Goal: Task Accomplishment & Management: Complete application form

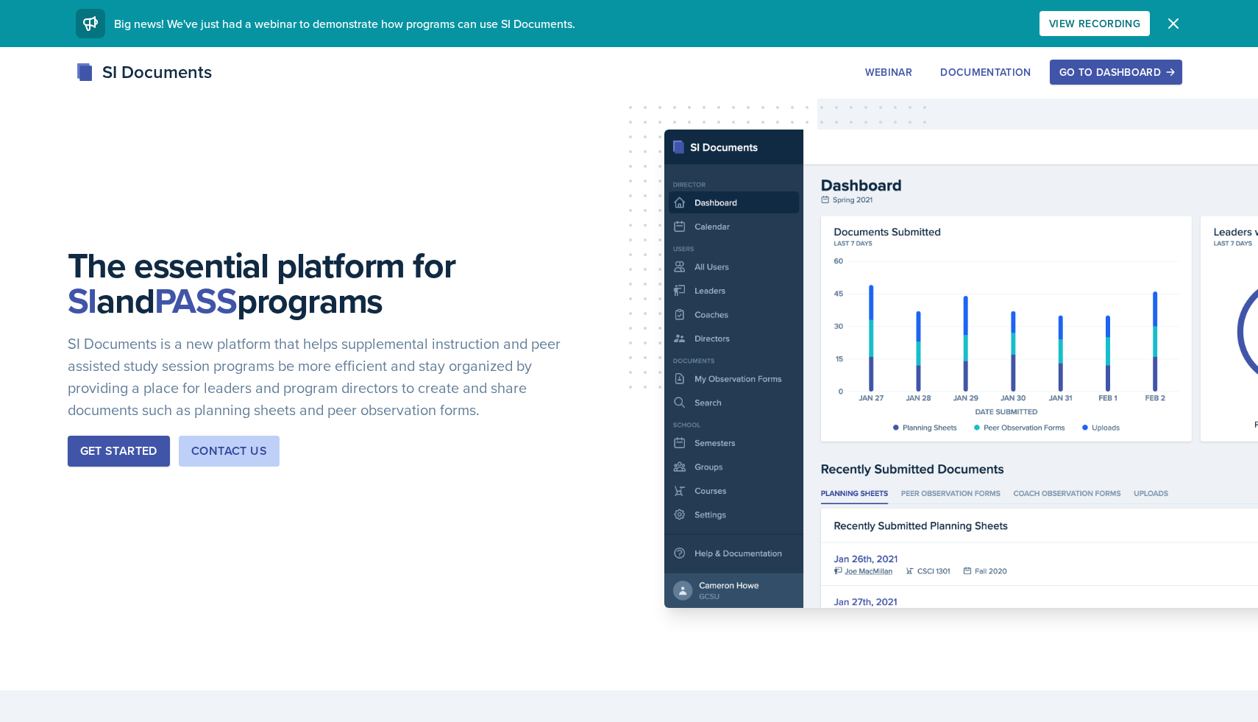
click at [1077, 59] on div "SI Documents Webinar Documentation Go to Dashboard Sign Up Go to Dashboard" at bounding box center [629, 72] width 1130 height 26
click at [1077, 62] on button "Go to Dashboard" at bounding box center [1116, 72] width 132 height 25
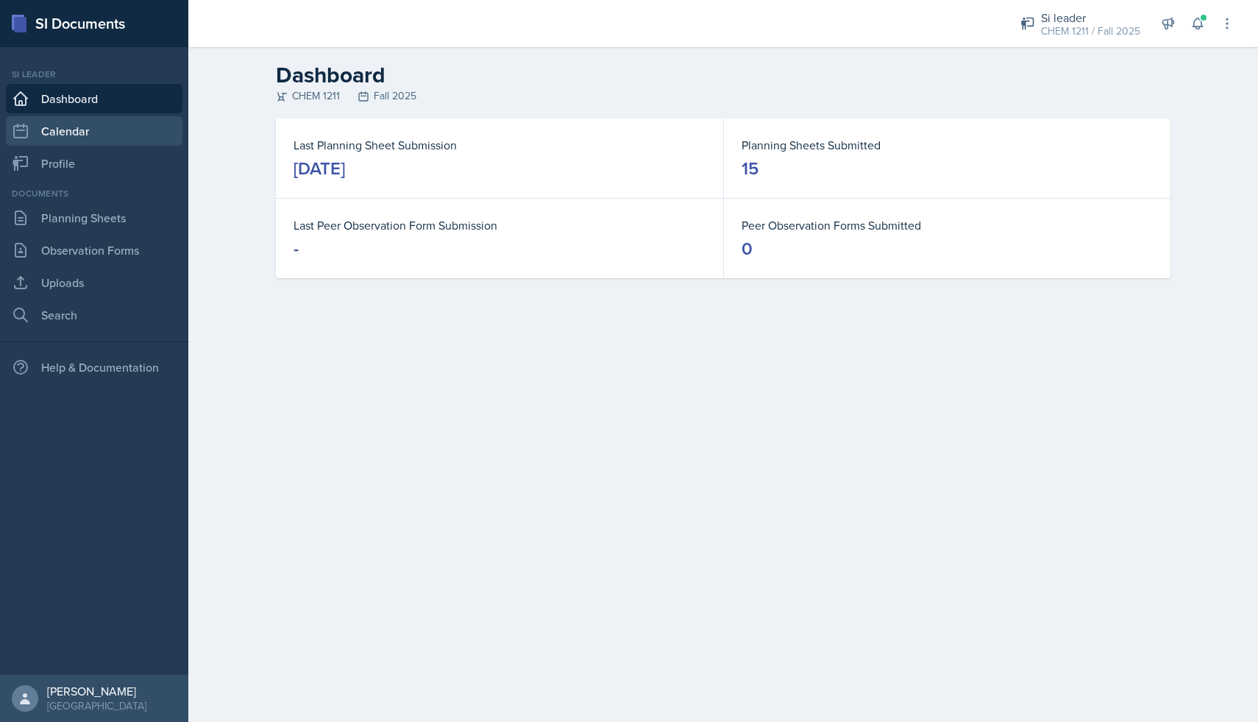
click at [78, 129] on link "Calendar" at bounding box center [94, 130] width 177 height 29
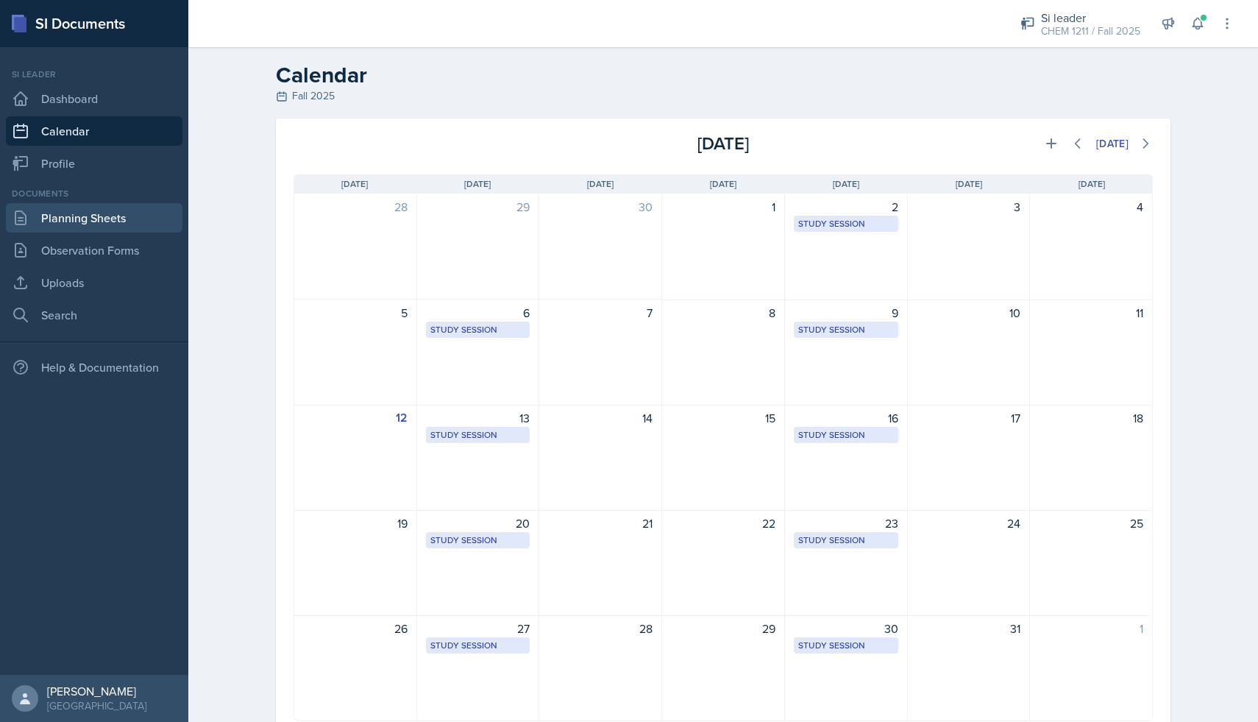
click at [80, 216] on link "Planning Sheets" at bounding box center [94, 217] width 177 height 29
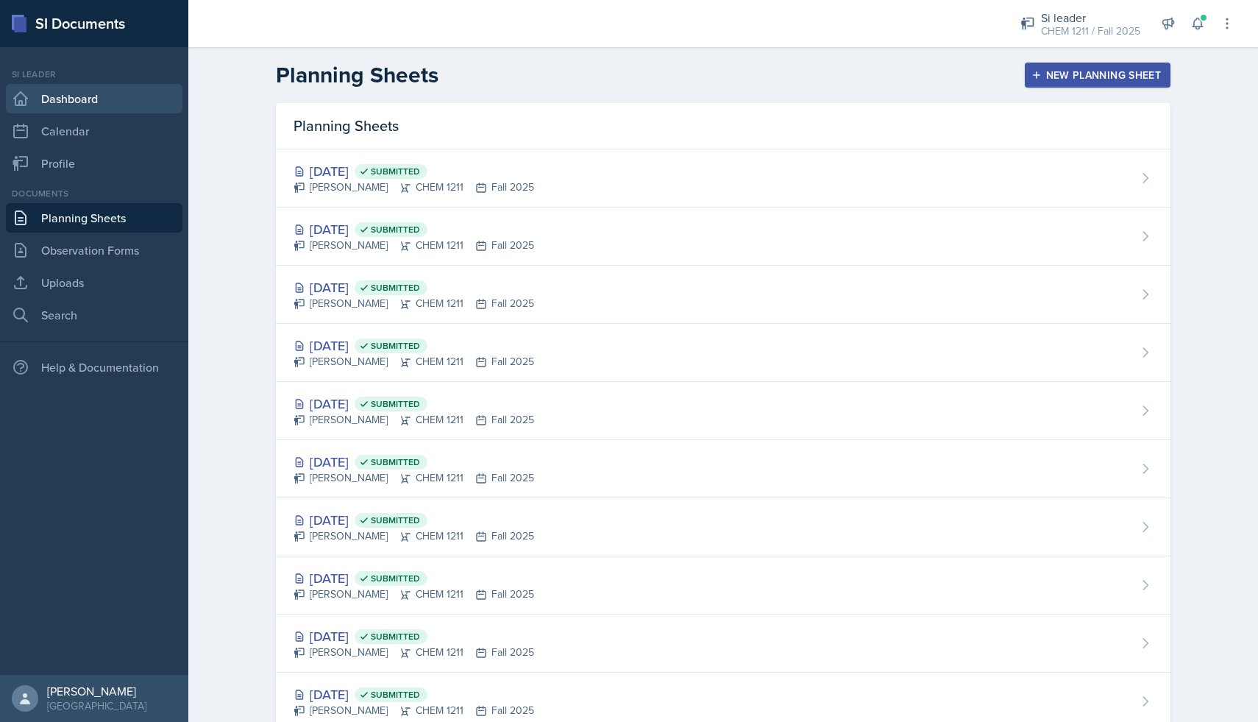
click at [107, 88] on link "Dashboard" at bounding box center [94, 98] width 177 height 29
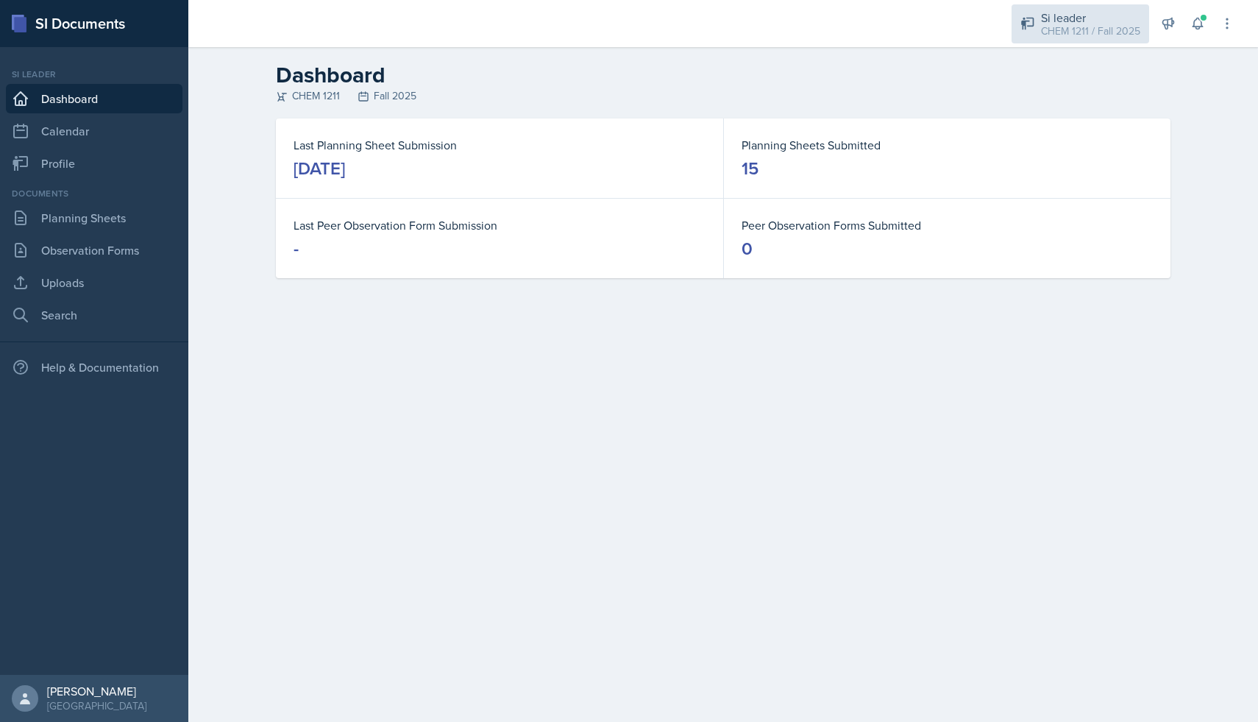
click at [1028, 20] on icon at bounding box center [1028, 23] width 15 height 15
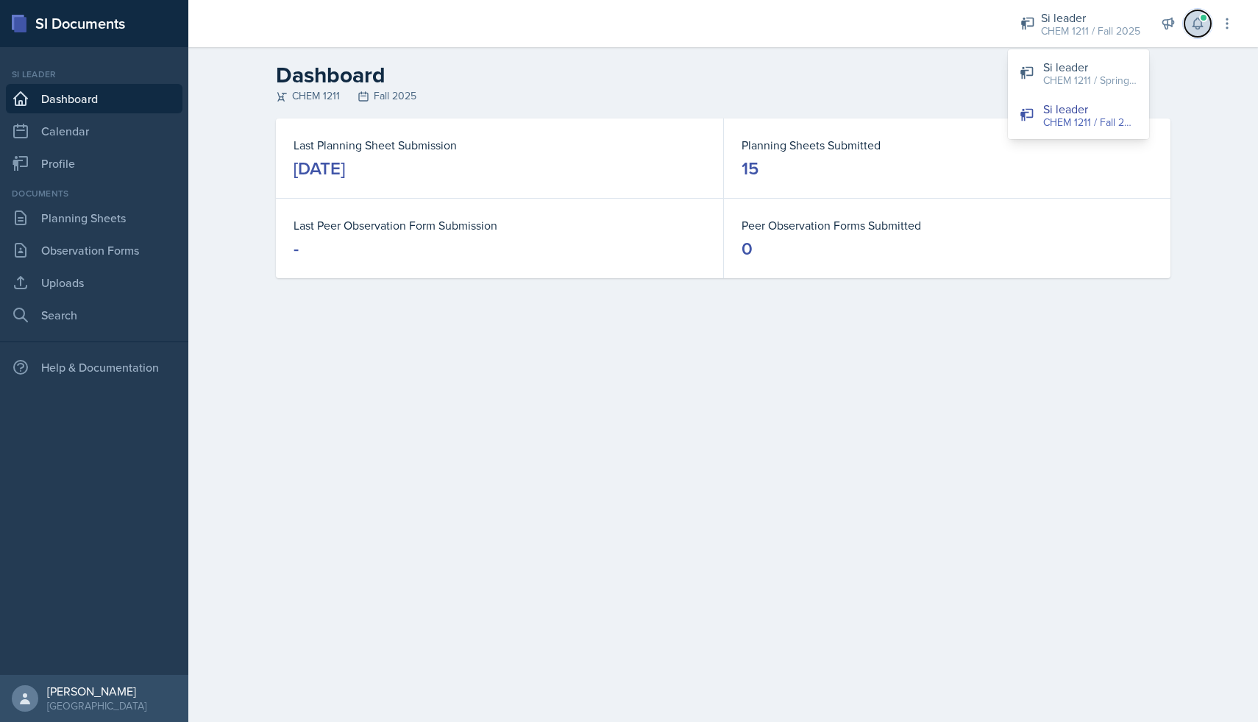
click at [1195, 24] on icon at bounding box center [1198, 23] width 15 height 15
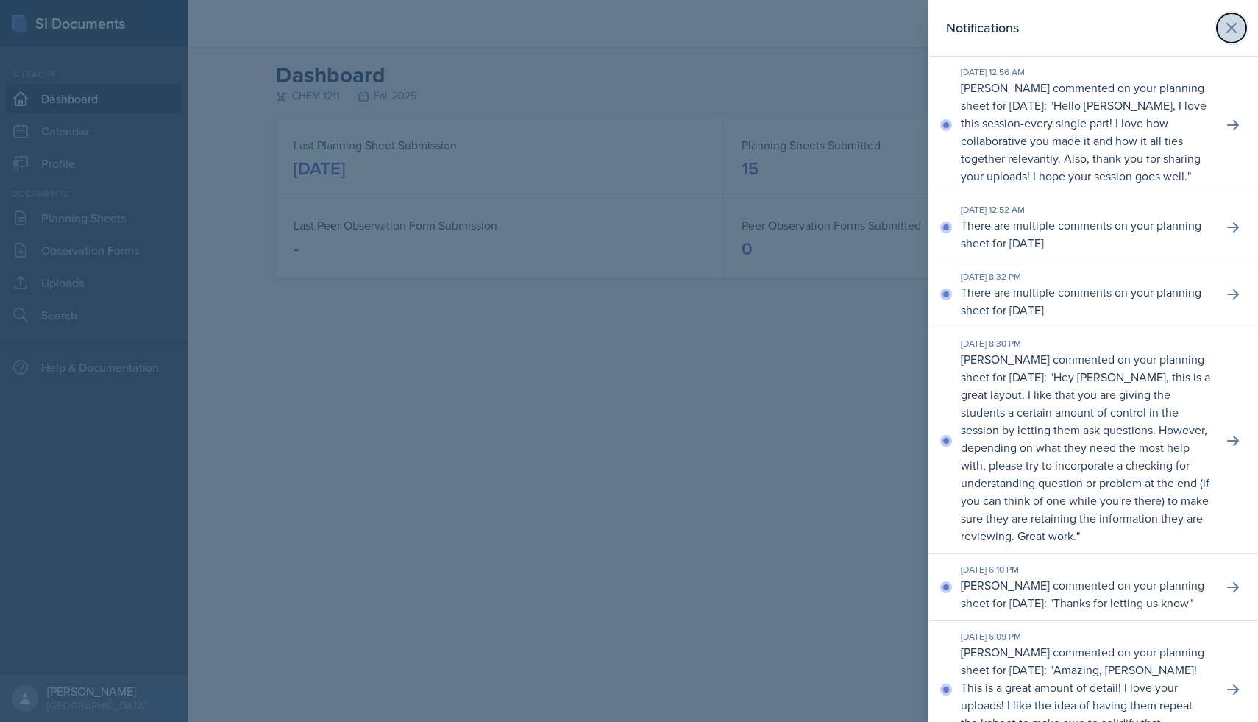
click at [1234, 24] on icon at bounding box center [1231, 28] width 9 height 9
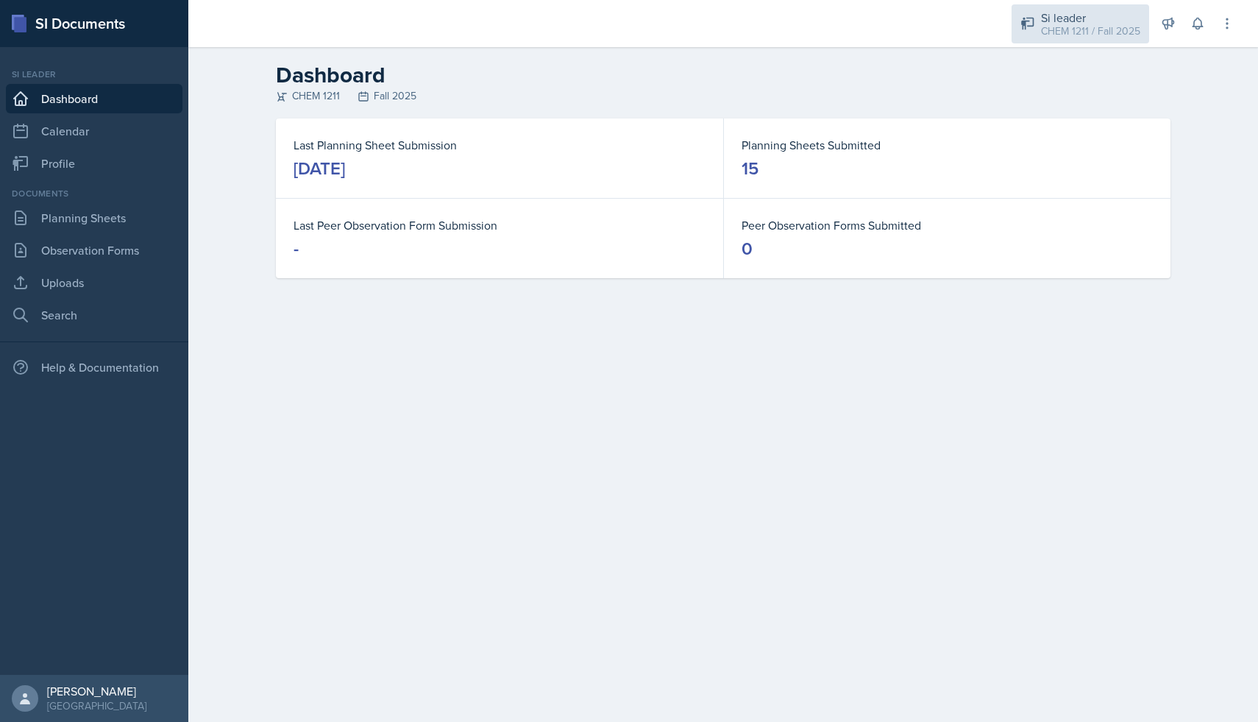
click at [1087, 18] on div "Si leader" at bounding box center [1090, 18] width 99 height 18
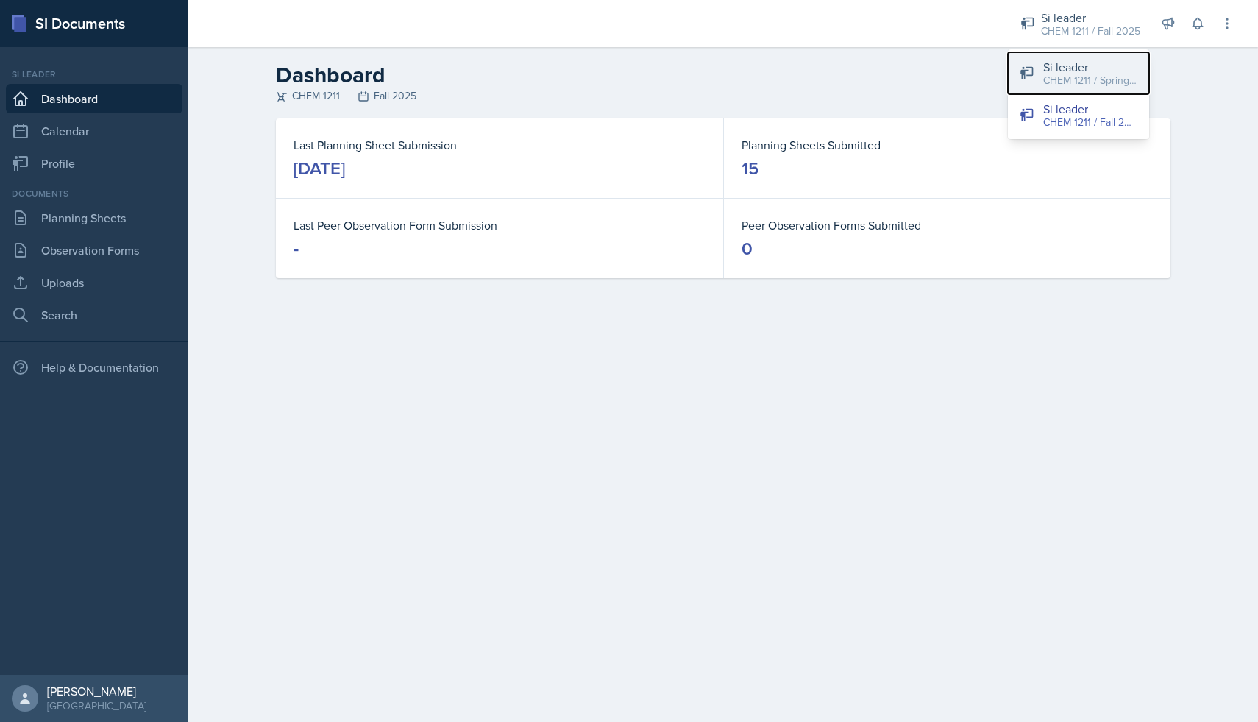
click at [1072, 88] on button "Si leader CHEM 1211 / Spring 2025" at bounding box center [1078, 73] width 141 height 42
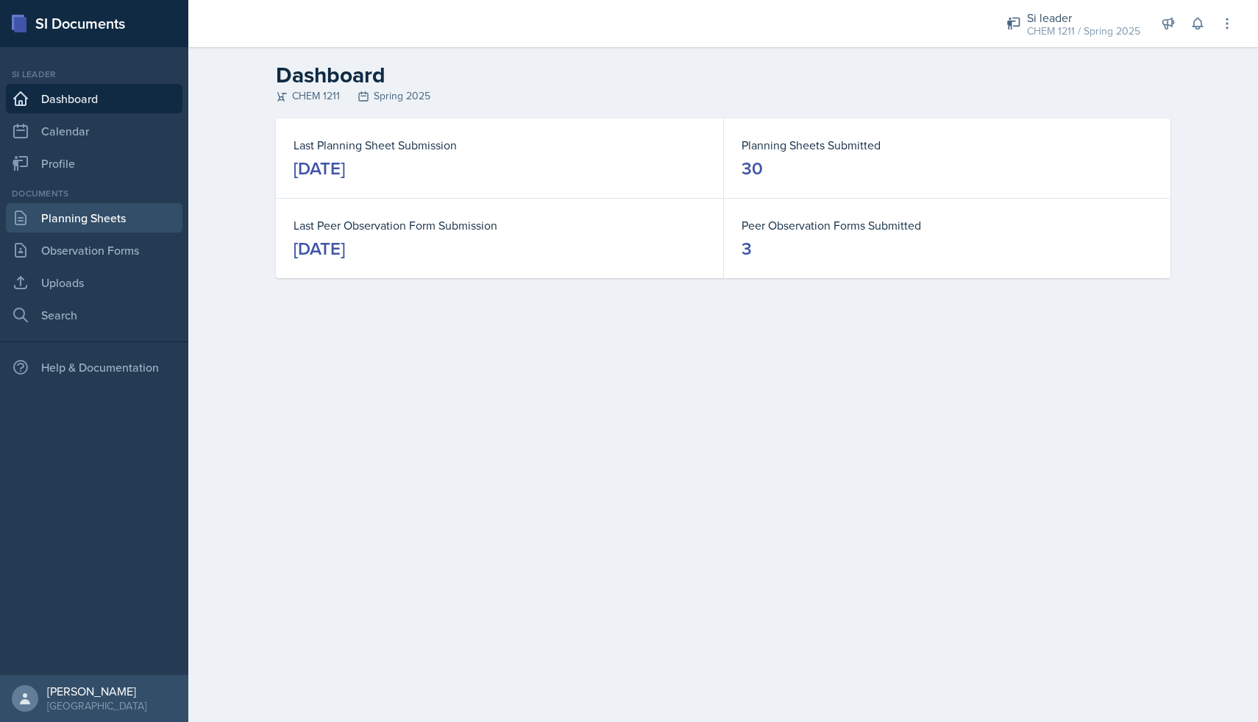
click at [125, 231] on link "Planning Sheets" at bounding box center [94, 217] width 177 height 29
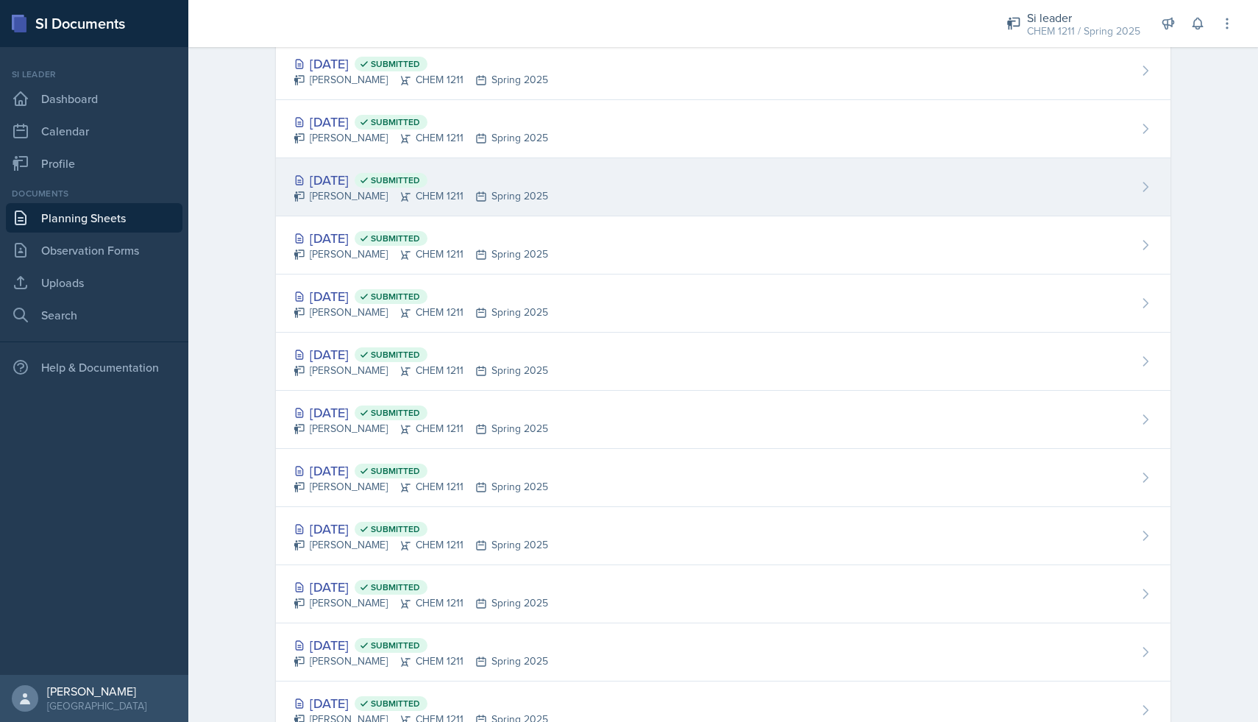
scroll to position [258, 0]
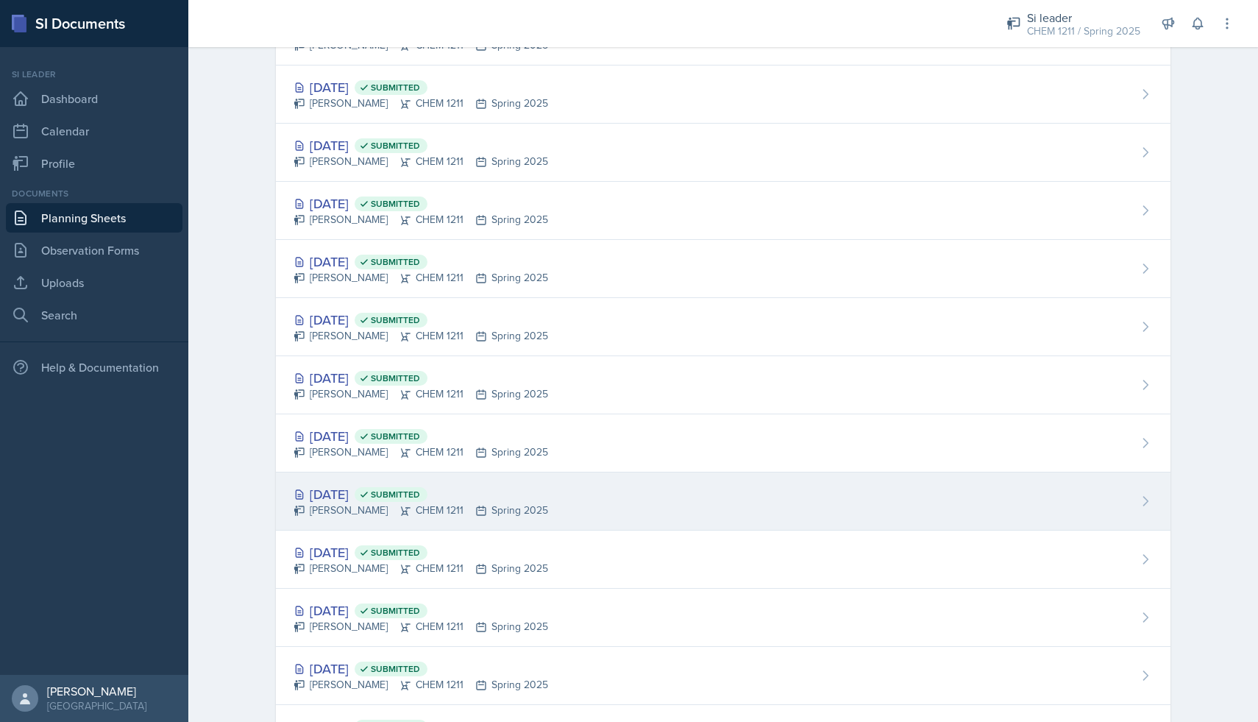
click at [364, 492] on div "[DATE] Submitted" at bounding box center [421, 494] width 255 height 20
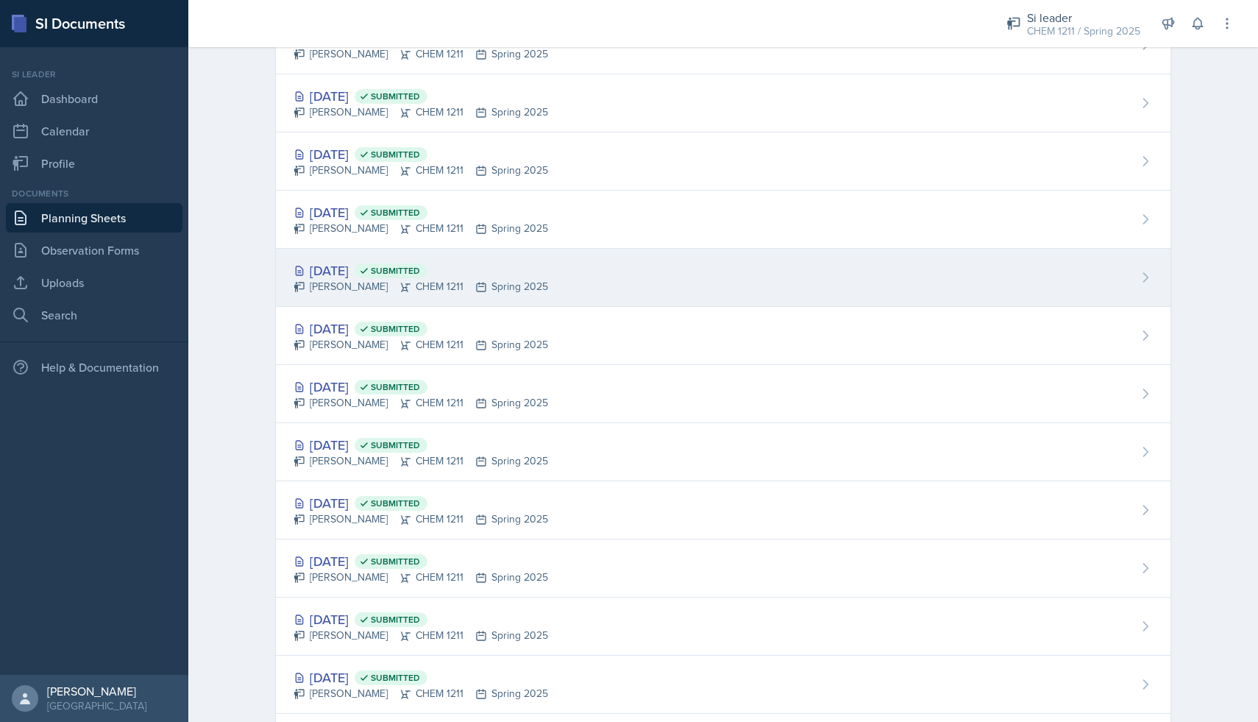
scroll to position [935, 0]
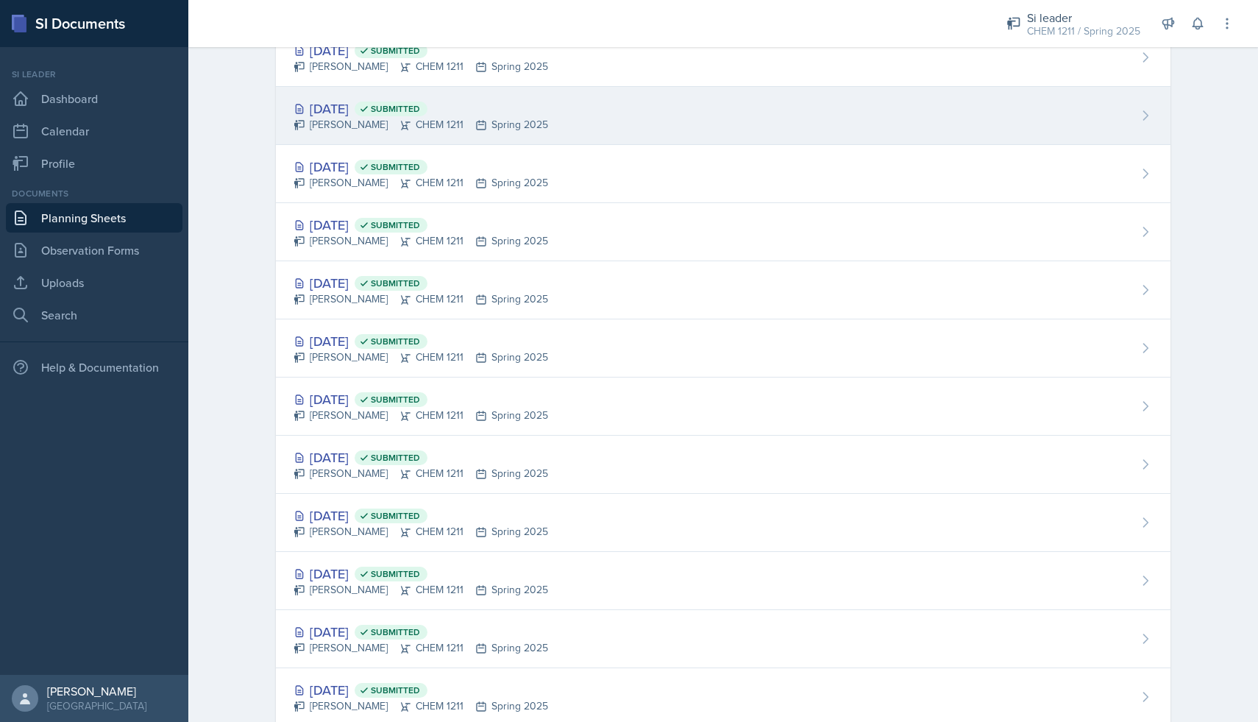
click at [536, 114] on div "[DATE] Submitted [PERSON_NAME] CHEM 1211 Spring 2025" at bounding box center [723, 116] width 895 height 58
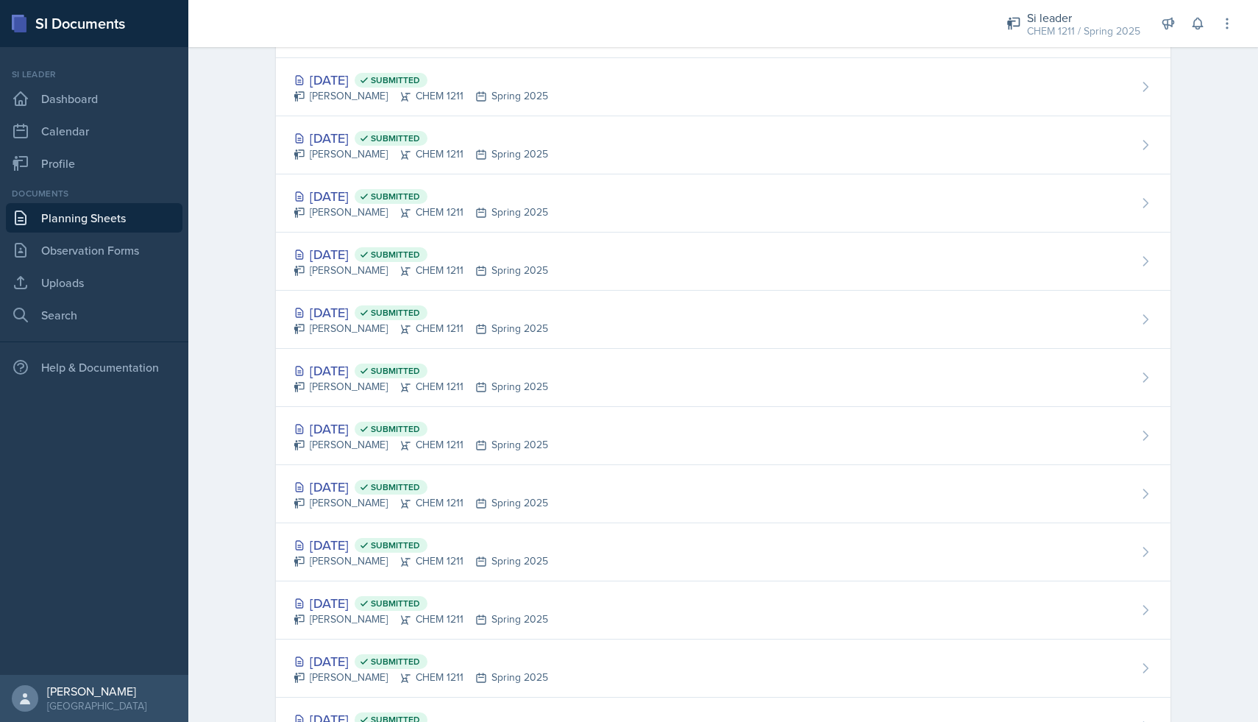
scroll to position [729, 0]
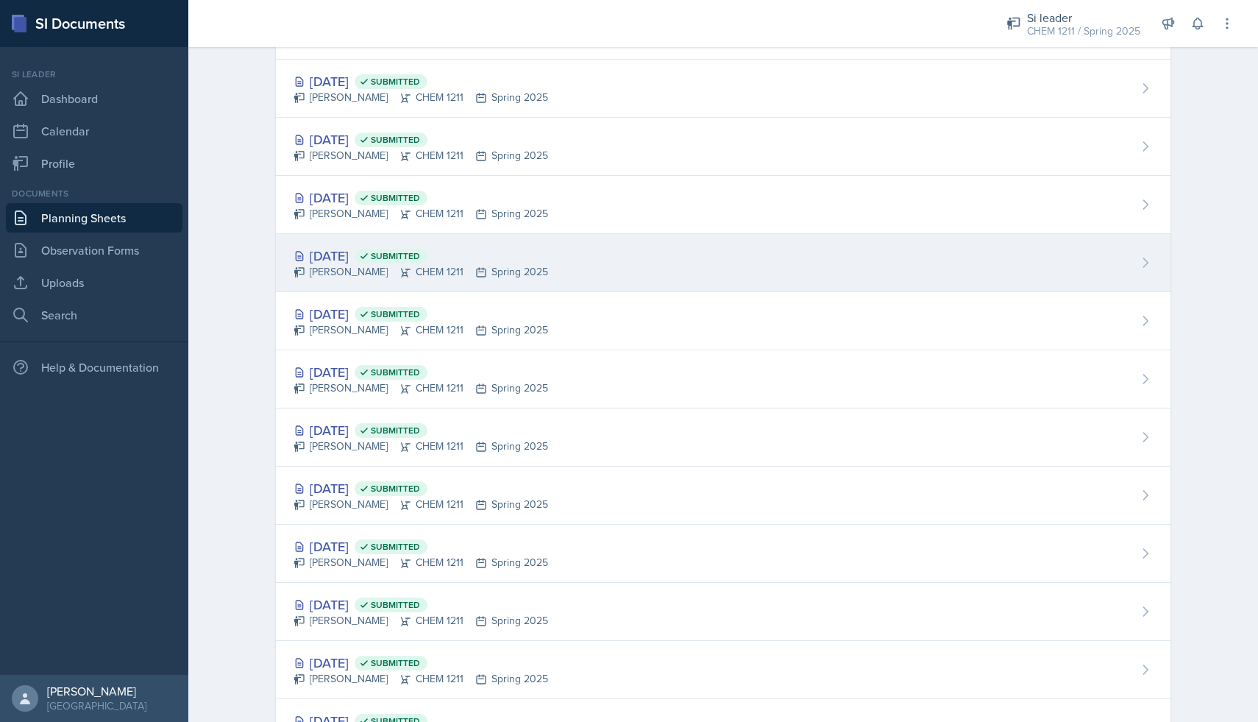
click at [600, 244] on div "[DATE] Submitted [PERSON_NAME] CHEM 1211 Spring 2025" at bounding box center [723, 263] width 895 height 58
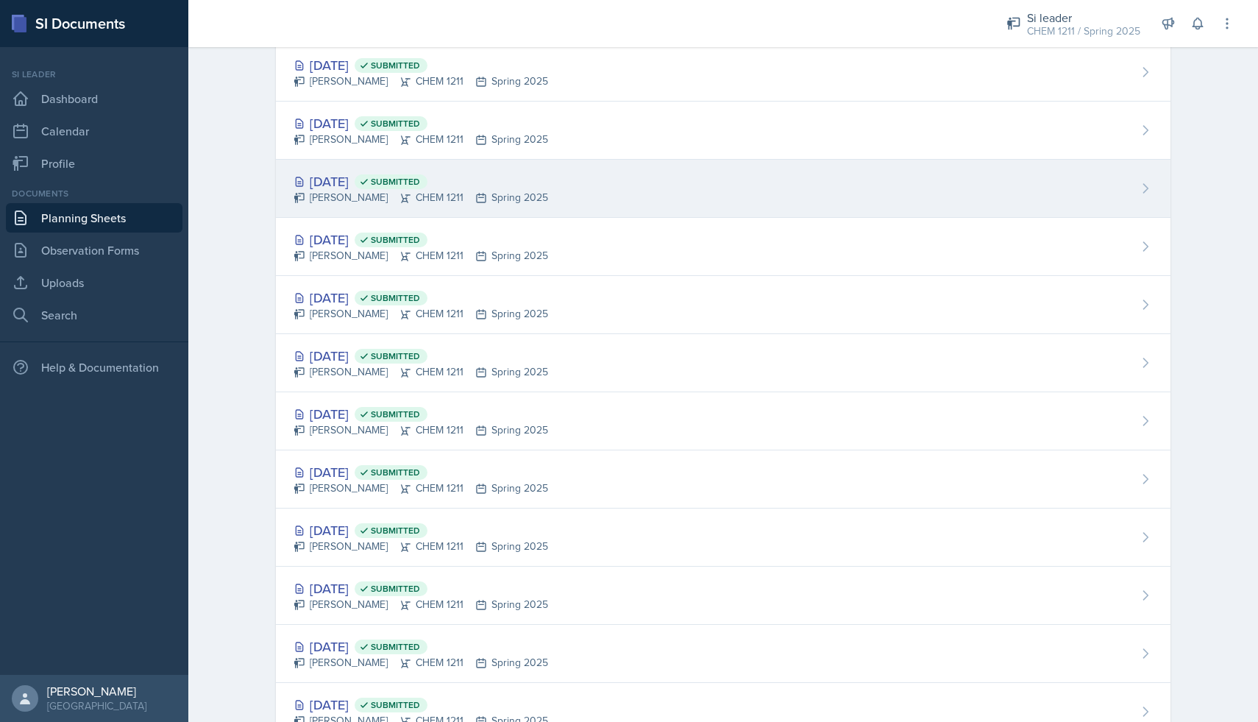
scroll to position [742, 0]
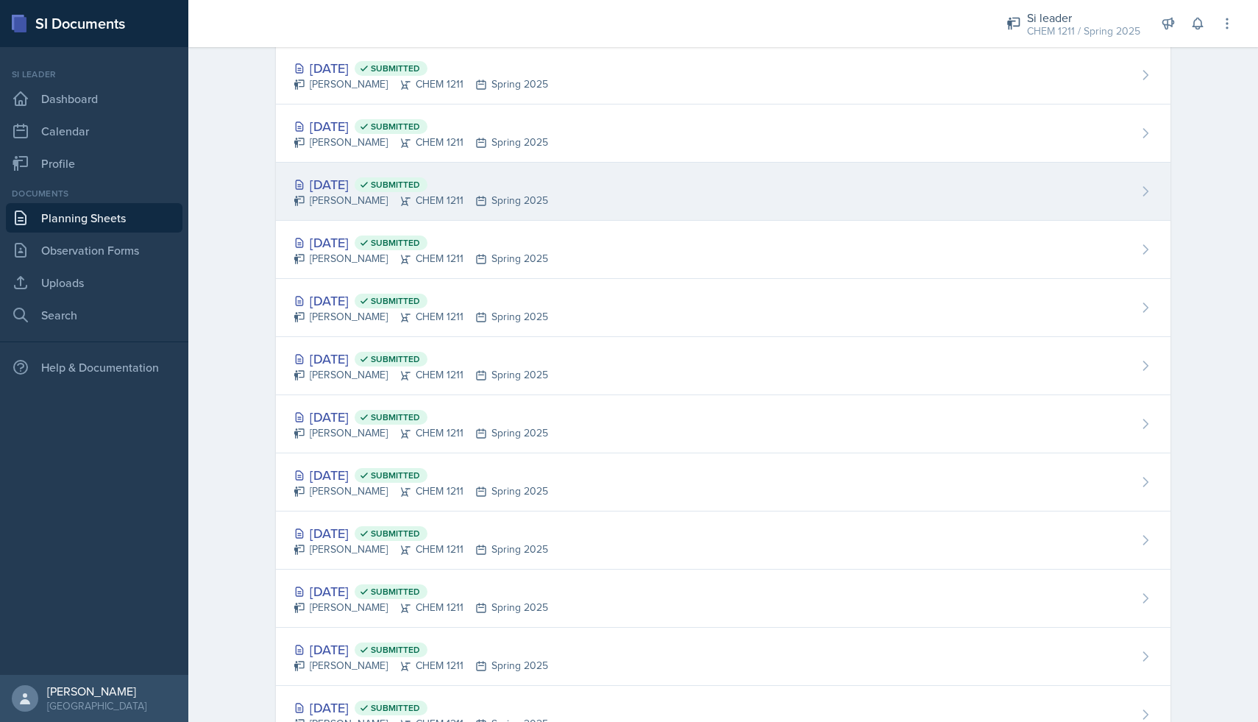
click at [487, 180] on div "[DATE] Submitted" at bounding box center [421, 184] width 255 height 20
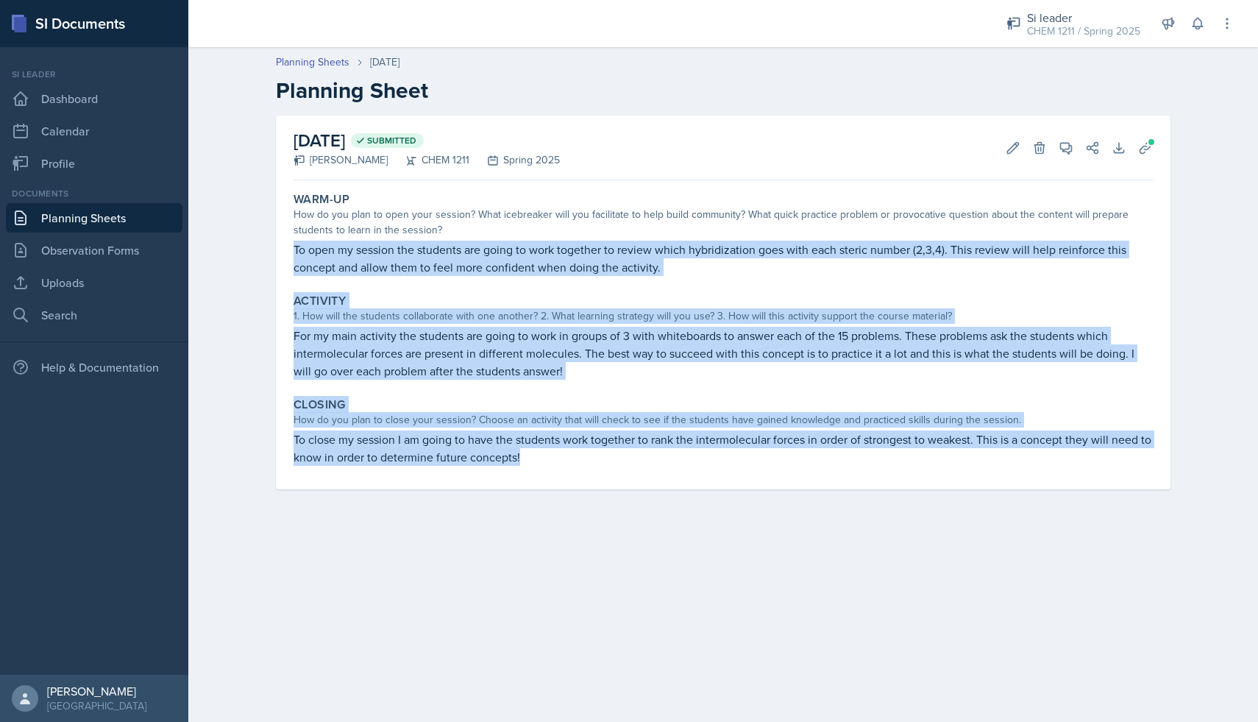
drag, startPoint x: 288, startPoint y: 246, endPoint x: 787, endPoint y: 462, distance: 544.5
click at [787, 462] on div "Warm-Up How do you plan to open your session? What icebreaker will you facilita…" at bounding box center [723, 337] width 859 height 303
copy div "To open my session the students are going to work together to review which hybr…"
click at [123, 217] on link "Planning Sheets" at bounding box center [94, 217] width 177 height 29
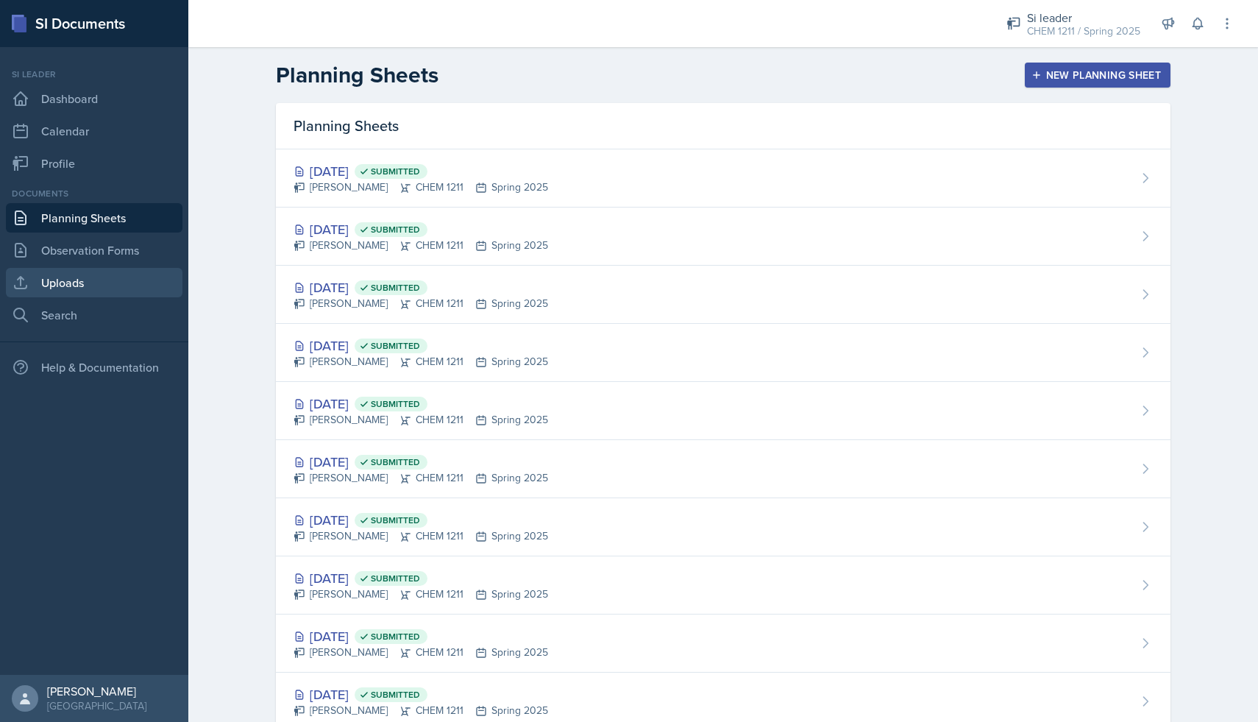
click at [117, 277] on link "Uploads" at bounding box center [94, 282] width 177 height 29
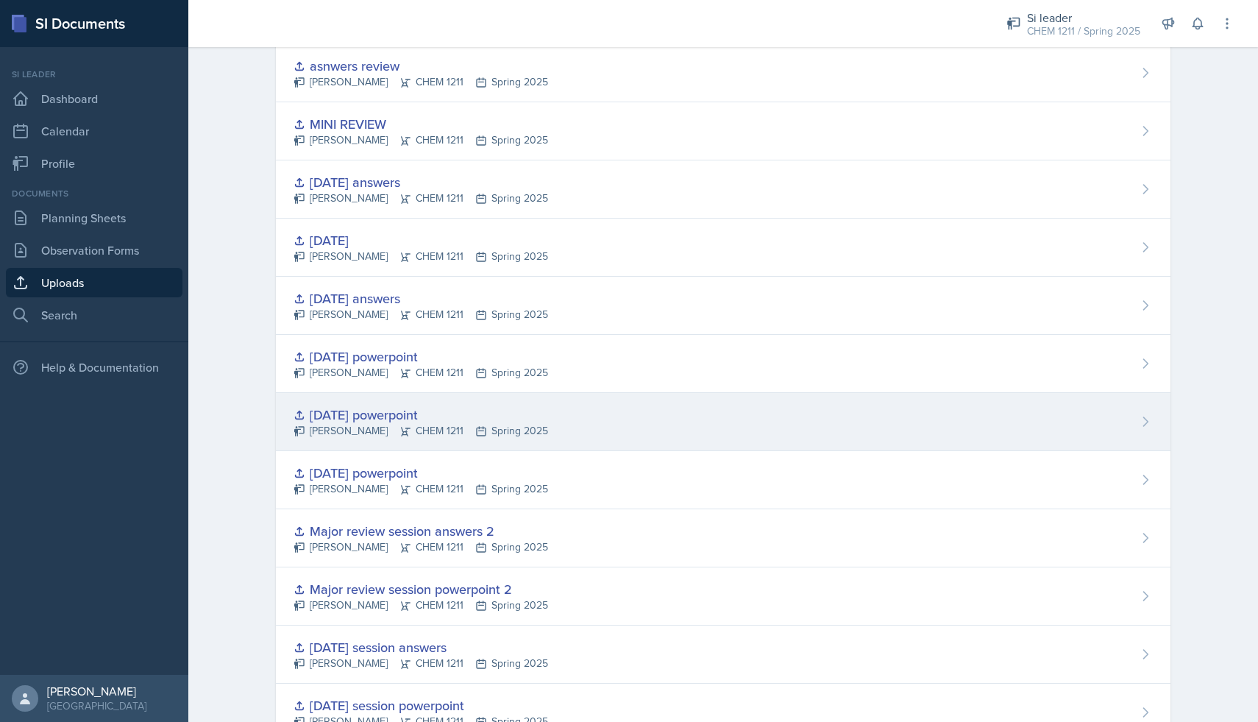
scroll to position [697, 0]
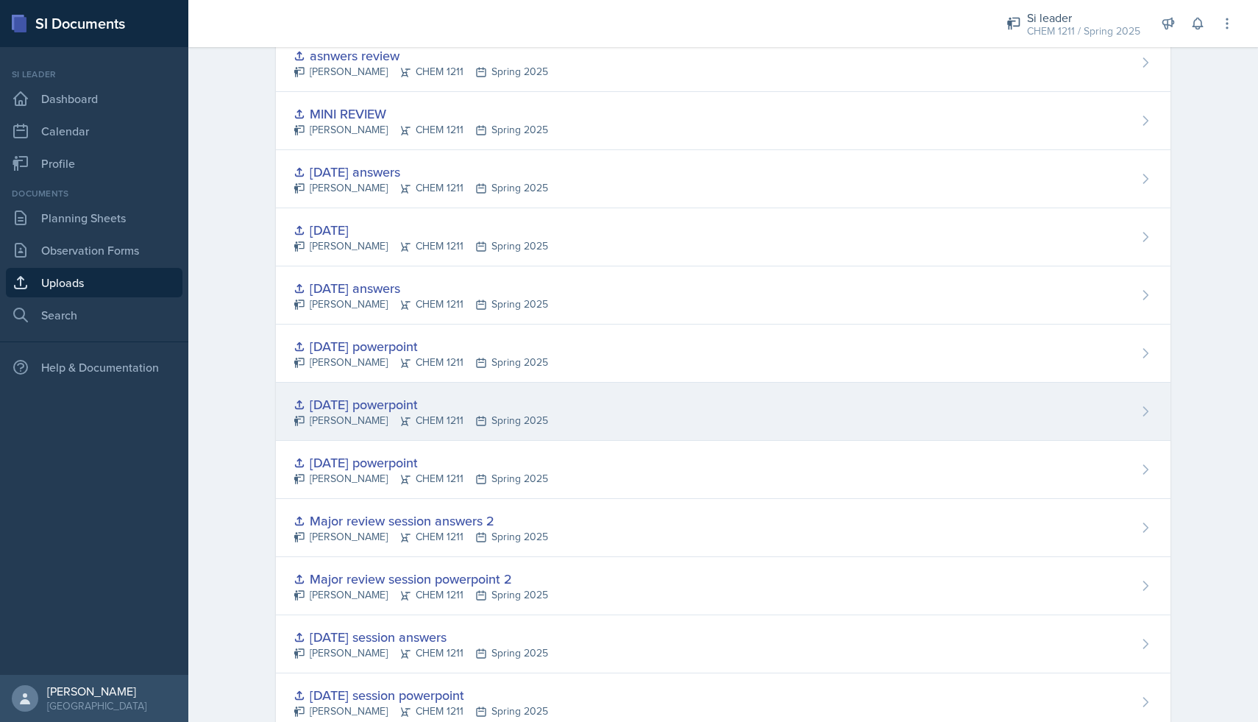
click at [433, 414] on div "[PERSON_NAME] CHEM 1211 Spring 2025" at bounding box center [421, 420] width 255 height 15
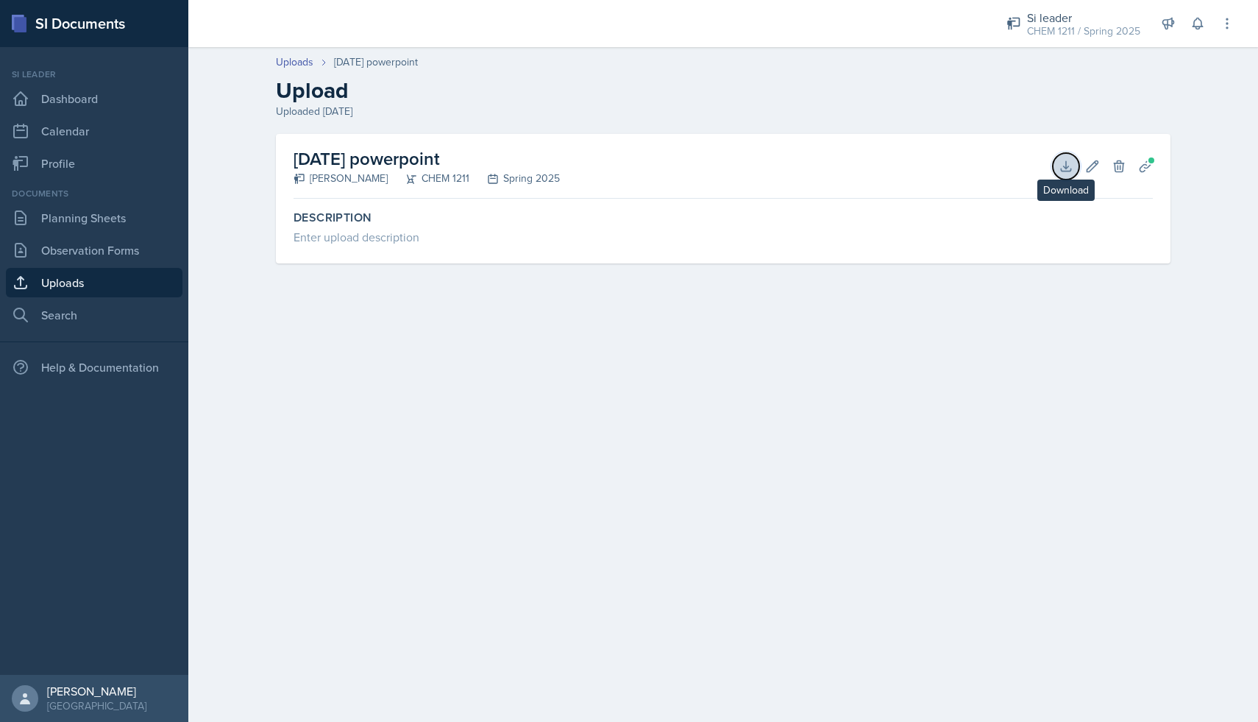
click at [1073, 166] on icon at bounding box center [1066, 166] width 15 height 15
click at [96, 89] on link "Dashboard" at bounding box center [94, 98] width 177 height 29
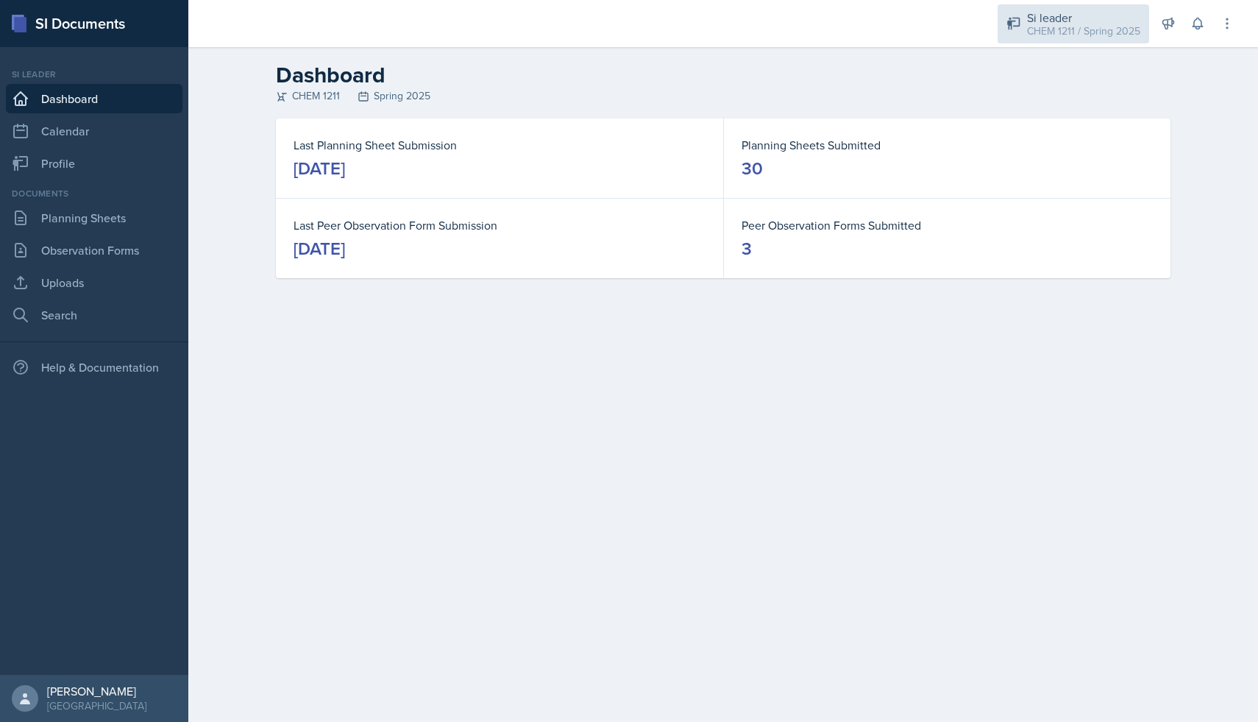
click at [1017, 26] on icon at bounding box center [1014, 23] width 15 height 15
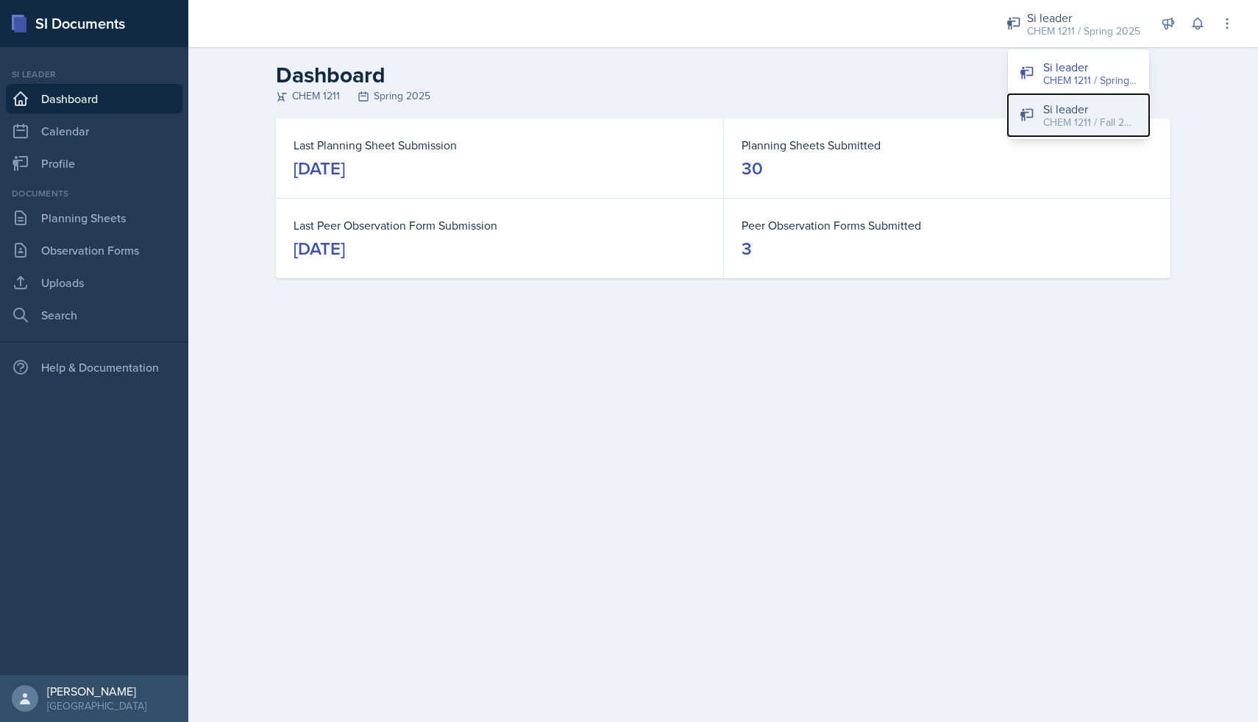
click at [1023, 100] on button "Si leader CHEM 1211 / Fall 2025" at bounding box center [1078, 115] width 141 height 42
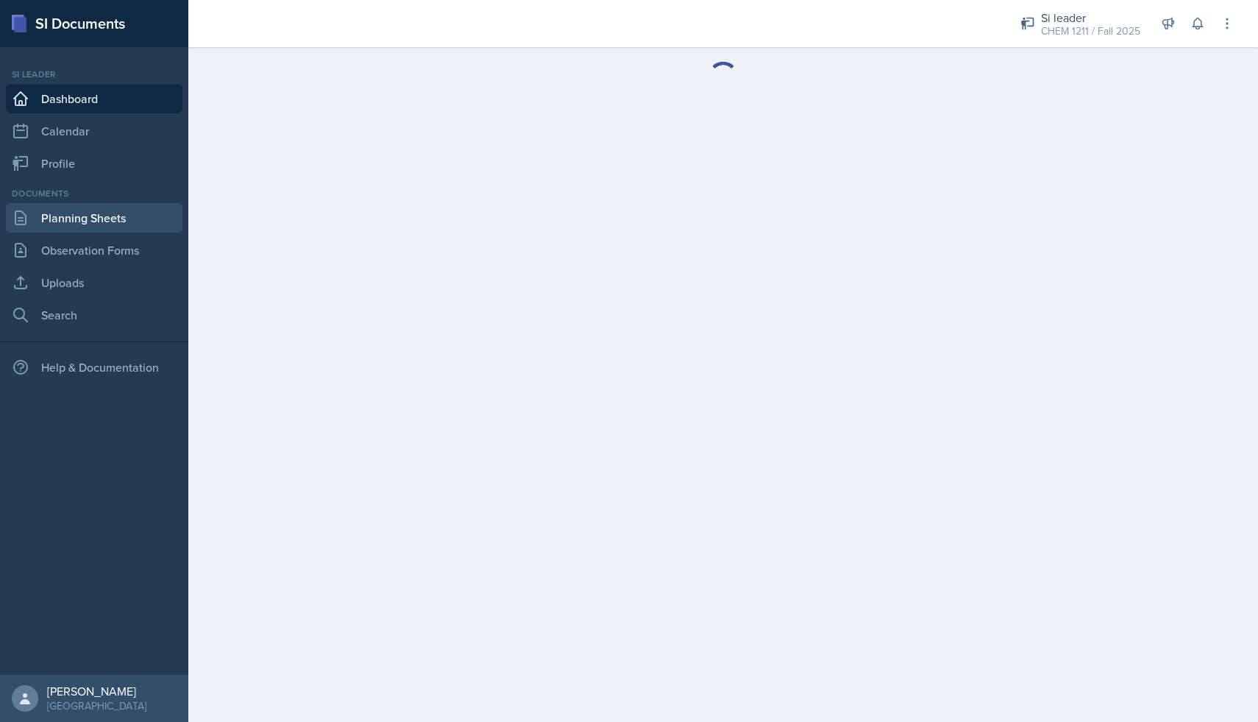
click at [80, 231] on link "Planning Sheets" at bounding box center [94, 217] width 177 height 29
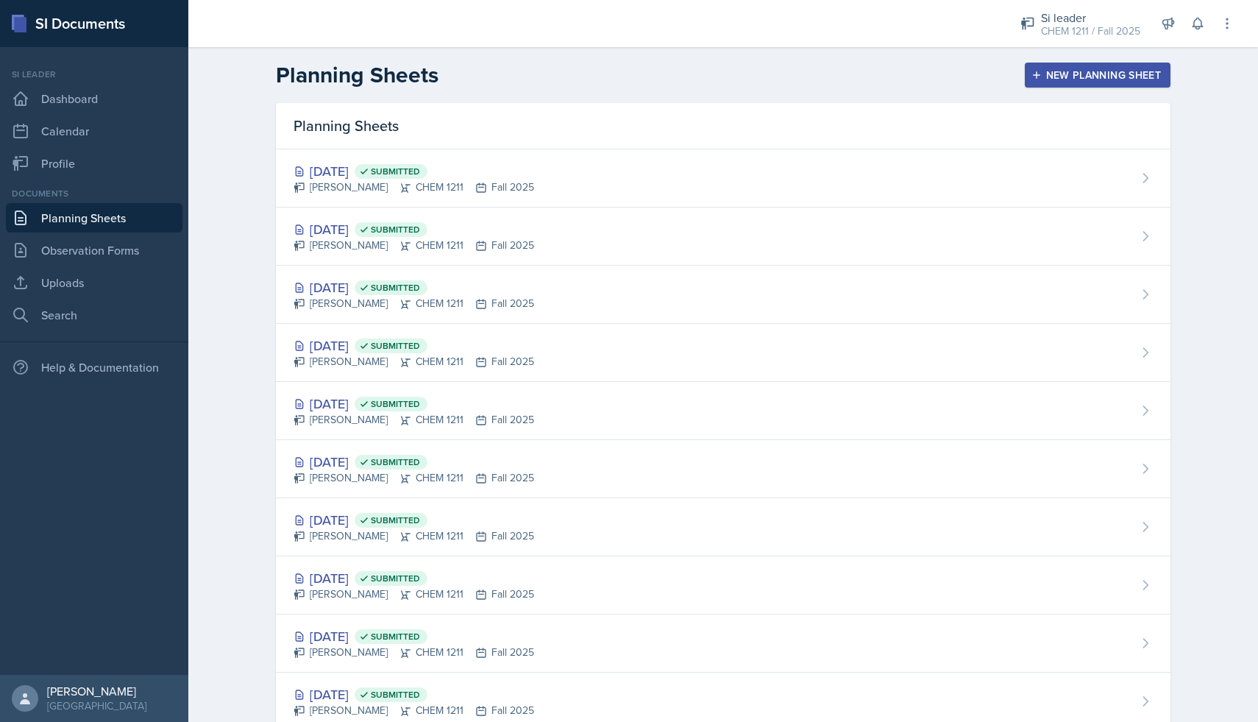
click at [1141, 81] on div "New Planning Sheet" at bounding box center [1098, 75] width 127 height 12
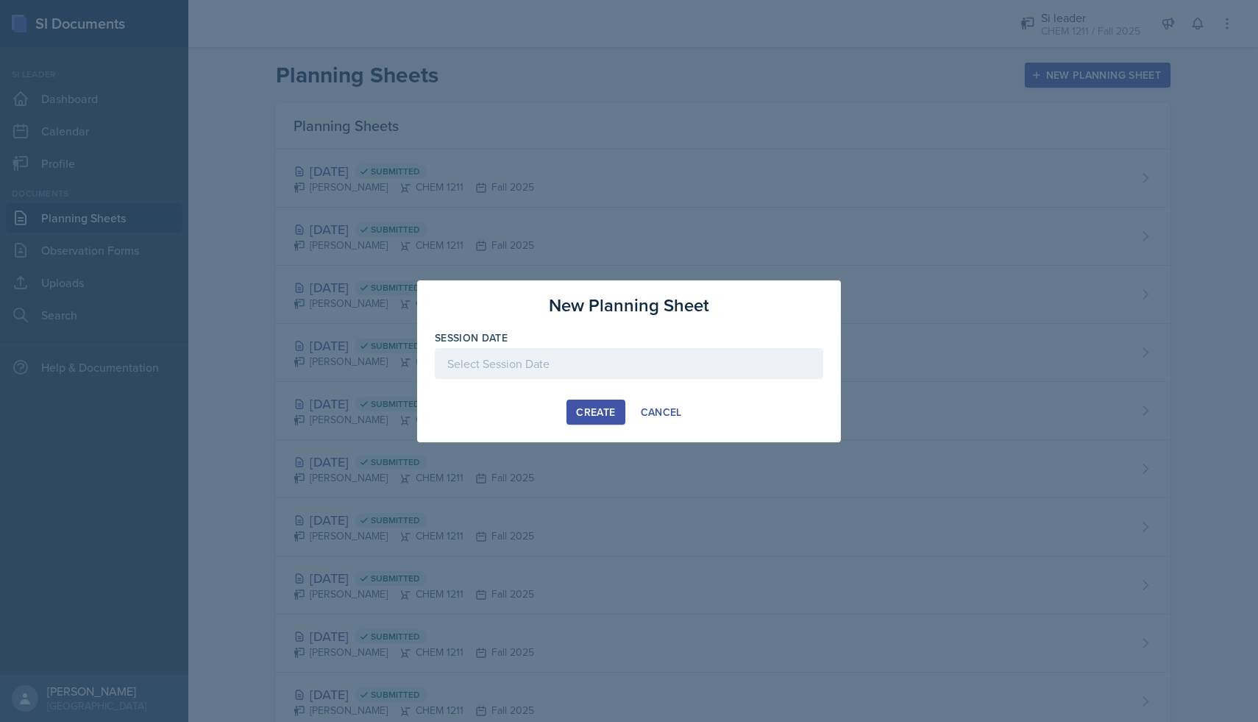
click at [618, 359] on div at bounding box center [629, 363] width 389 height 31
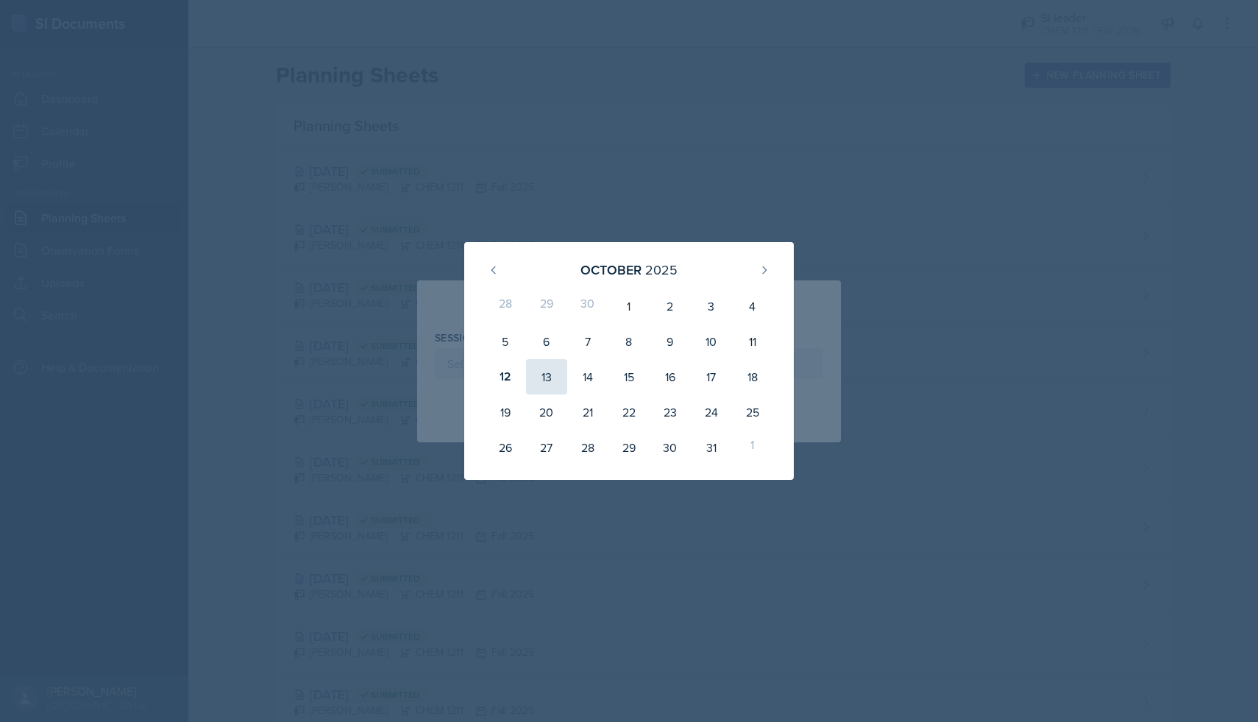
click at [536, 369] on div "13" at bounding box center [546, 376] width 41 height 35
type input "[DATE]"
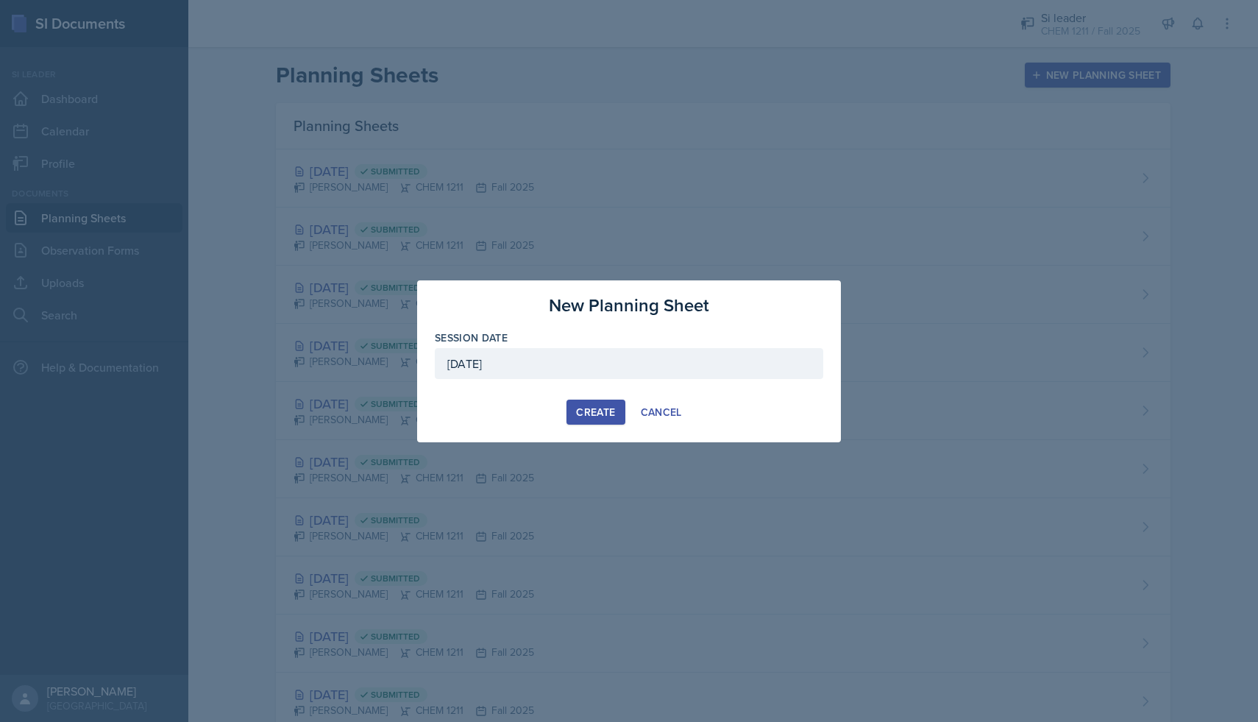
click at [600, 422] on button "Create" at bounding box center [596, 412] width 58 height 25
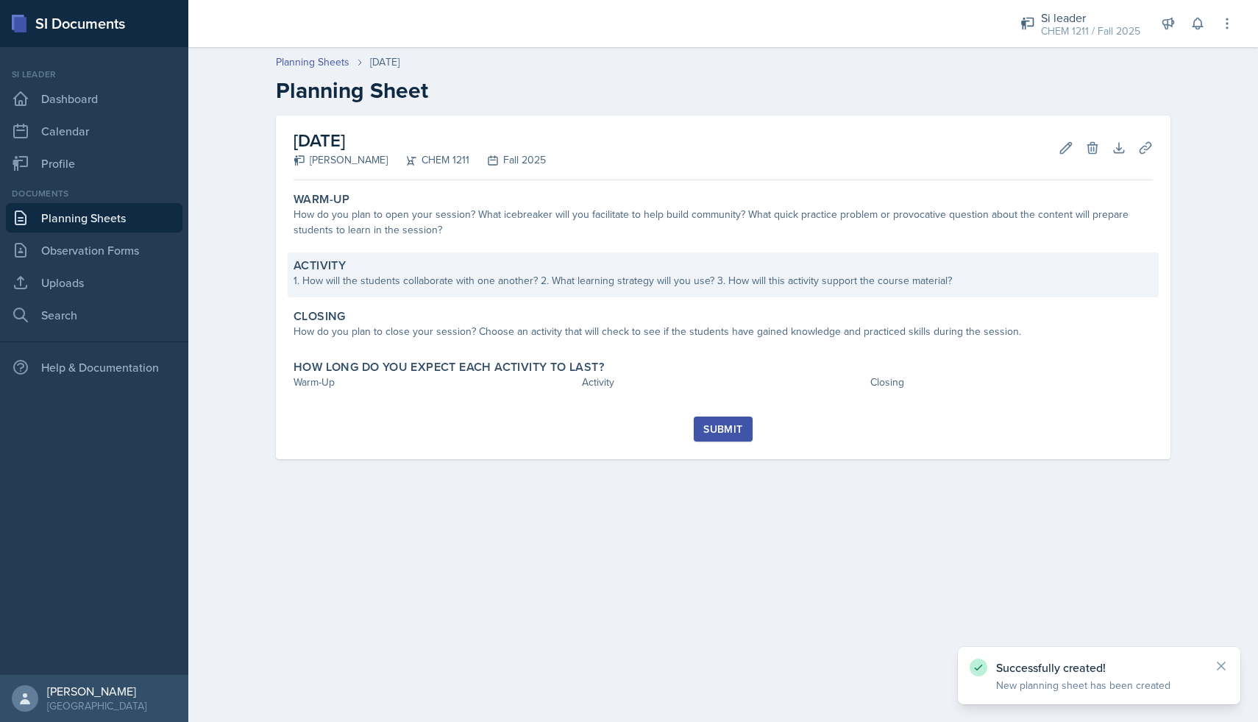
click at [539, 269] on div "Activity" at bounding box center [723, 265] width 859 height 15
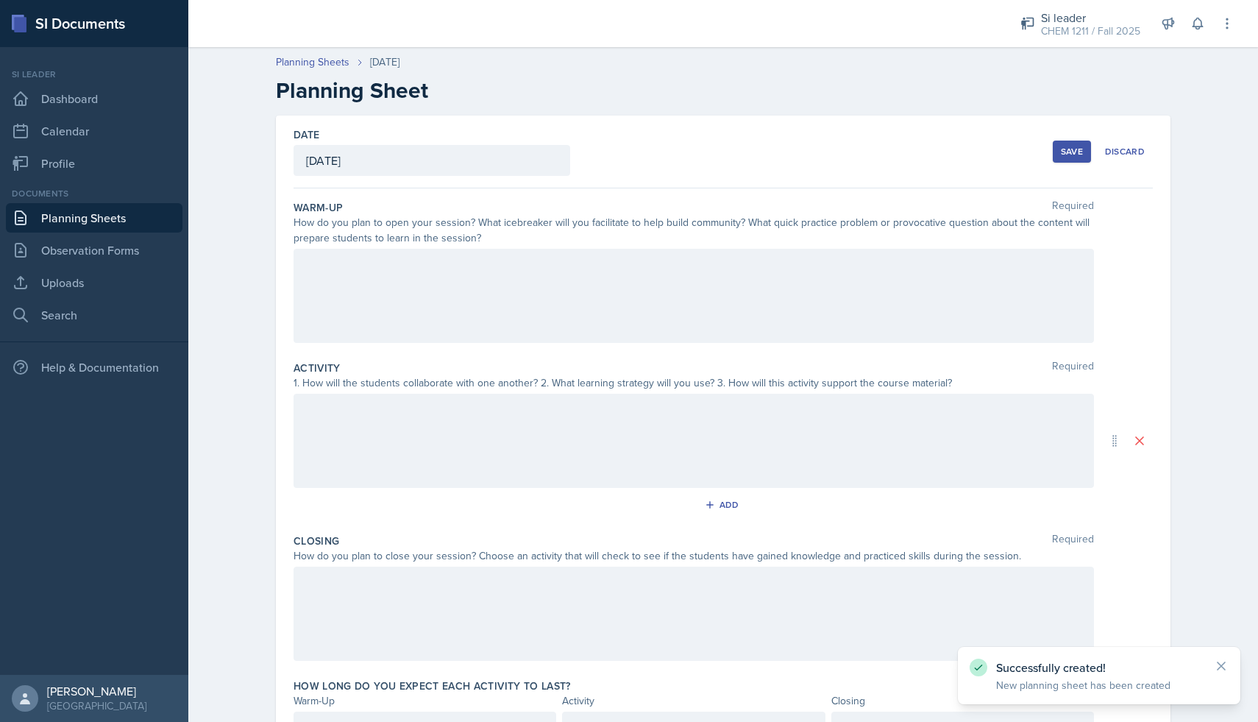
click at [536, 273] on div at bounding box center [694, 296] width 801 height 94
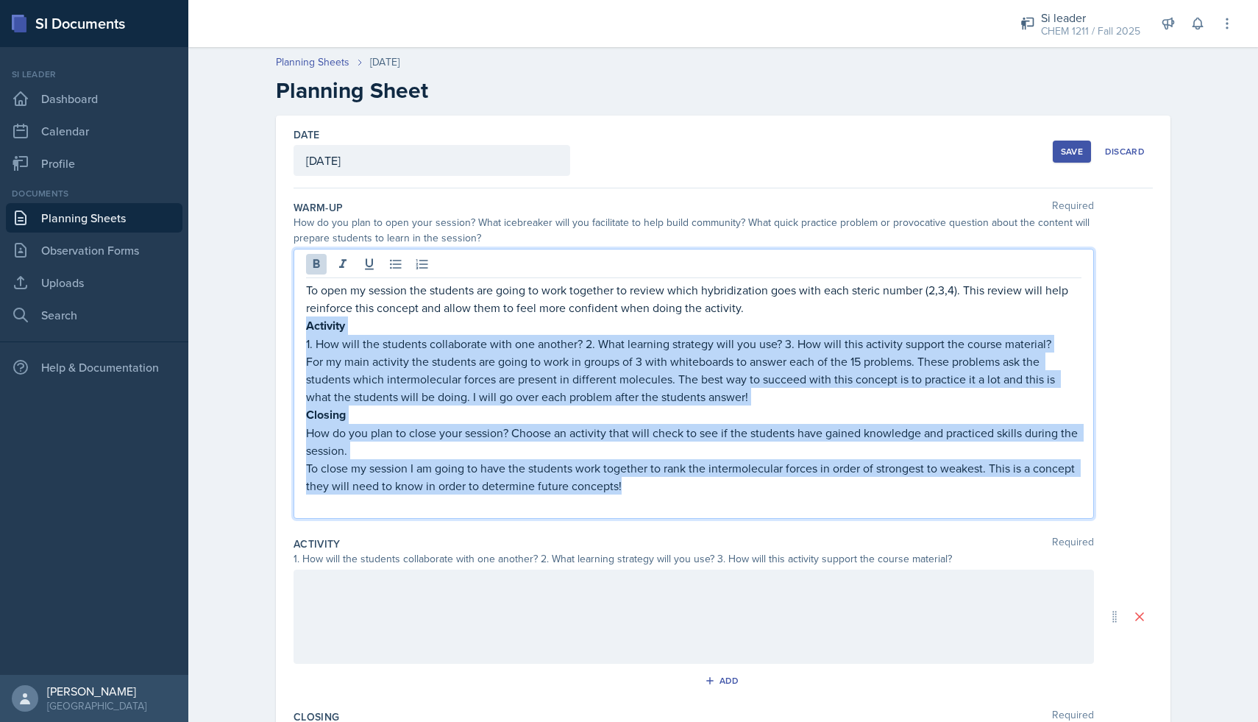
drag, startPoint x: 305, startPoint y: 324, endPoint x: 708, endPoint y: 492, distance: 436.3
click at [708, 492] on div "To open my session the students are going to work together to review which hybr…" at bounding box center [694, 396] width 776 height 231
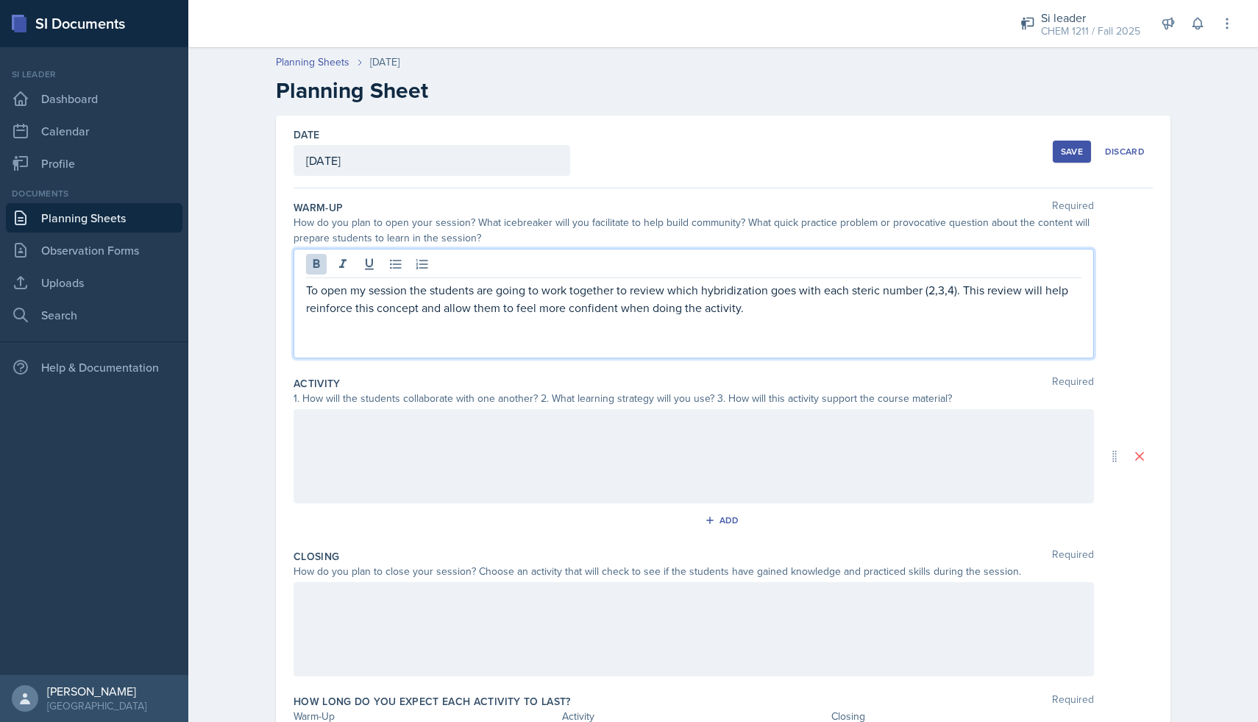
click at [325, 344] on p at bounding box center [694, 343] width 776 height 18
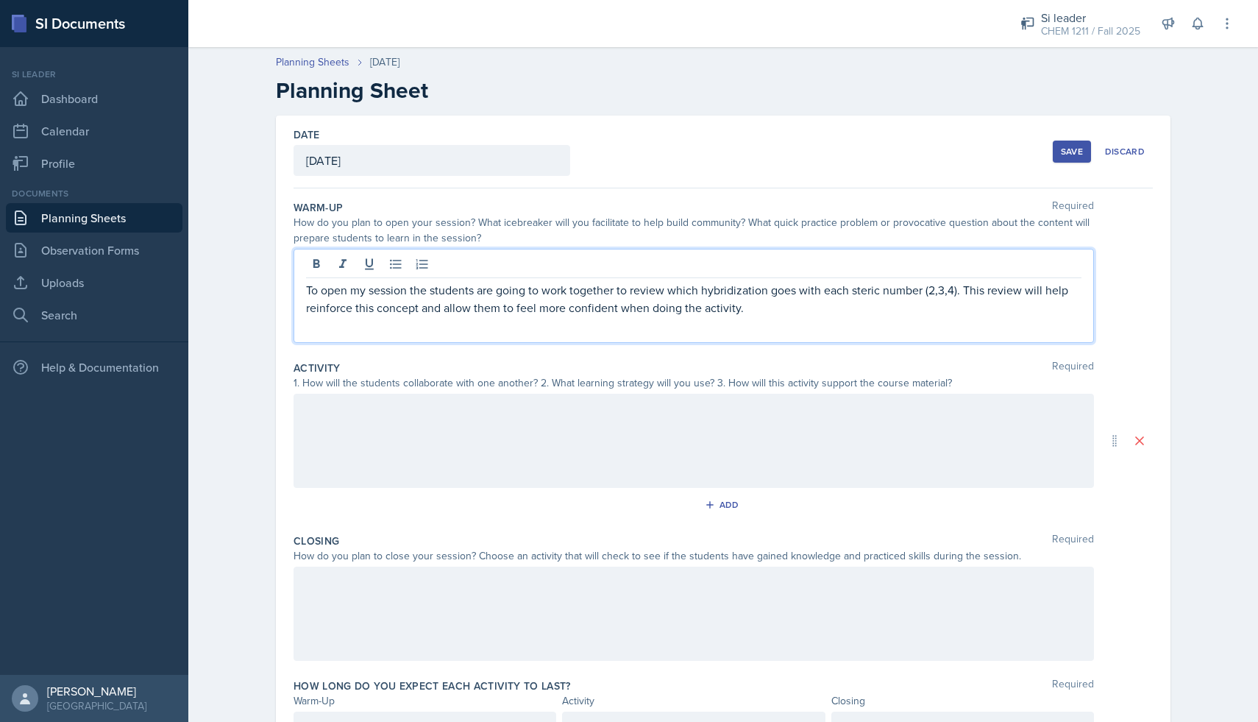
click at [374, 414] on div at bounding box center [694, 441] width 801 height 94
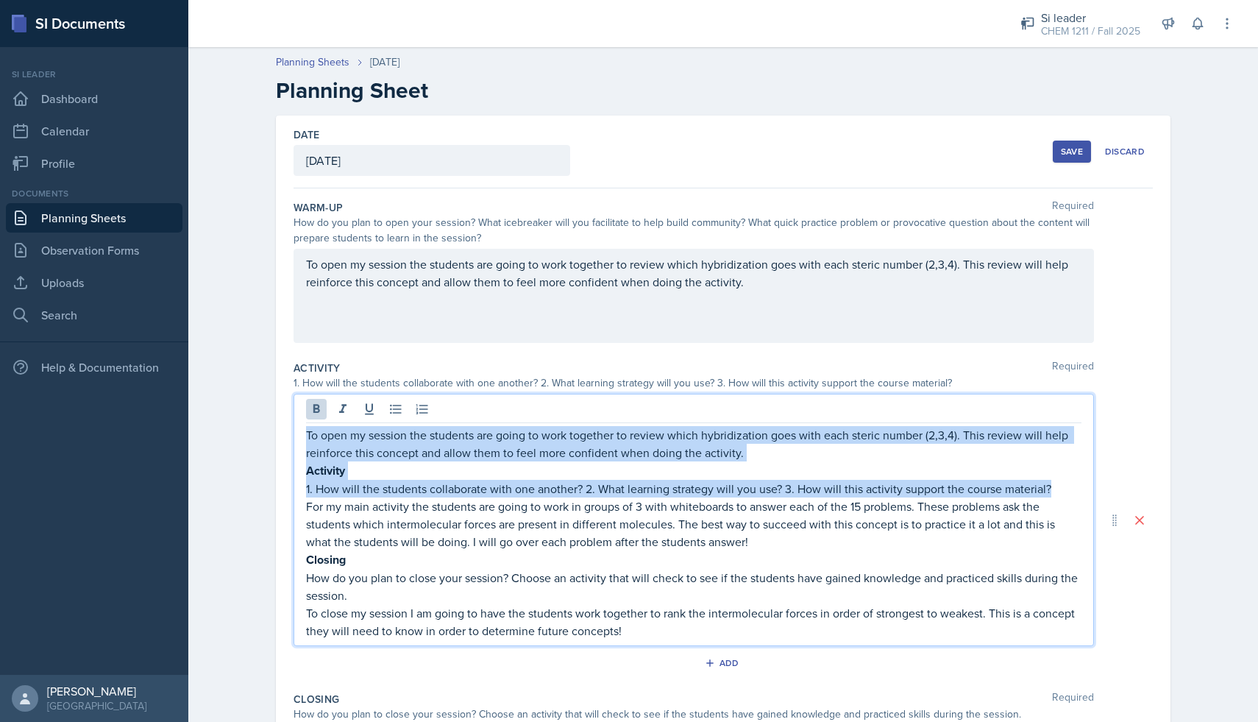
drag, startPoint x: 1054, startPoint y: 486, endPoint x: 372, endPoint y: 383, distance: 689.7
click at [372, 383] on div "Activity Required 1. How will the students collaborate with one another? 2. Wha…" at bounding box center [723, 520] width 859 height 331
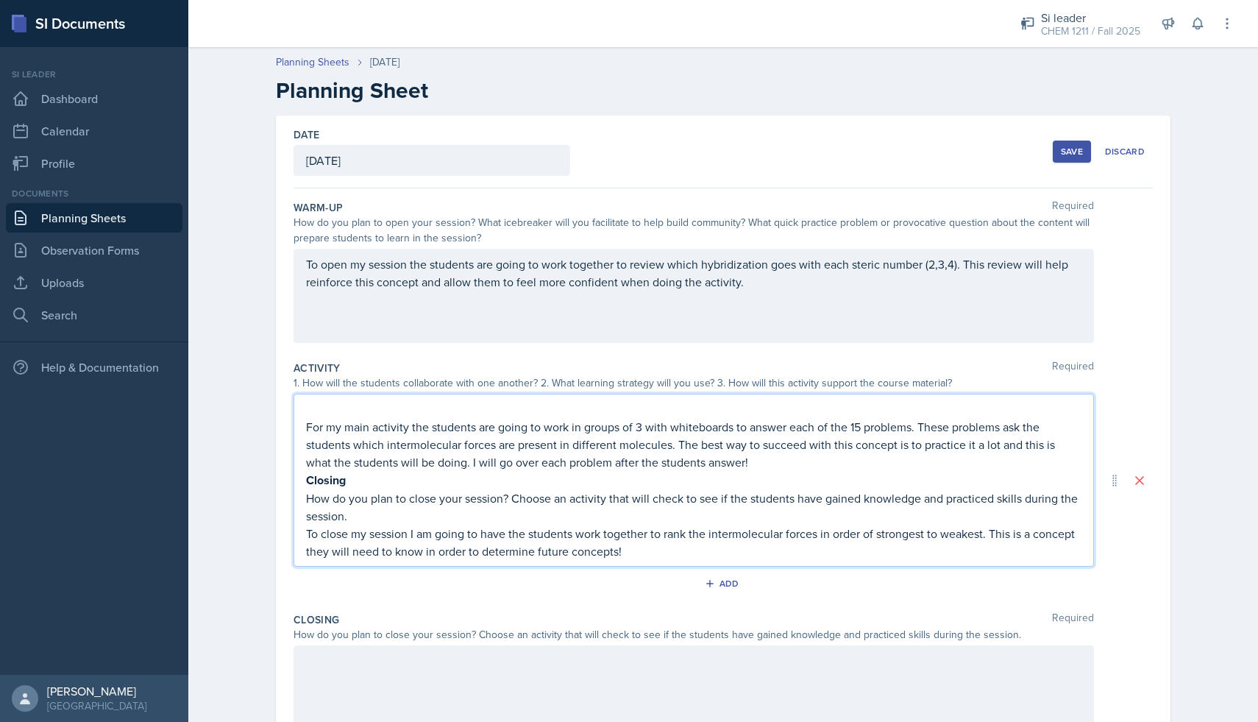
click at [306, 428] on p "For my main activity the students are going to work in groups of 3 with whitebo…" at bounding box center [694, 444] width 776 height 53
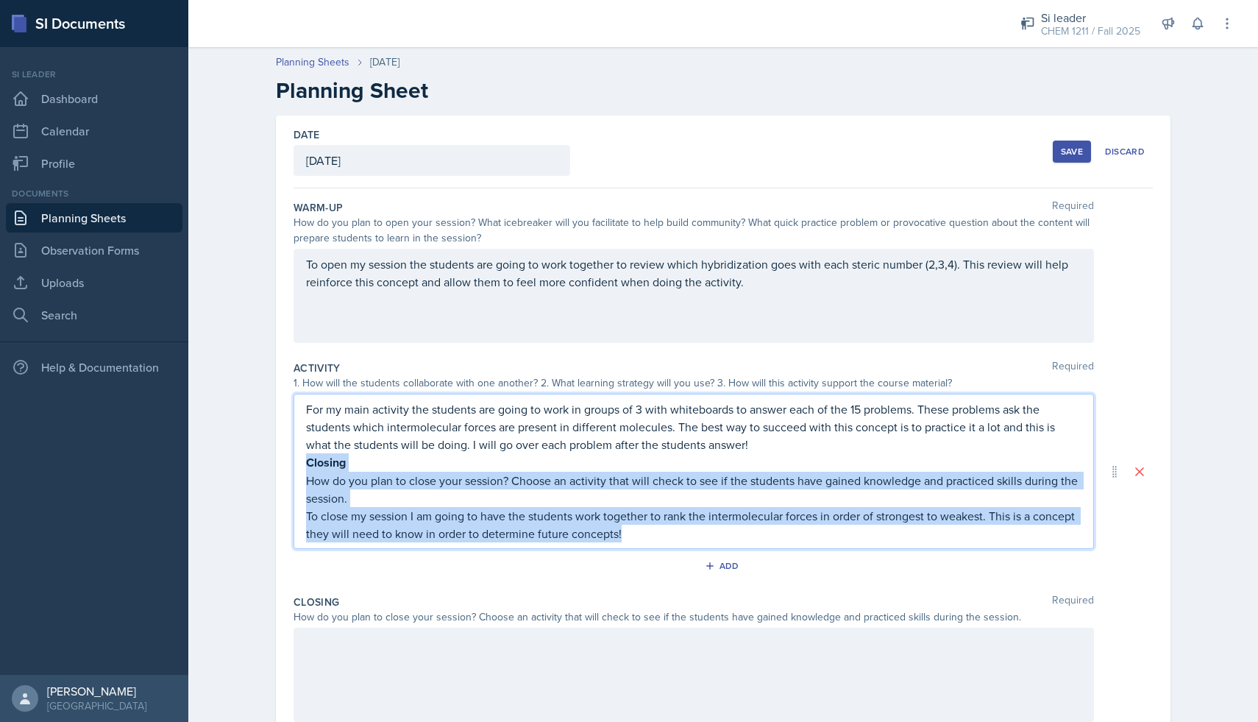
drag, startPoint x: 632, startPoint y: 536, endPoint x: 272, endPoint y: 467, distance: 367.1
click at [272, 467] on div "Date [DATE] [DATE] 28 29 30 1 2 3 4 5 6 7 8 9 10 11 12 13 14 15 16 17 18 19 20 …" at bounding box center [723, 489] width 942 height 747
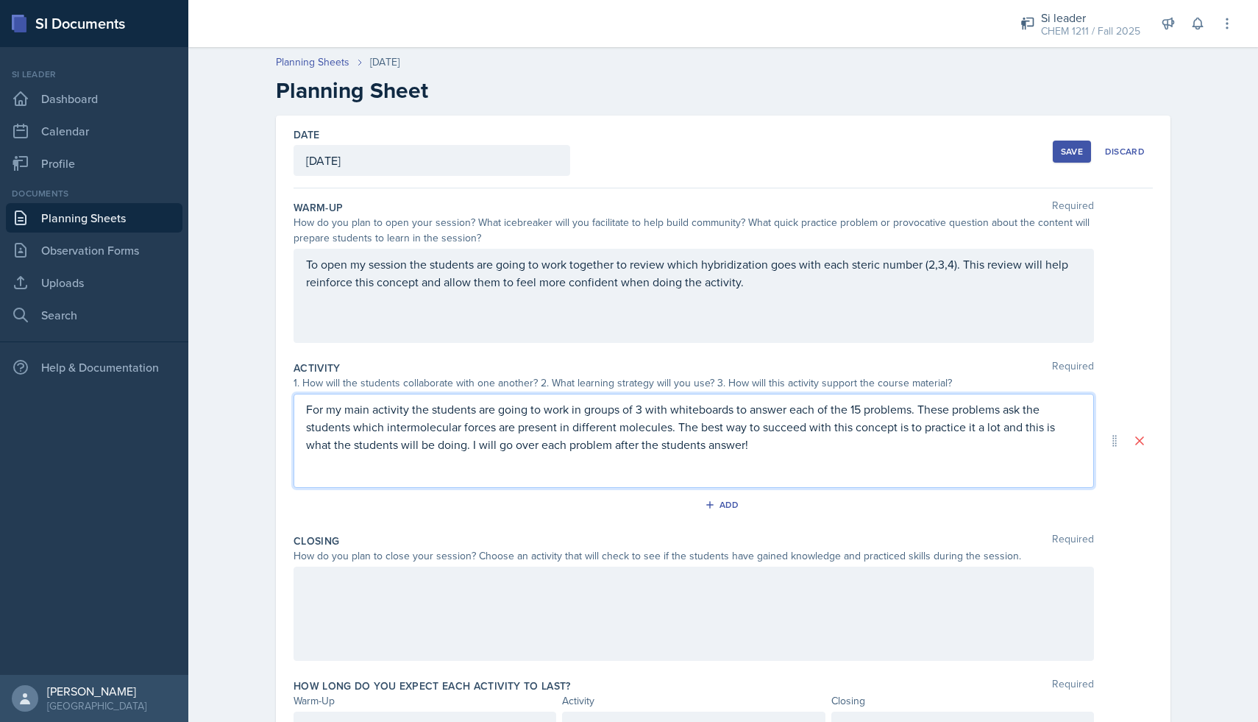
click at [311, 477] on div "For my main activity the students are going to work in groups of 3 with whitebo…" at bounding box center [694, 441] width 801 height 94
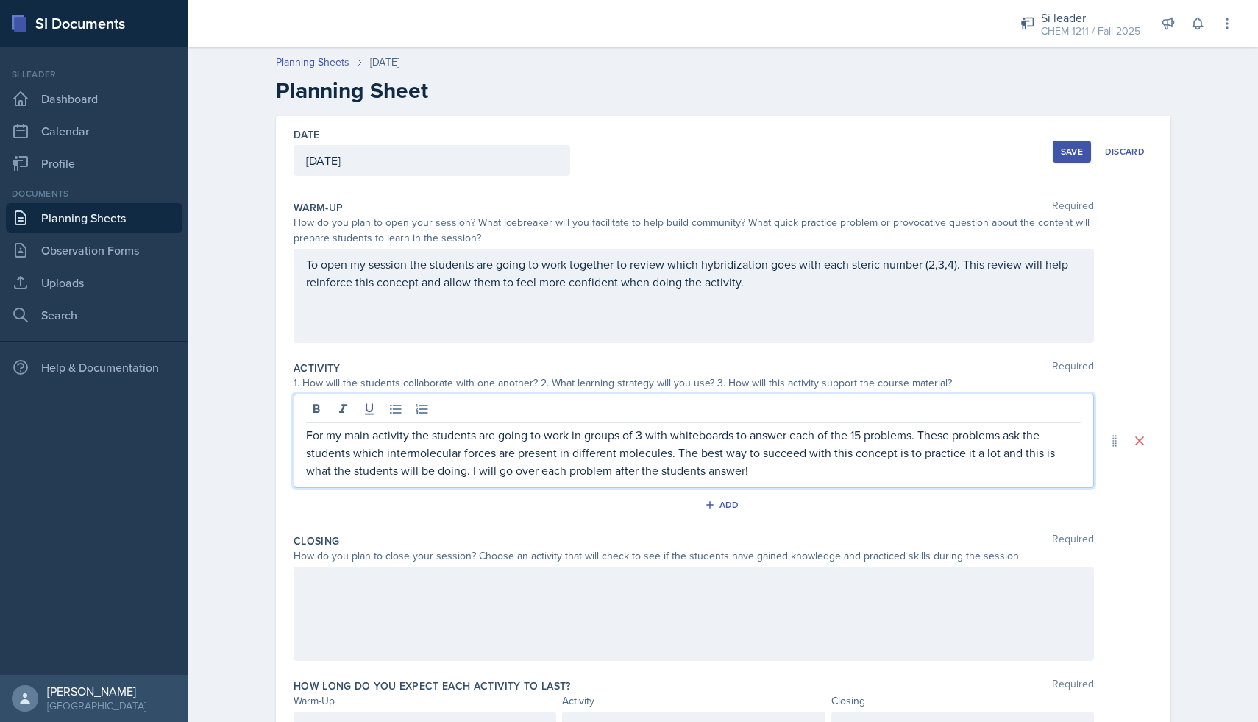
click at [348, 597] on div at bounding box center [694, 614] width 801 height 94
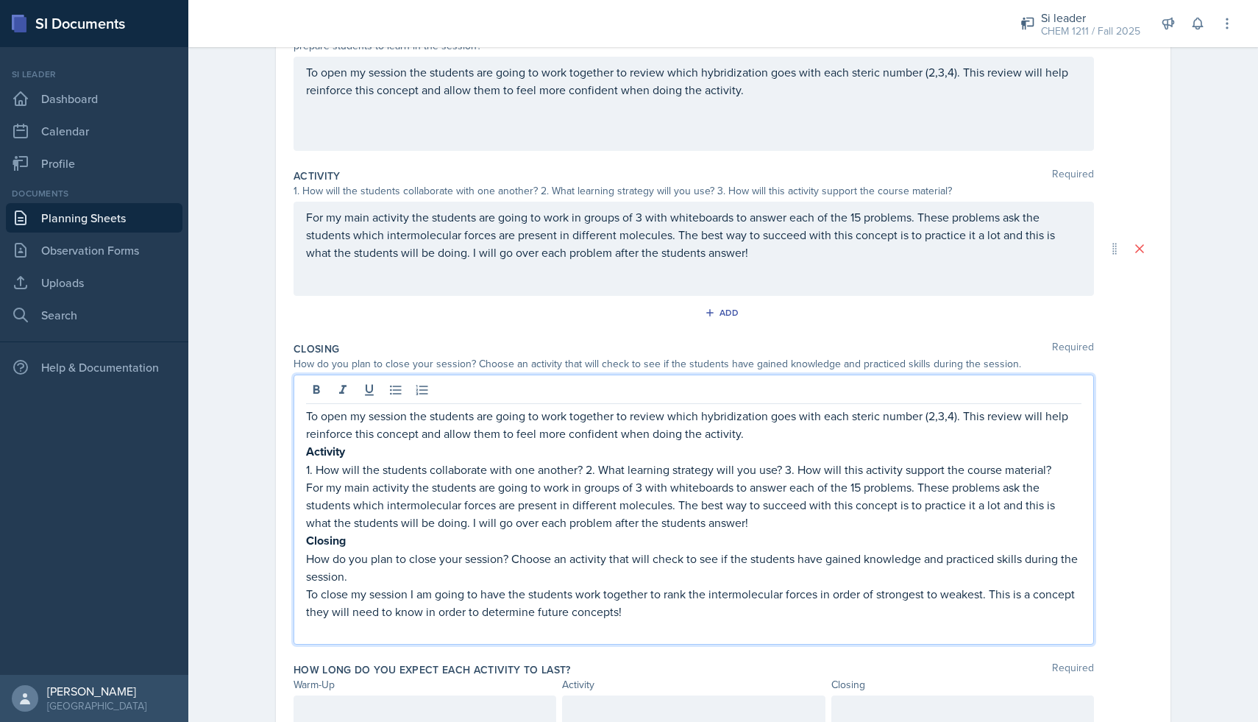
scroll to position [193, 0]
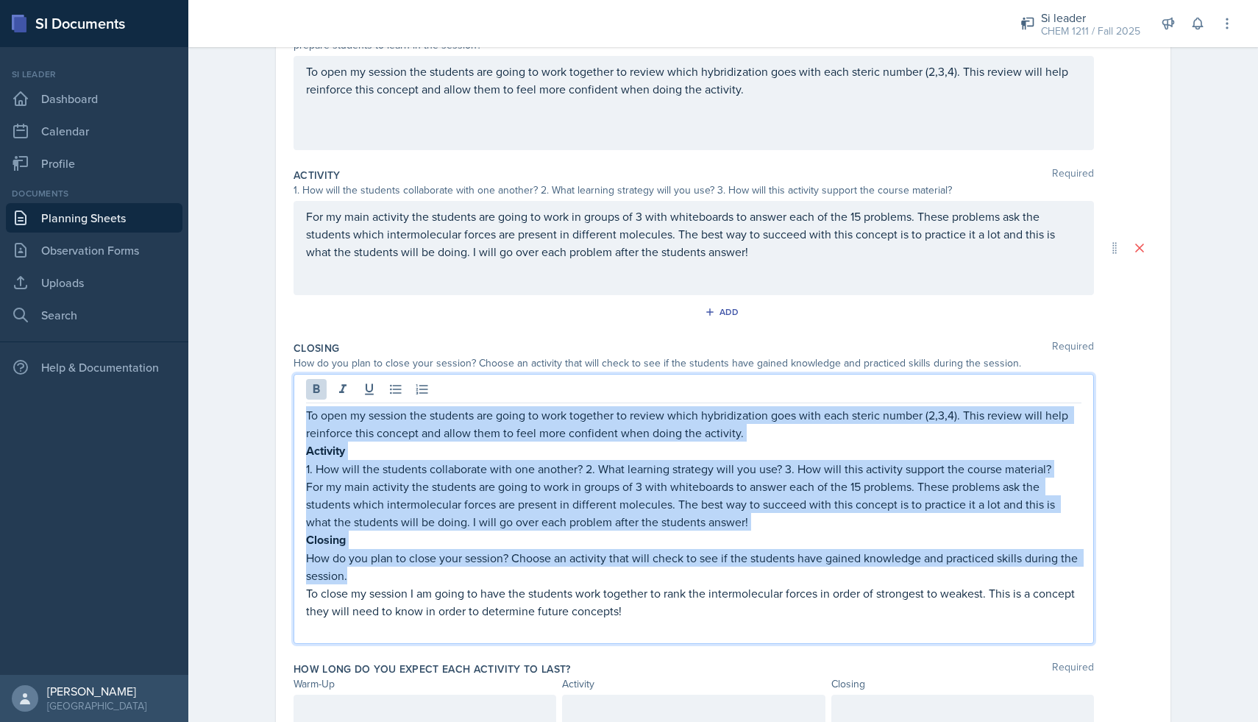
drag, startPoint x: 365, startPoint y: 578, endPoint x: 305, endPoint y: 411, distance: 176.7
click at [305, 411] on div "To open my session the students are going to work together to review which hybr…" at bounding box center [694, 509] width 801 height 270
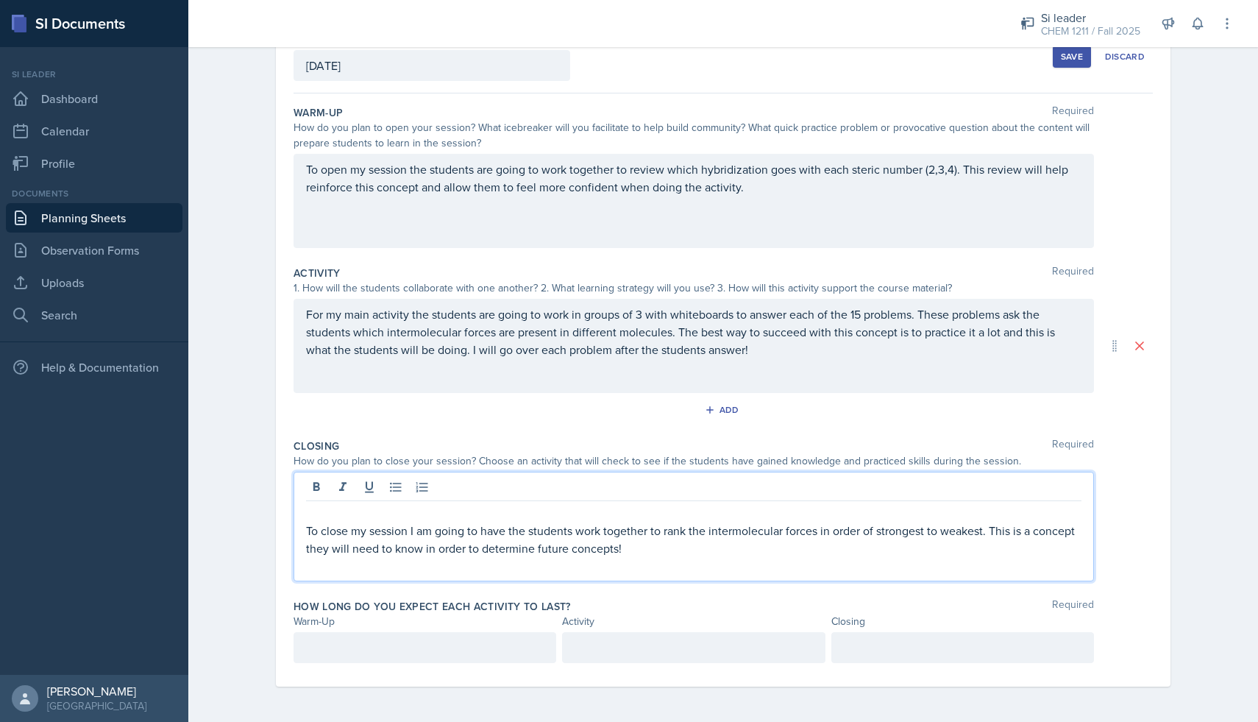
scroll to position [95, 0]
click at [306, 529] on p "To close my session I am going to have the students work together to rank the i…" at bounding box center [694, 539] width 776 height 35
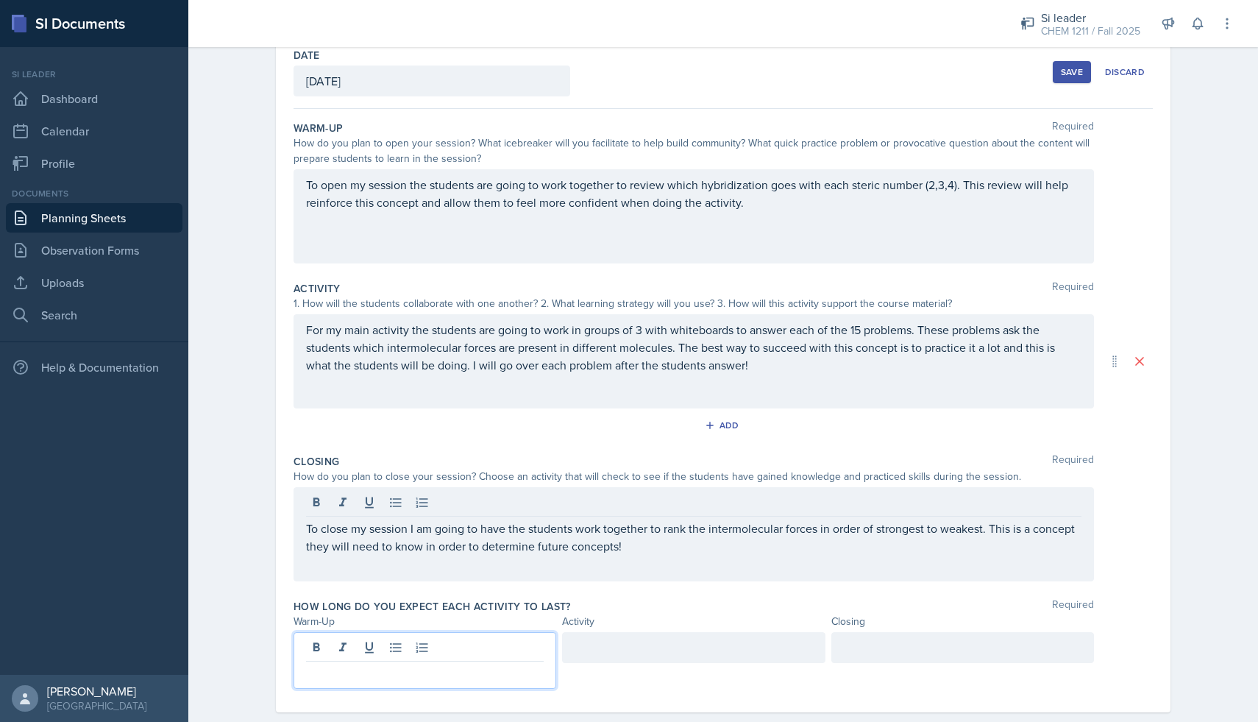
click at [362, 664] on p at bounding box center [425, 673] width 238 height 18
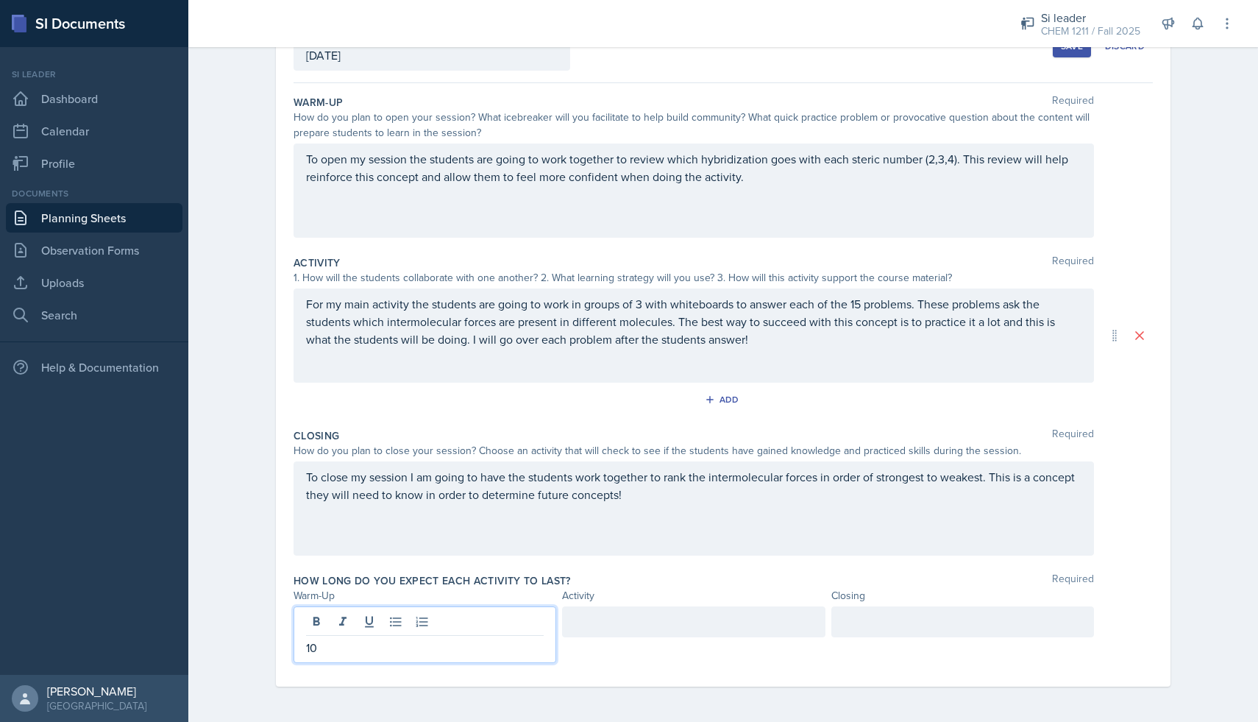
click at [590, 628] on div at bounding box center [693, 621] width 263 height 31
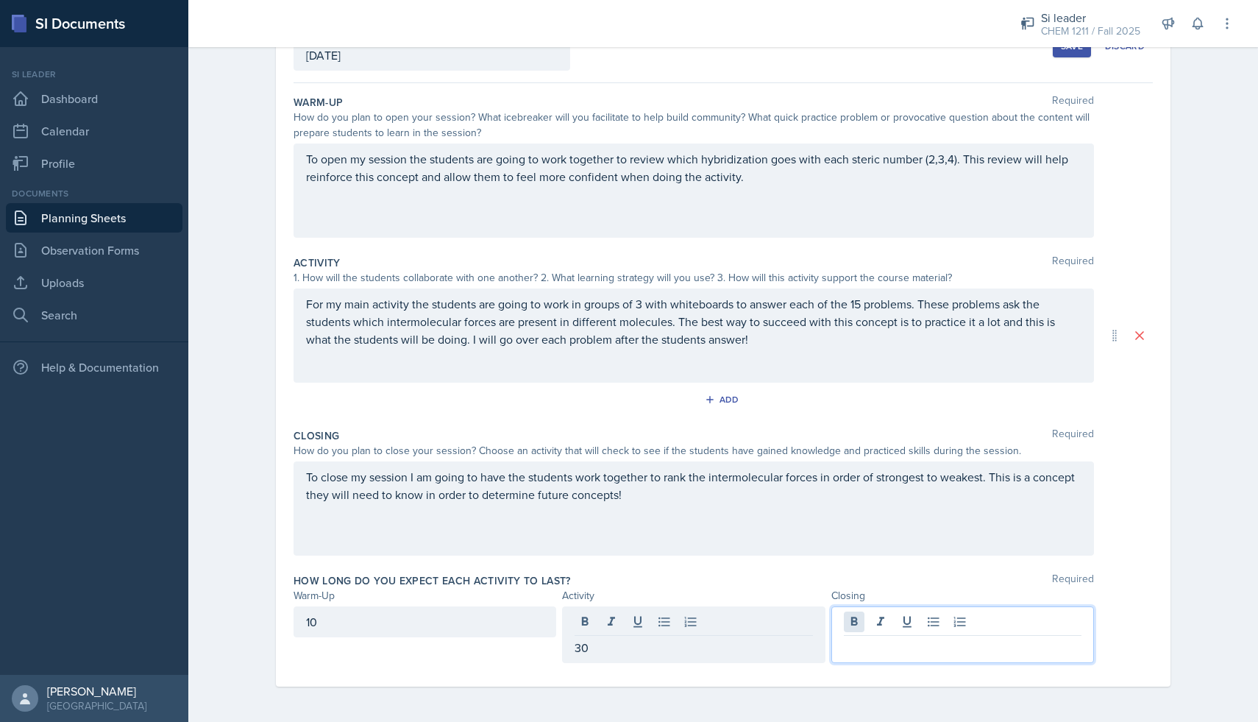
click at [862, 625] on div at bounding box center [962, 634] width 263 height 57
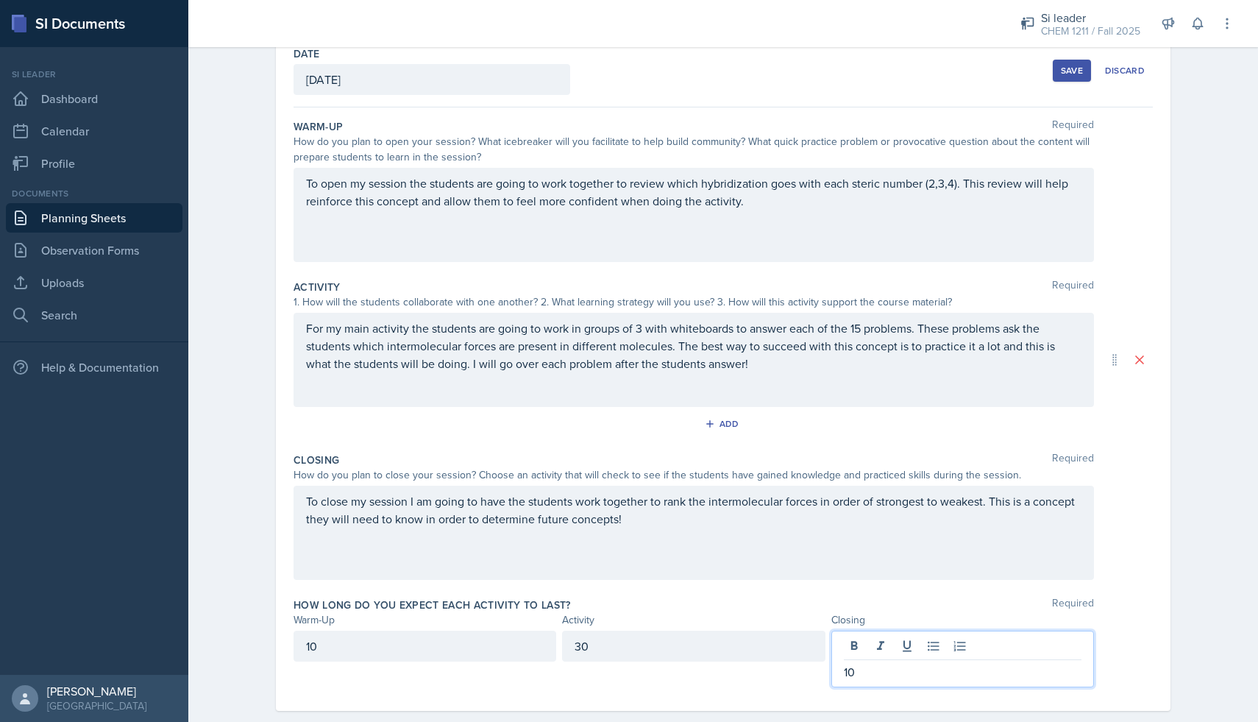
scroll to position [80, 0]
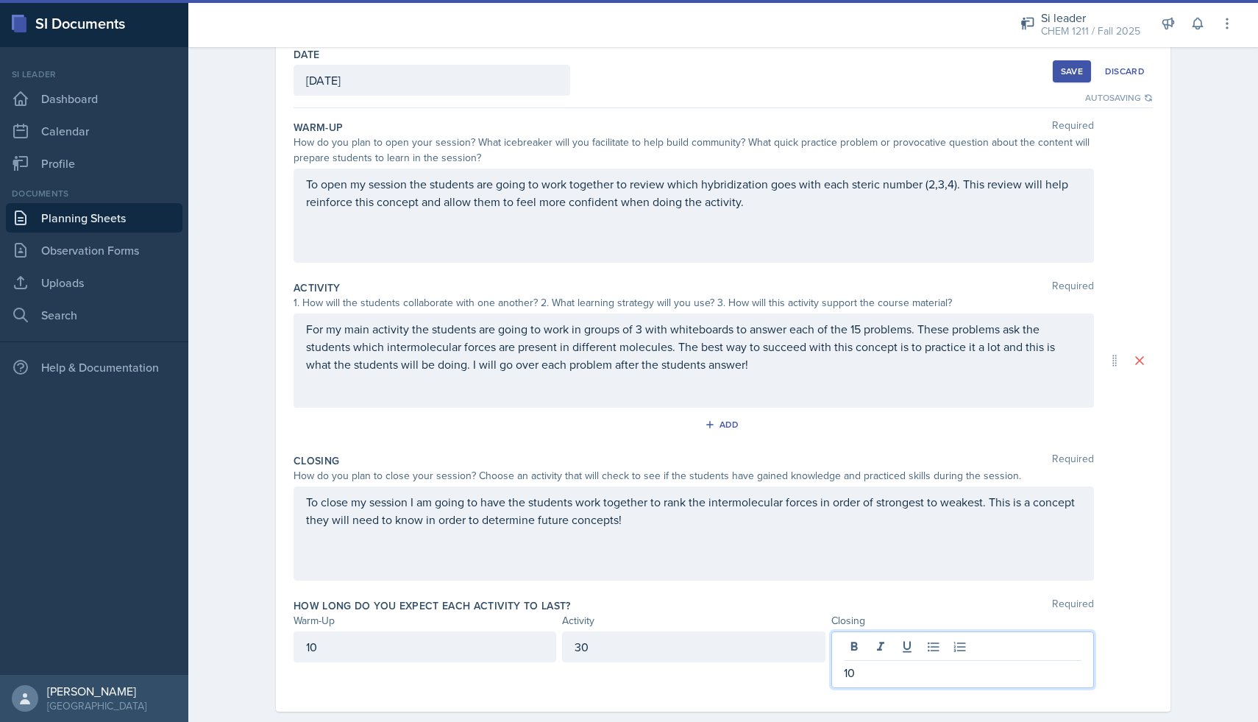
click at [1058, 75] on button "Save" at bounding box center [1072, 71] width 38 height 22
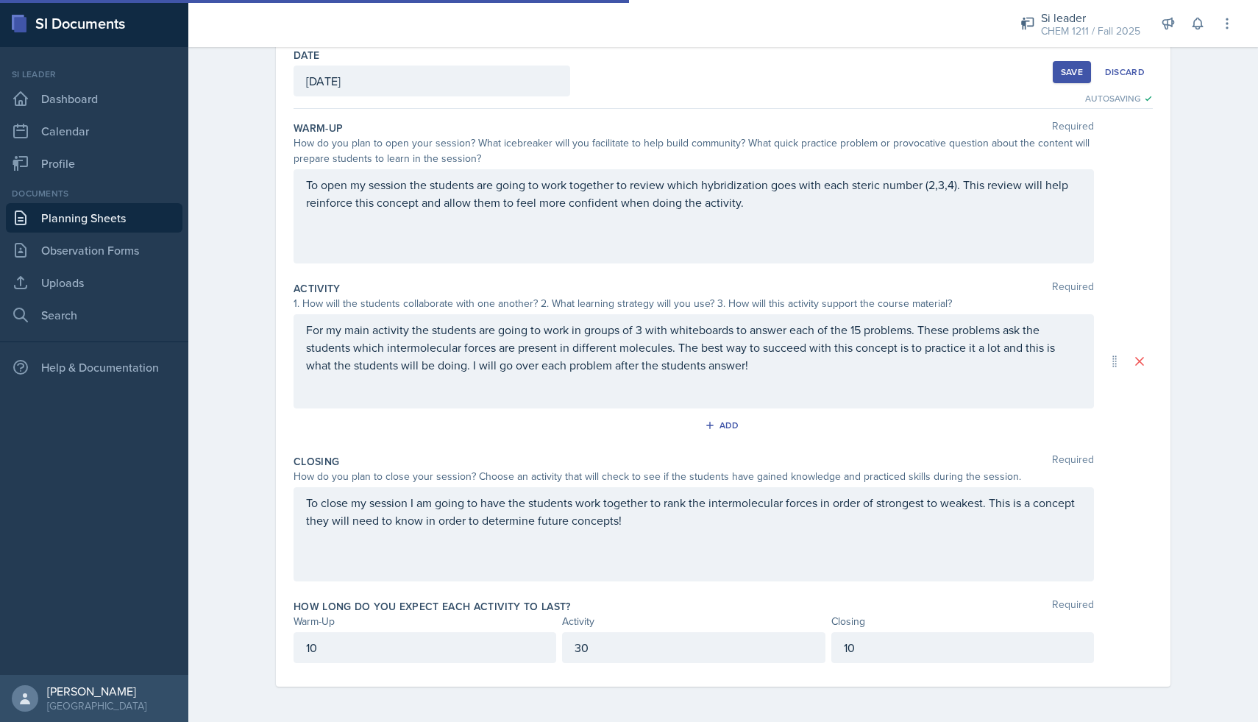
scroll to position [0, 0]
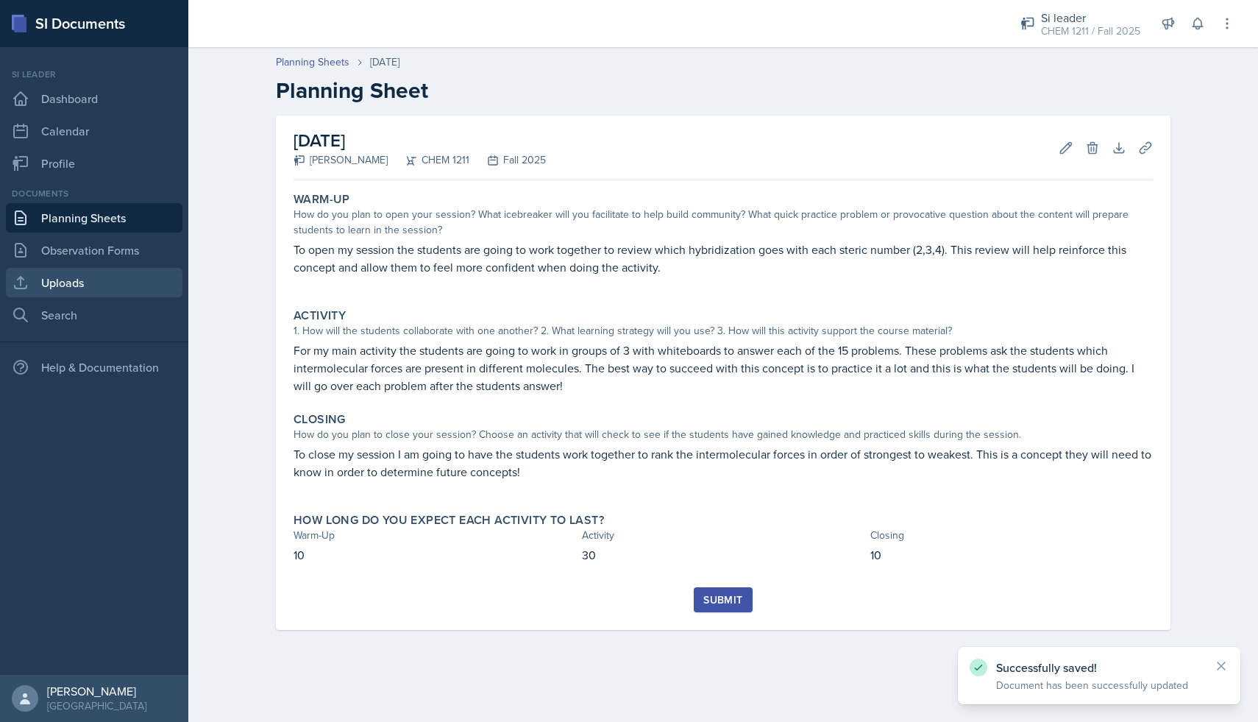
click at [108, 276] on link "Uploads" at bounding box center [94, 282] width 177 height 29
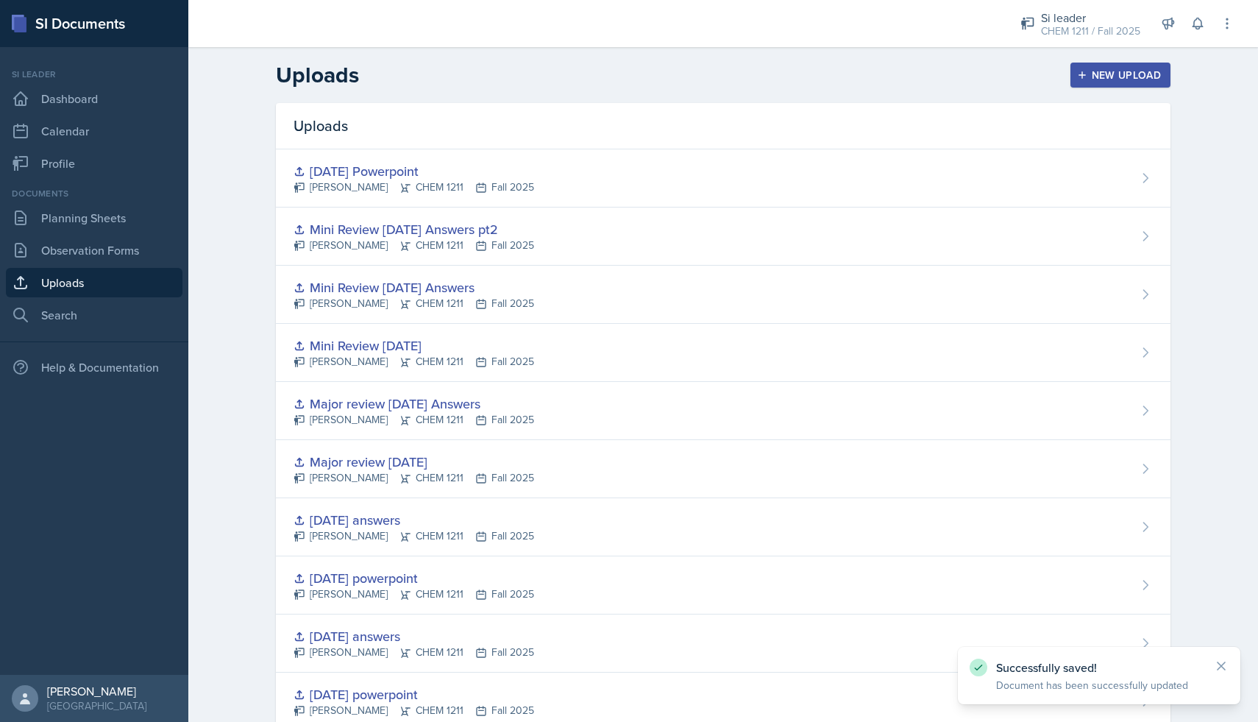
click at [1100, 80] on div "New Upload" at bounding box center [1121, 75] width 82 height 12
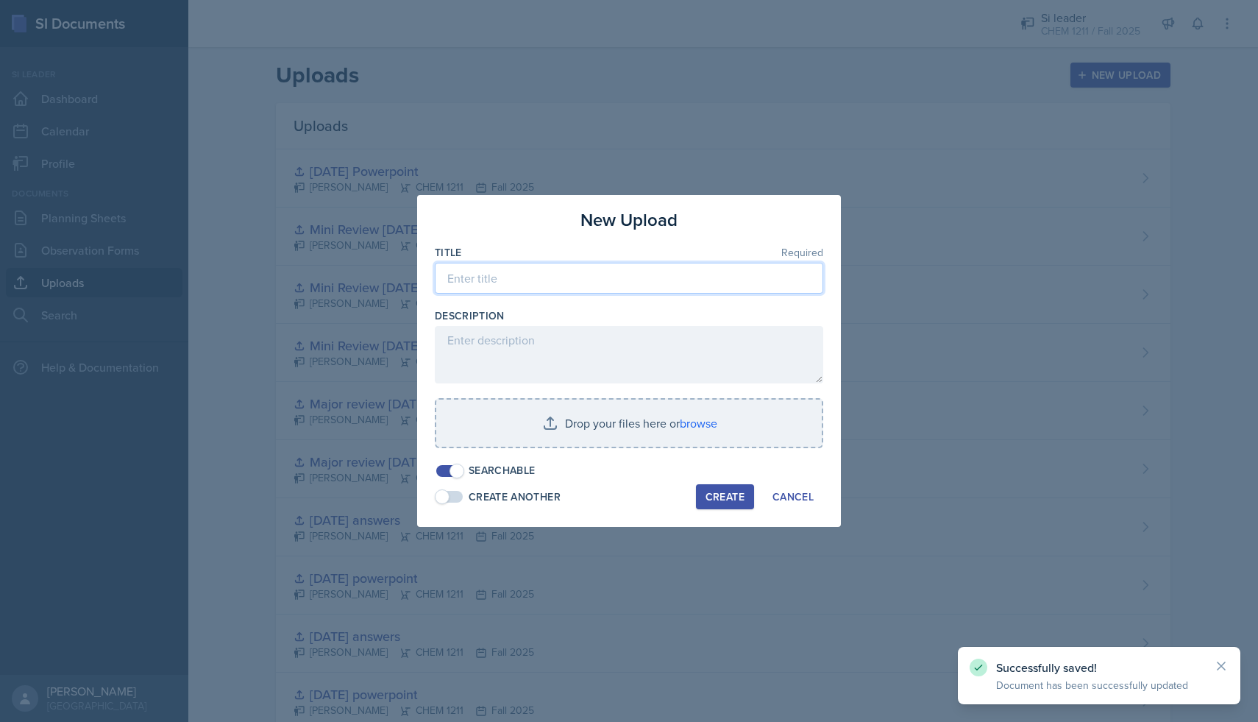
click at [647, 268] on input at bounding box center [629, 278] width 389 height 31
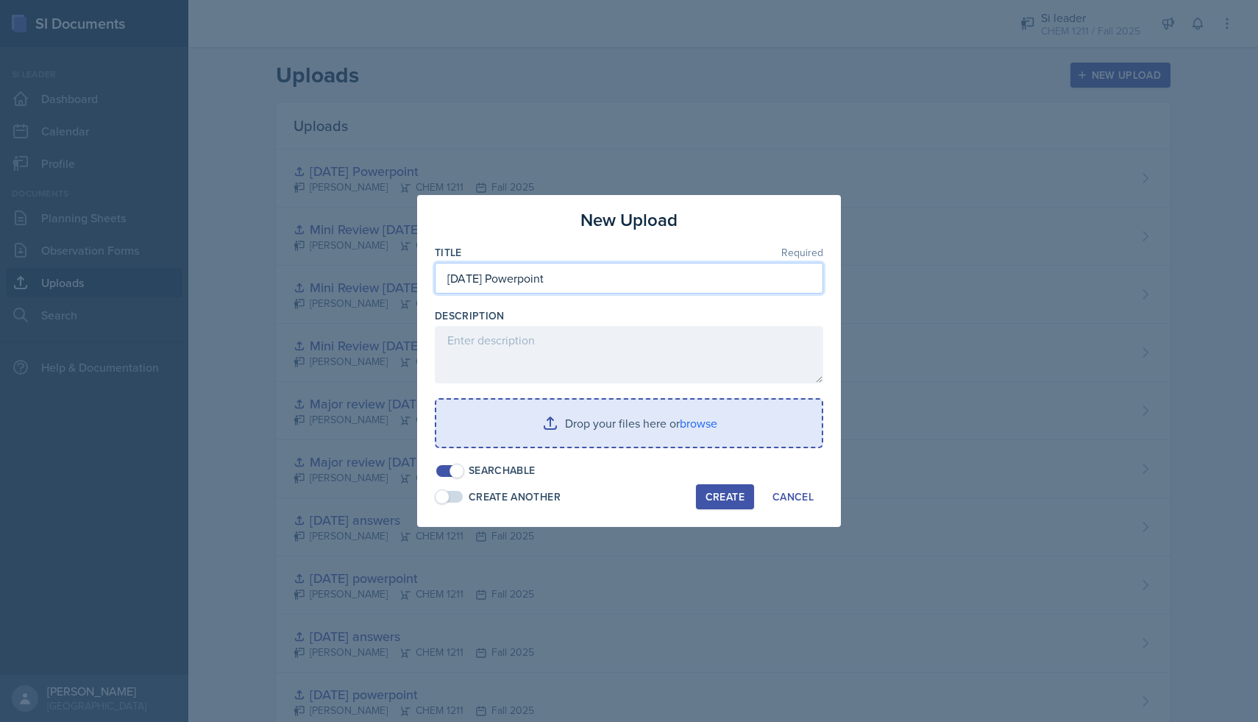
type input "[DATE] Powerpoint"
click at [646, 406] on input "file" at bounding box center [629, 423] width 386 height 47
click at [695, 416] on input "file" at bounding box center [629, 423] width 386 height 47
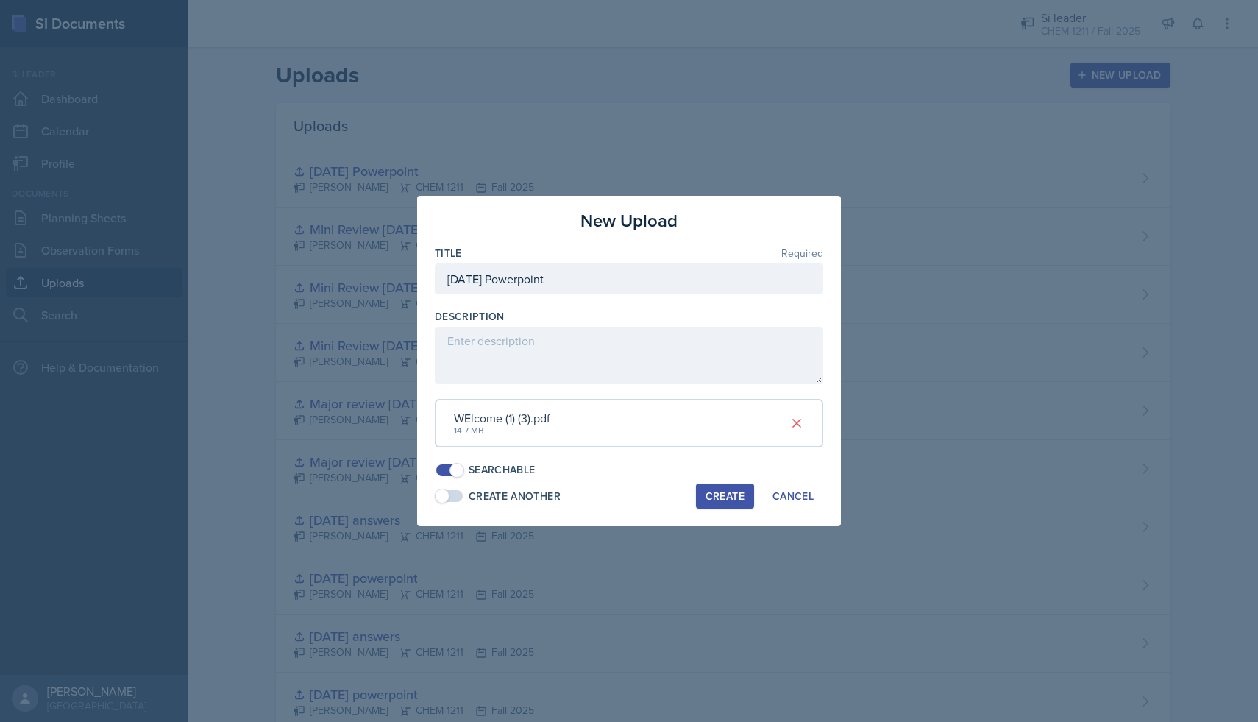
click at [727, 504] on button "Create" at bounding box center [725, 495] width 58 height 25
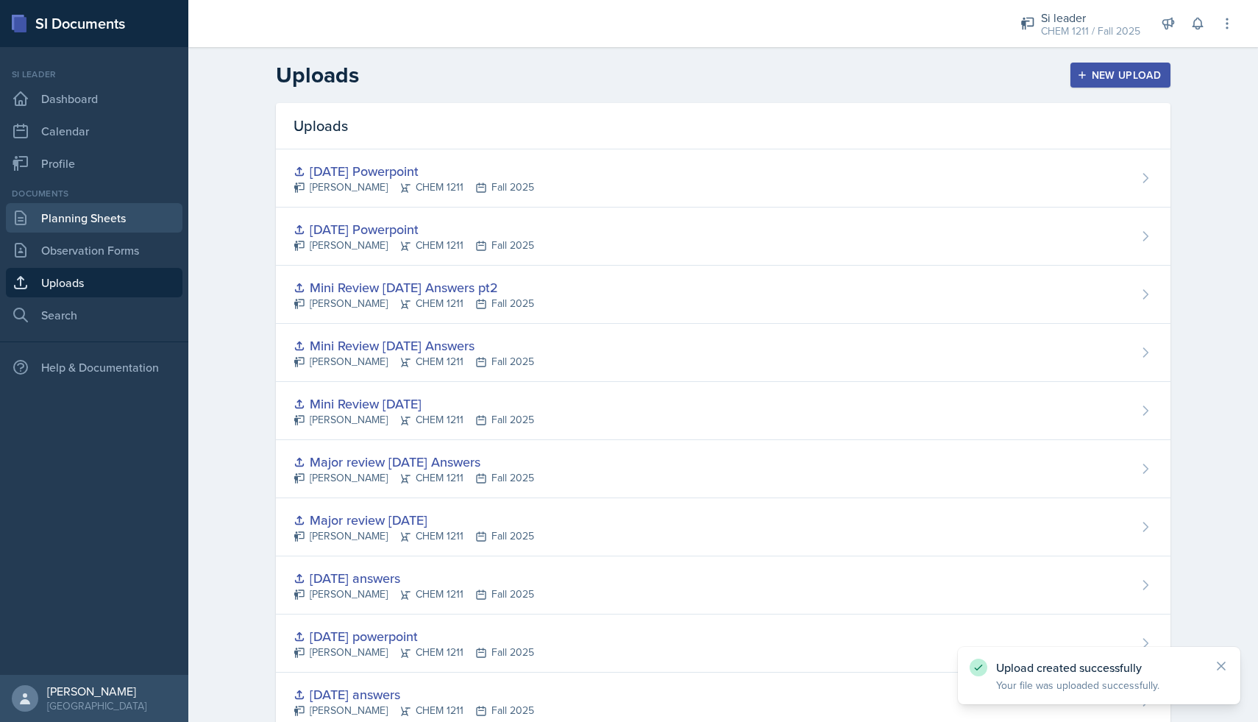
click at [127, 232] on link "Planning Sheets" at bounding box center [94, 217] width 177 height 29
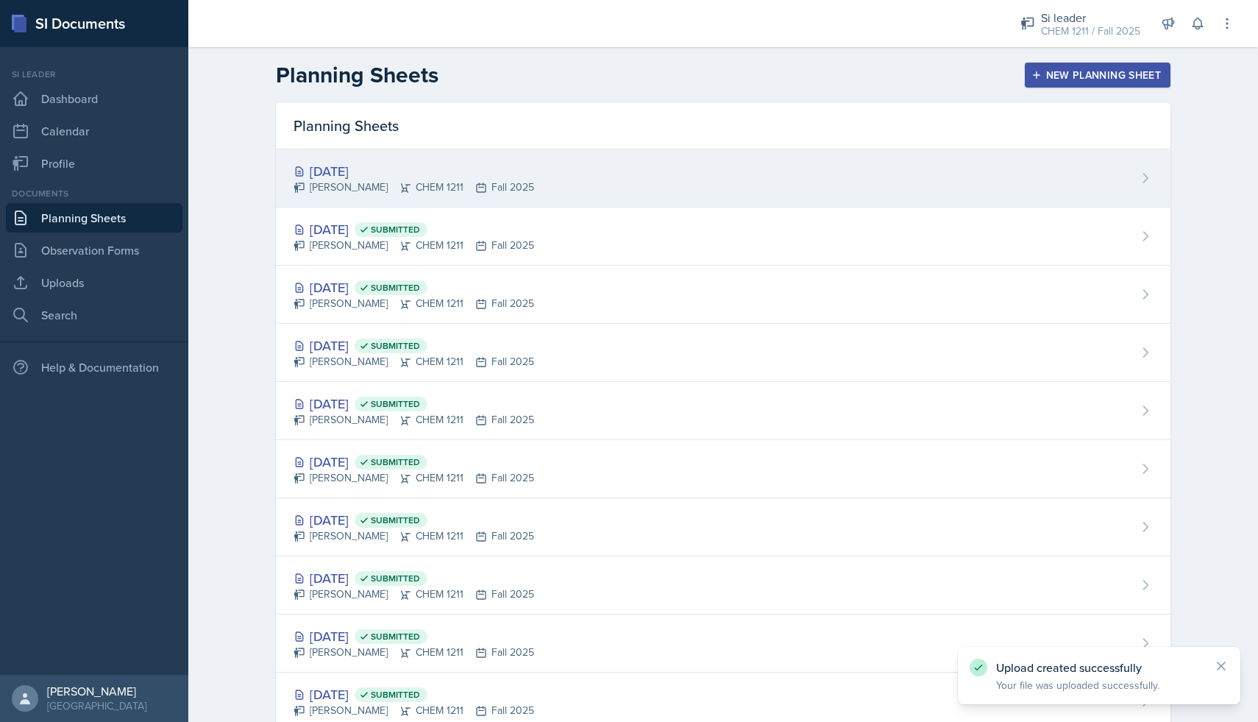
click at [545, 195] on div "[DATE] [PERSON_NAME] CHEM 1211 Fall 2025" at bounding box center [723, 178] width 895 height 58
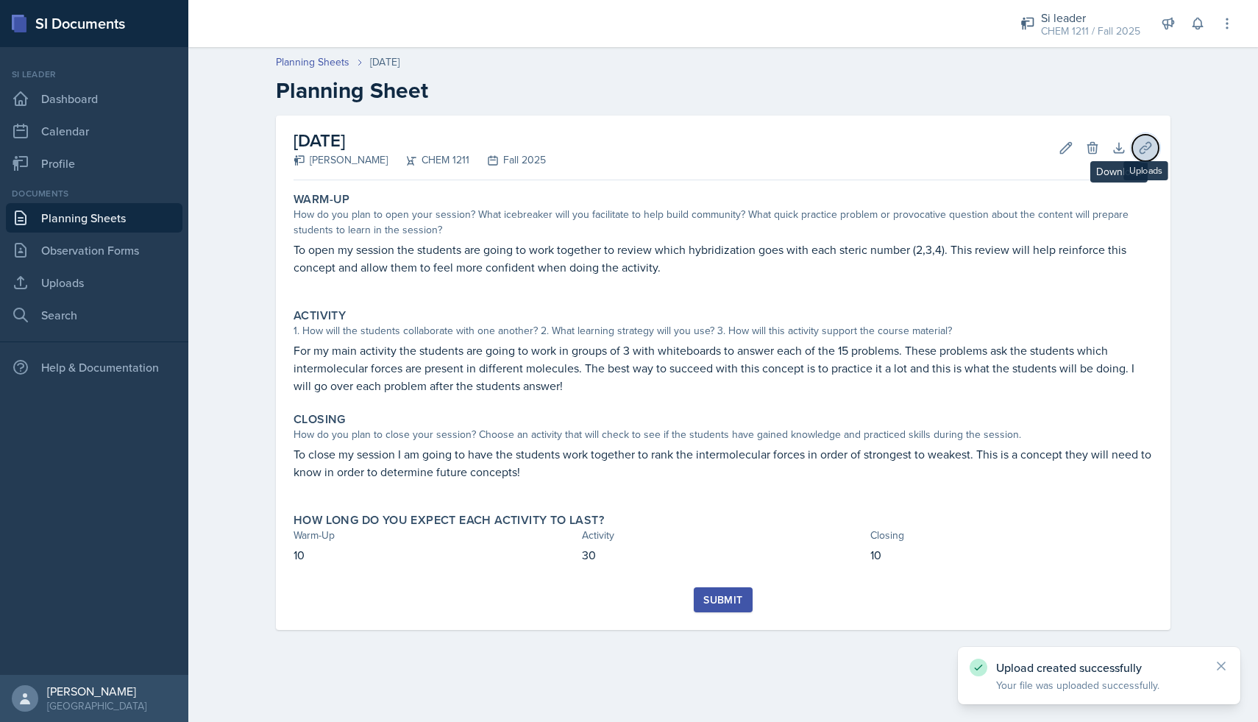
click at [1132, 145] on button "Uploads" at bounding box center [1145, 148] width 26 height 26
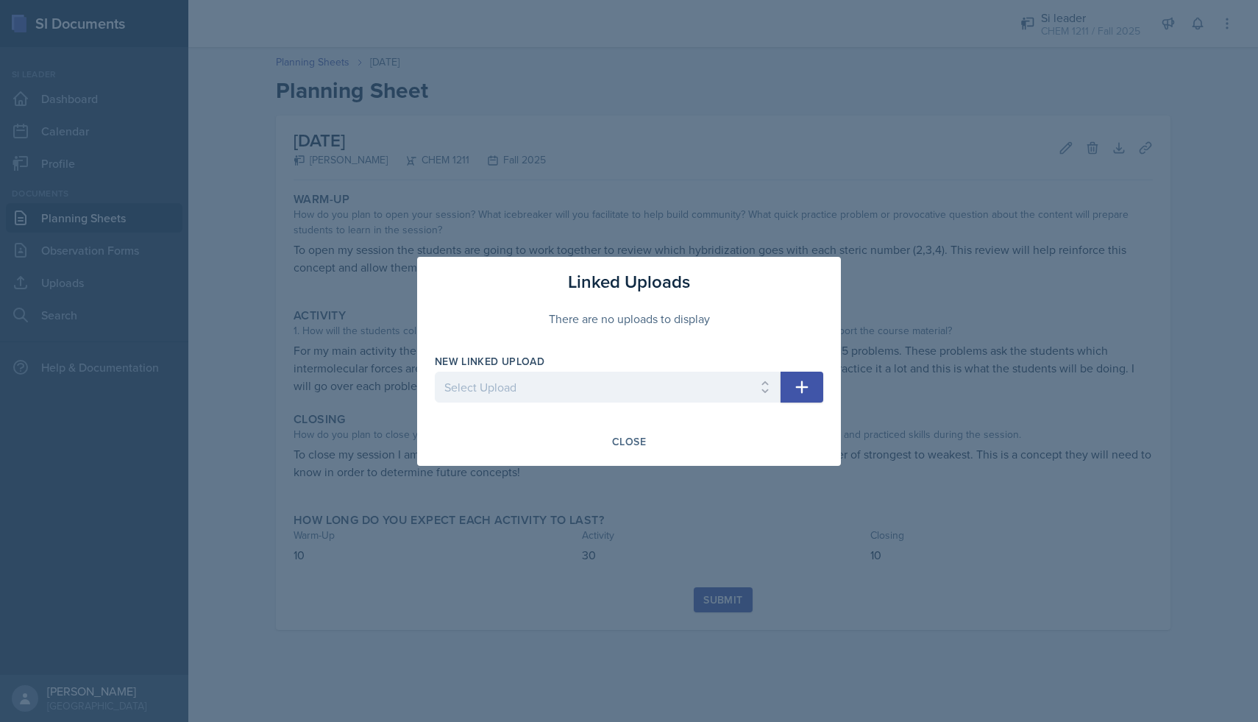
click at [731, 408] on div at bounding box center [608, 410] width 346 height 15
click at [739, 398] on select "Select Upload [DATE] powerpoint [DATE] answers [DATE] powerpoint [DATE] answers…" at bounding box center [608, 387] width 346 height 31
select select "7d53677c-5a4e-420e-8947-ed388d9e97d0"
click at [435, 372] on select "Select Upload [DATE] powerpoint [DATE] answers [DATE] powerpoint [DATE] answers…" at bounding box center [608, 387] width 346 height 31
click at [813, 389] on button "button" at bounding box center [802, 387] width 43 height 31
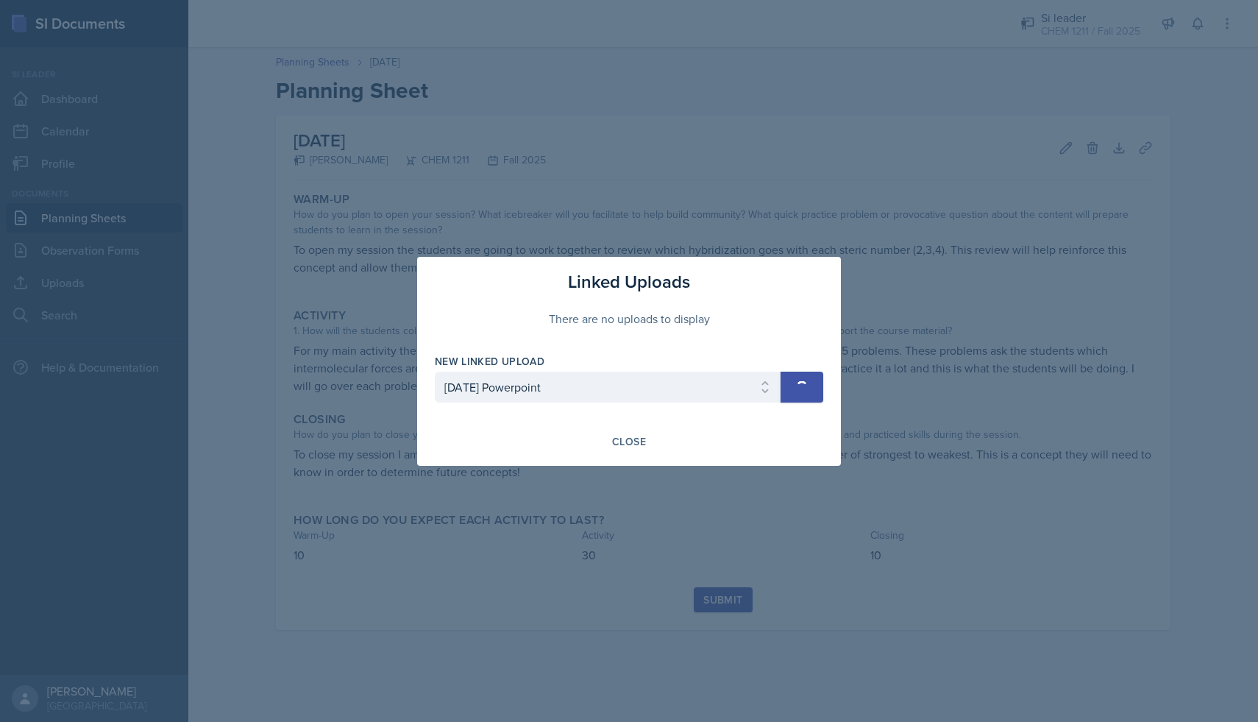
select select
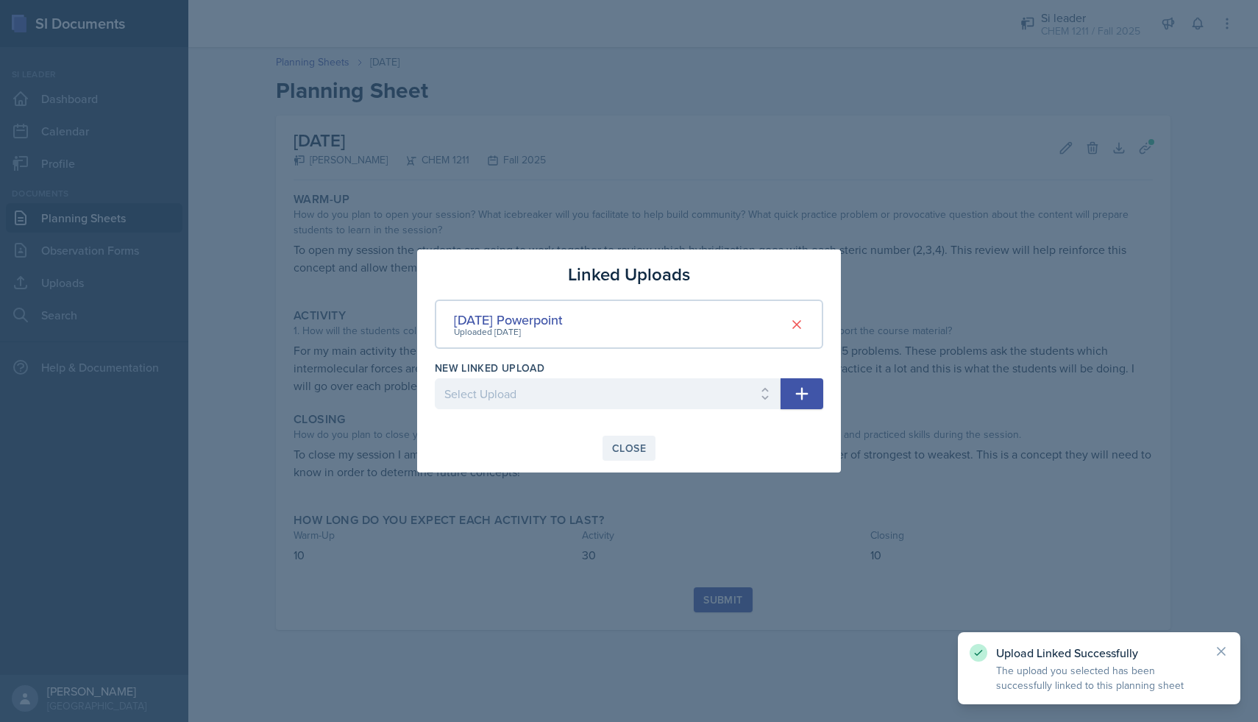
click at [628, 447] on div "Close" at bounding box center [629, 448] width 34 height 12
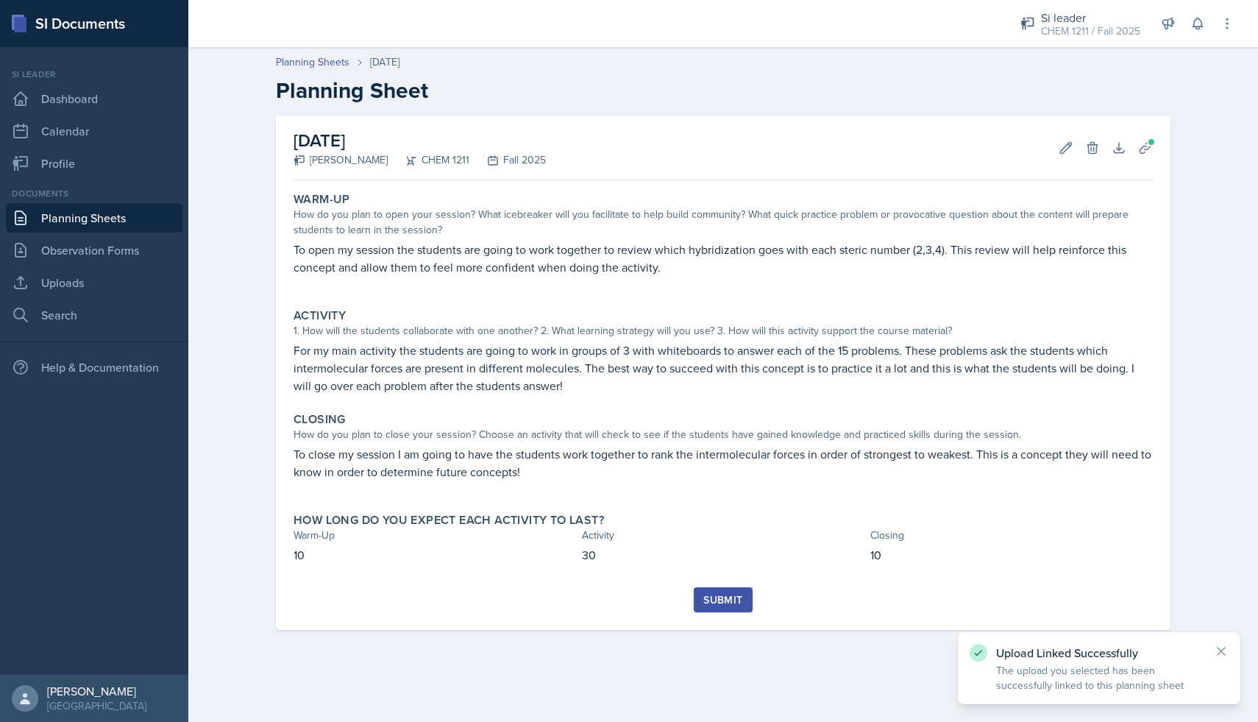
click at [730, 596] on div "Submit" at bounding box center [722, 600] width 39 height 12
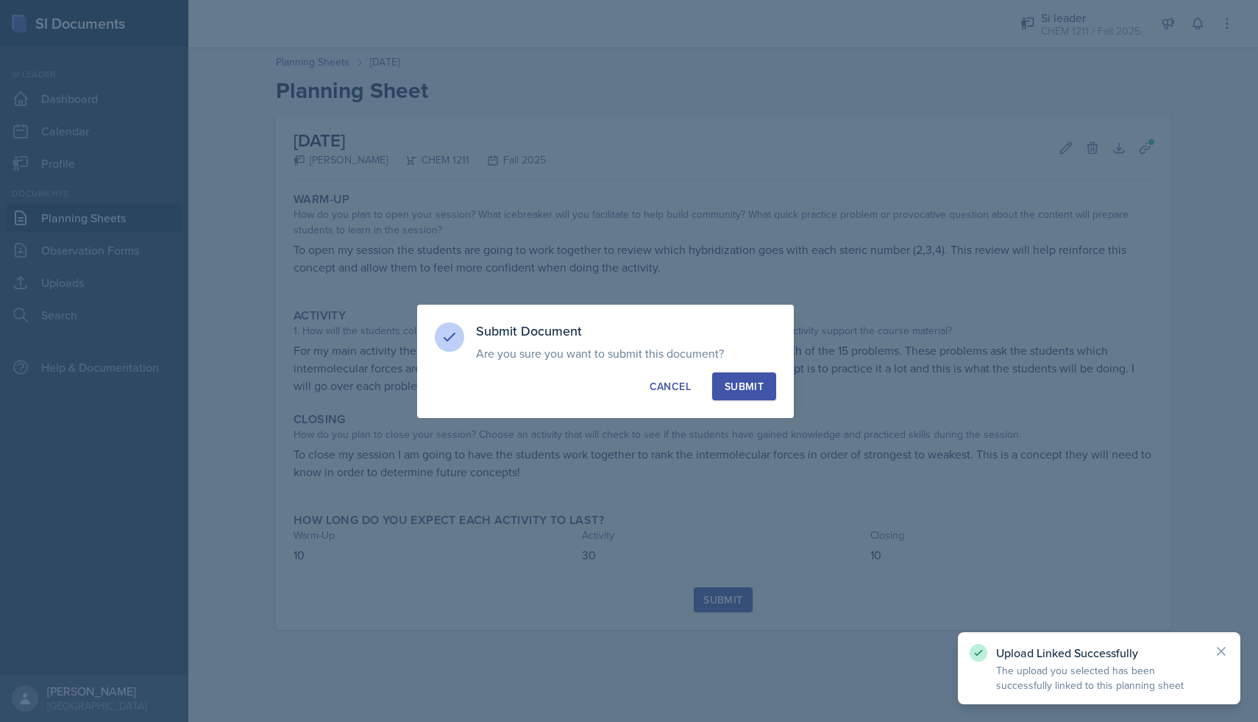
click at [744, 385] on div "Submit" at bounding box center [744, 386] width 39 height 15
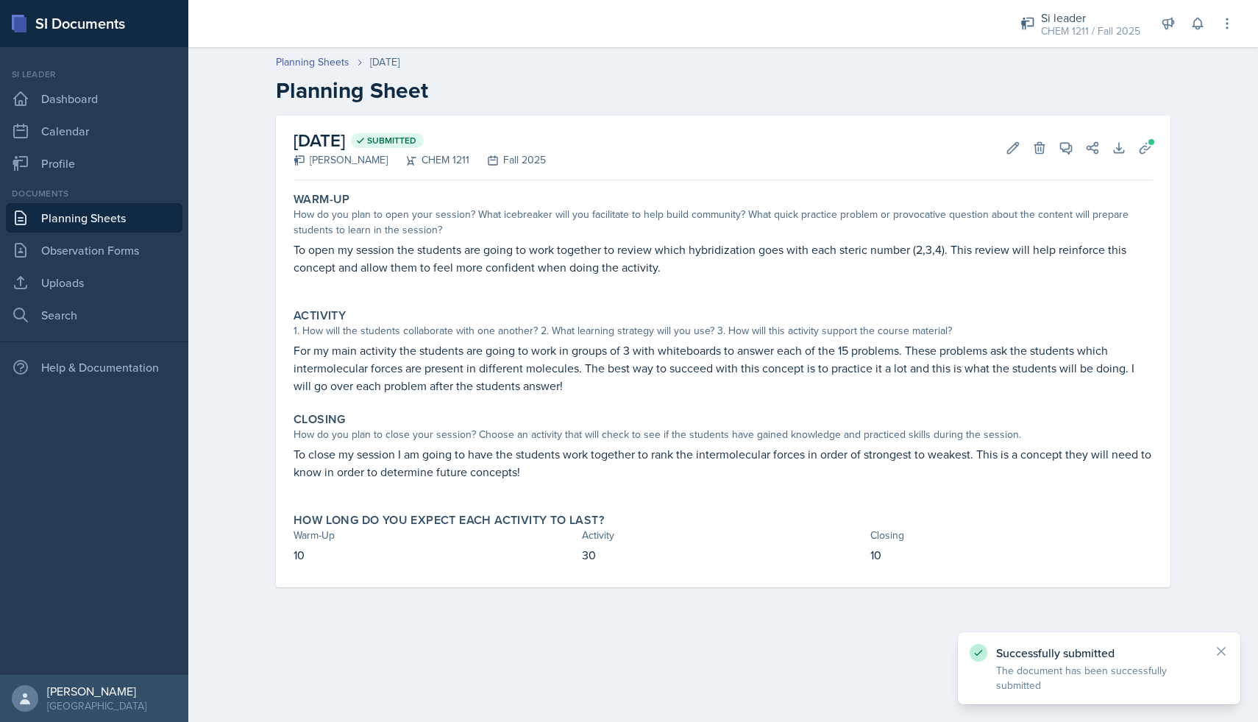
click at [118, 220] on link "Planning Sheets" at bounding box center [94, 217] width 177 height 29
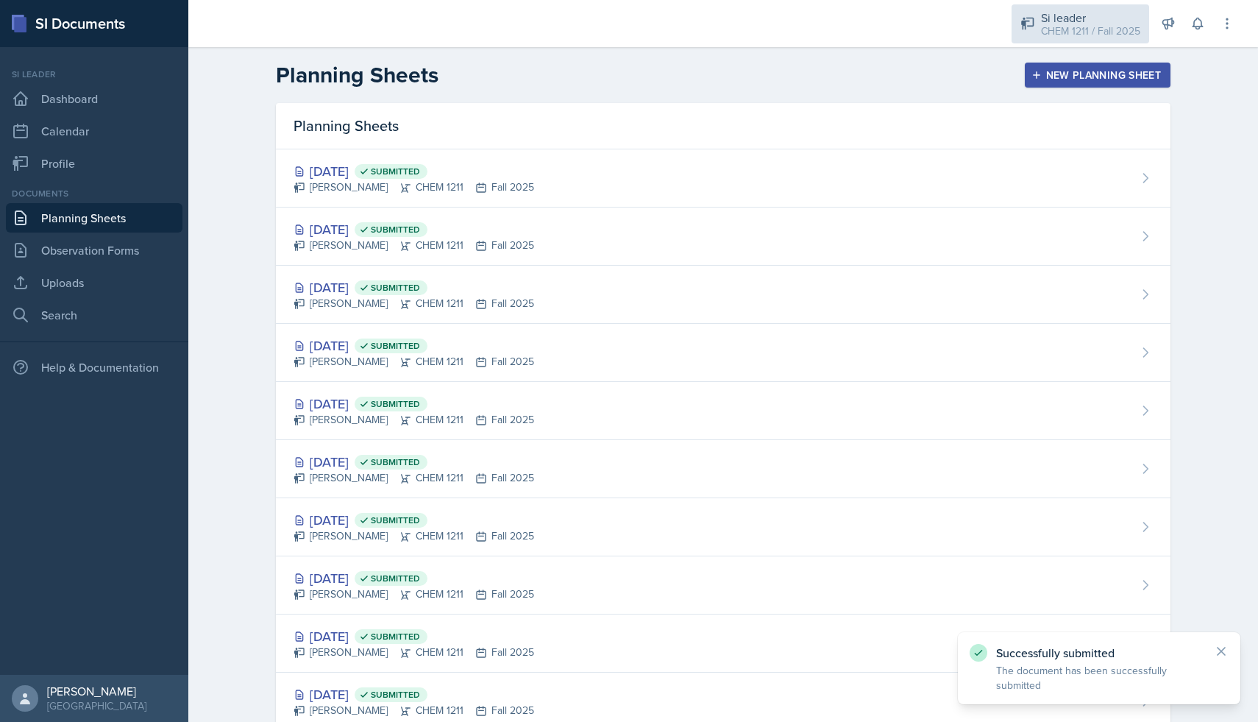
click at [1044, 27] on div "CHEM 1211 / Fall 2025" at bounding box center [1090, 31] width 99 height 15
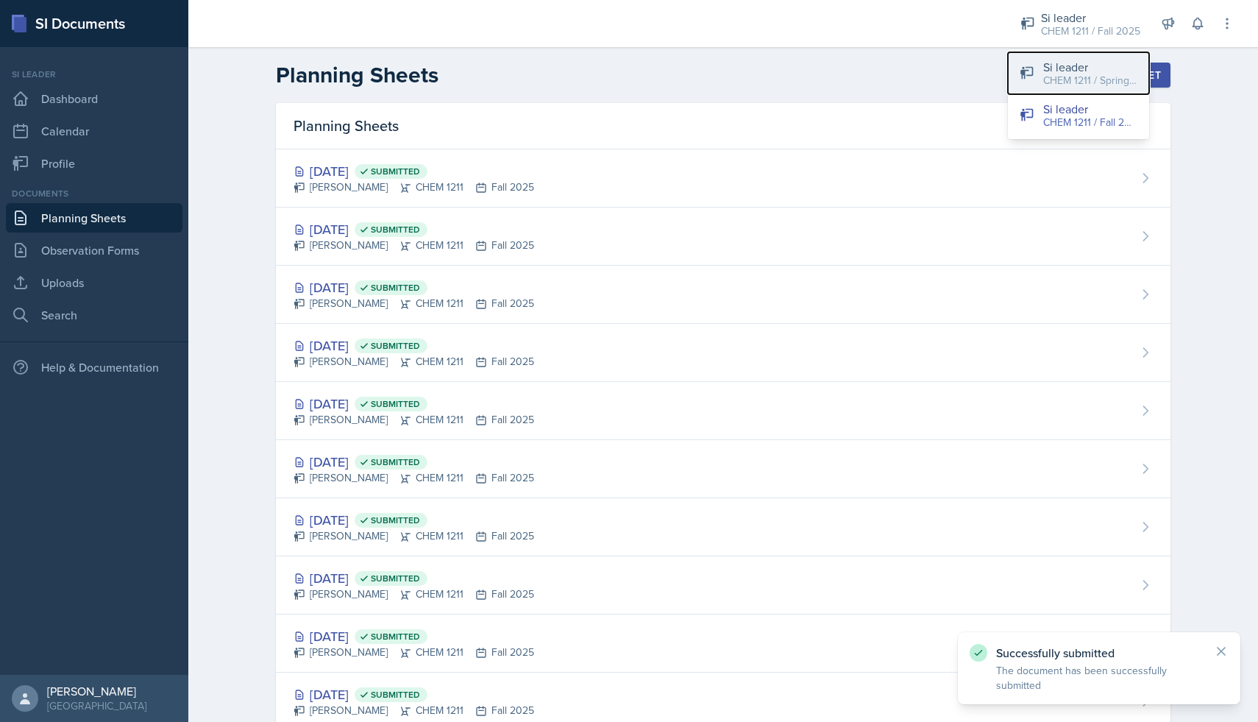
click at [1026, 79] on icon at bounding box center [1027, 72] width 15 height 15
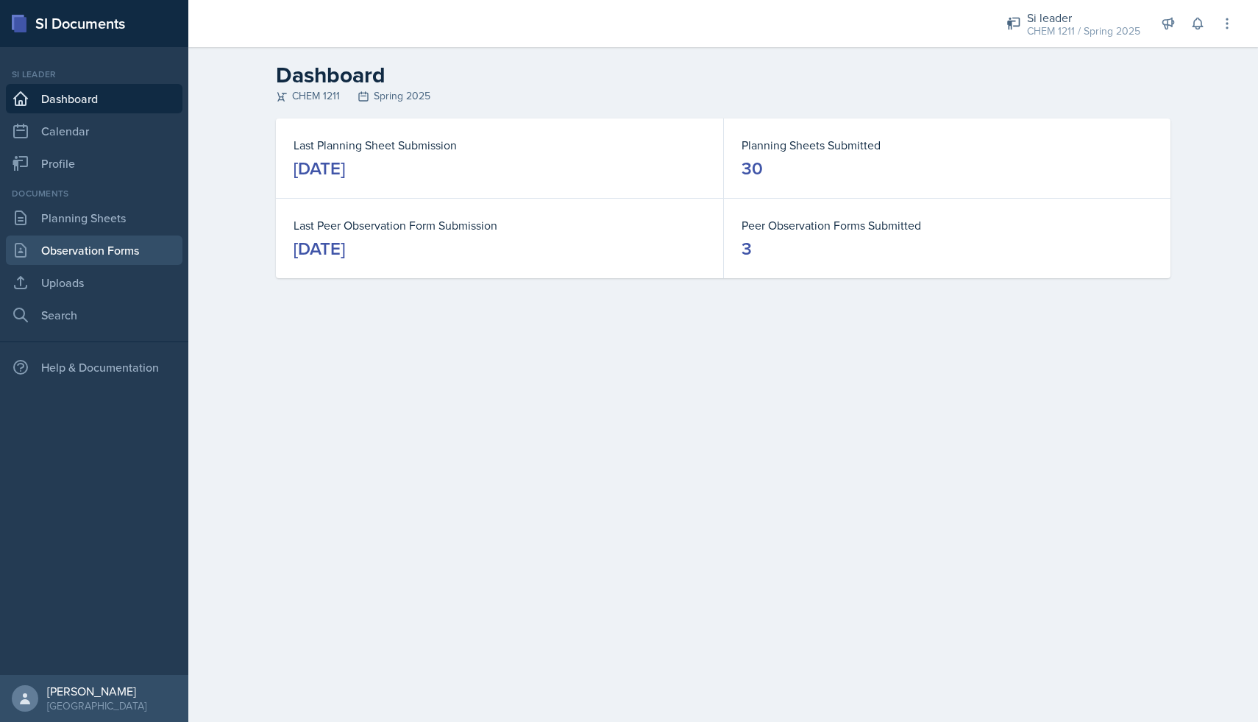
click at [123, 242] on link "Observation Forms" at bounding box center [94, 249] width 177 height 29
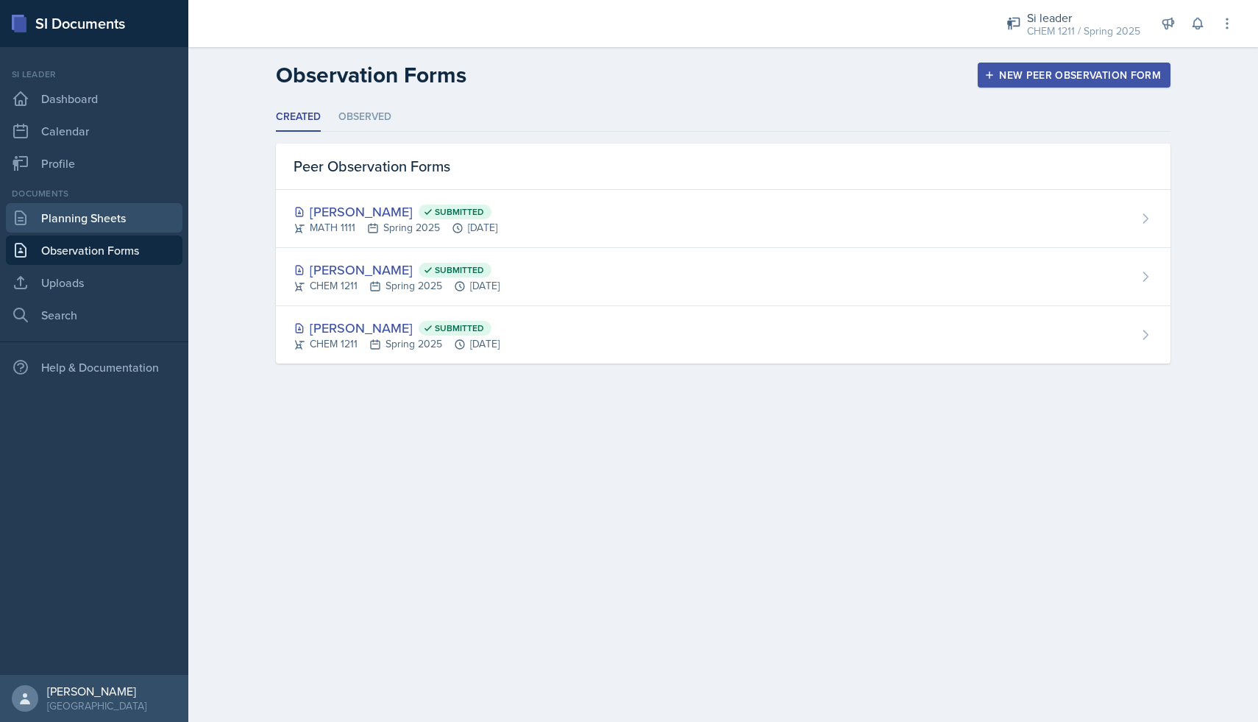
click at [133, 218] on link "Planning Sheets" at bounding box center [94, 217] width 177 height 29
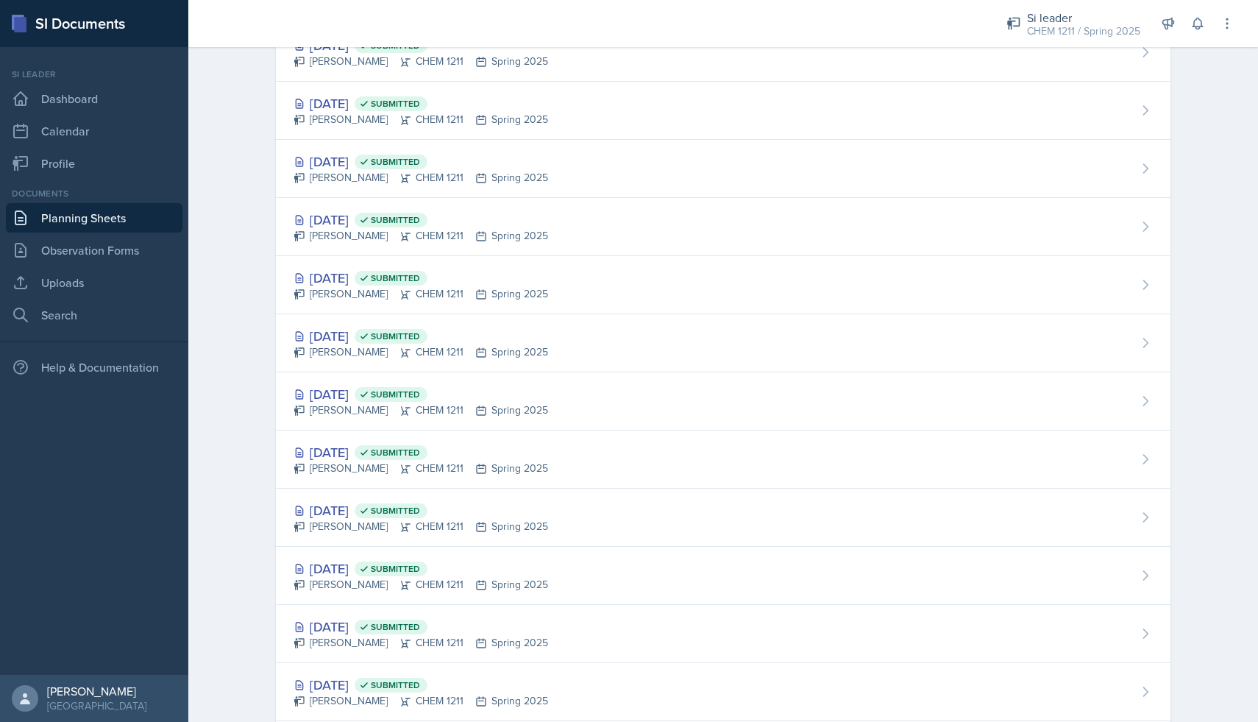
scroll to position [534, 0]
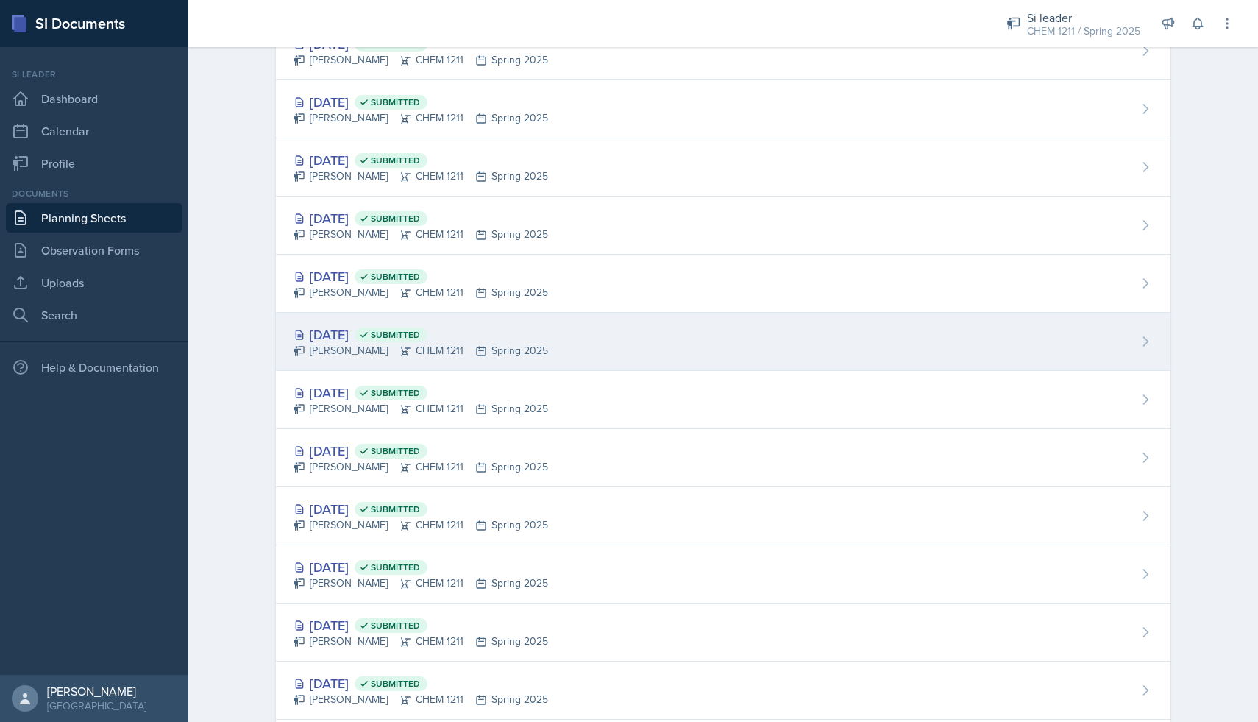
click at [494, 327] on div "[DATE] Submitted" at bounding box center [421, 335] width 255 height 20
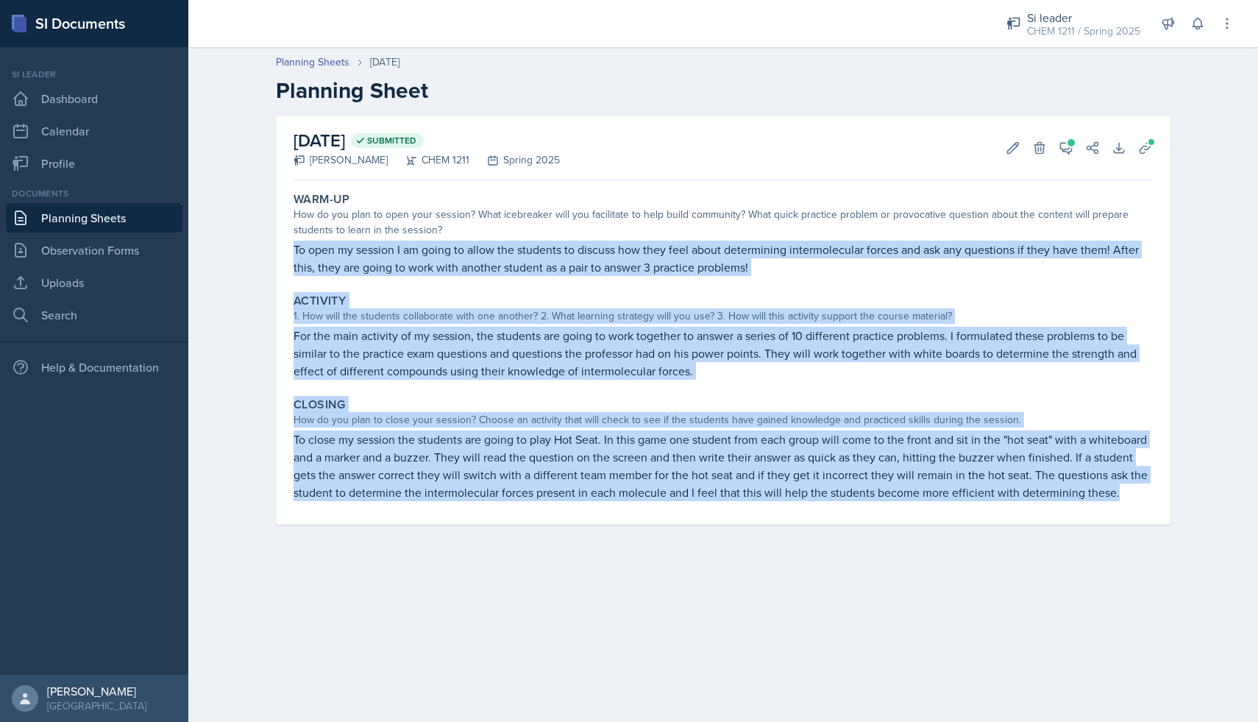
drag, startPoint x: 294, startPoint y: 252, endPoint x: 1134, endPoint y: 500, distance: 875.4
click at [1134, 500] on div "Warm-Up How do you plan to open your session? What icebreaker will you facilita…" at bounding box center [723, 355] width 859 height 338
copy div "To open my session I am going to allow the students to discuss how they feel ab…"
click at [118, 110] on link "Dashboard" at bounding box center [94, 98] width 177 height 29
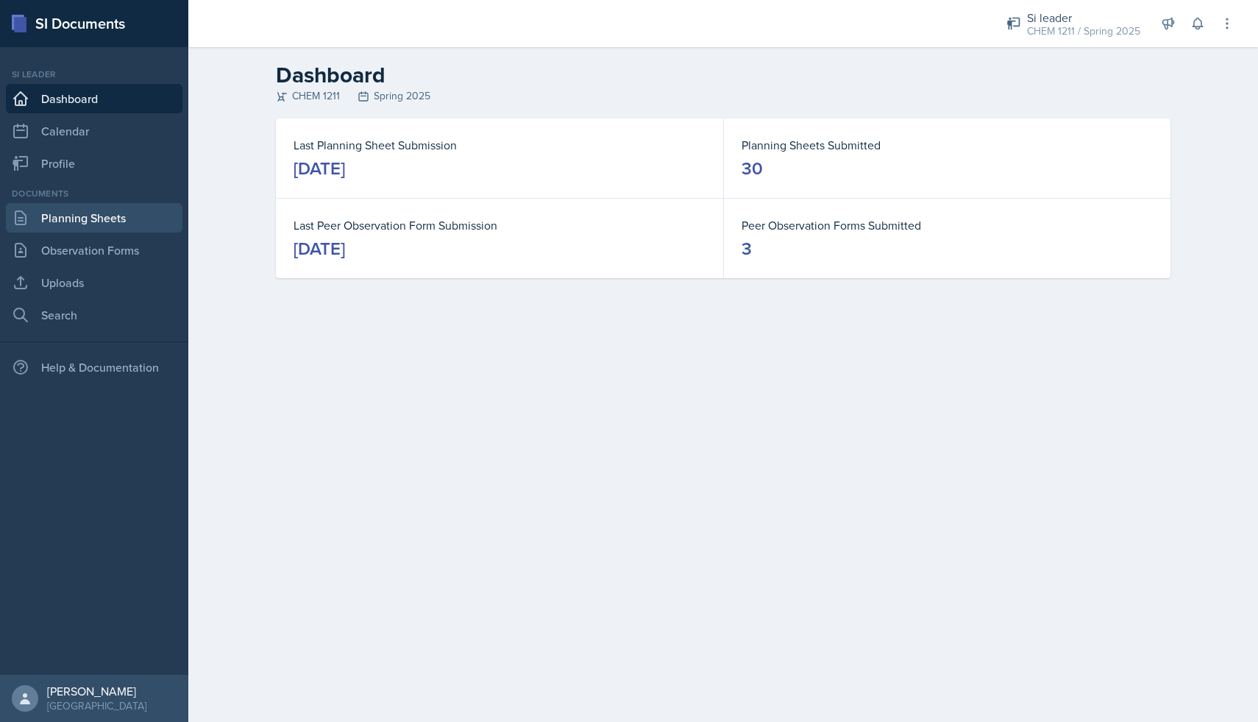
click at [121, 230] on link "Planning Sheets" at bounding box center [94, 217] width 177 height 29
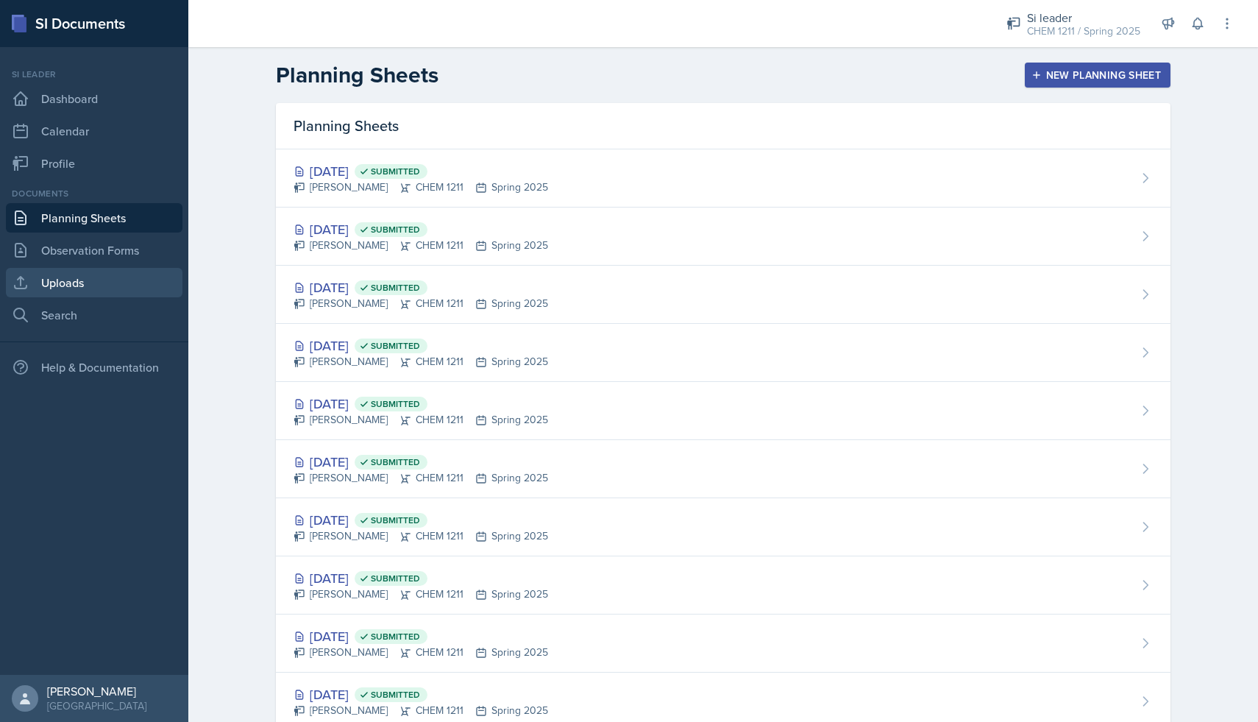
click at [121, 273] on link "Uploads" at bounding box center [94, 282] width 177 height 29
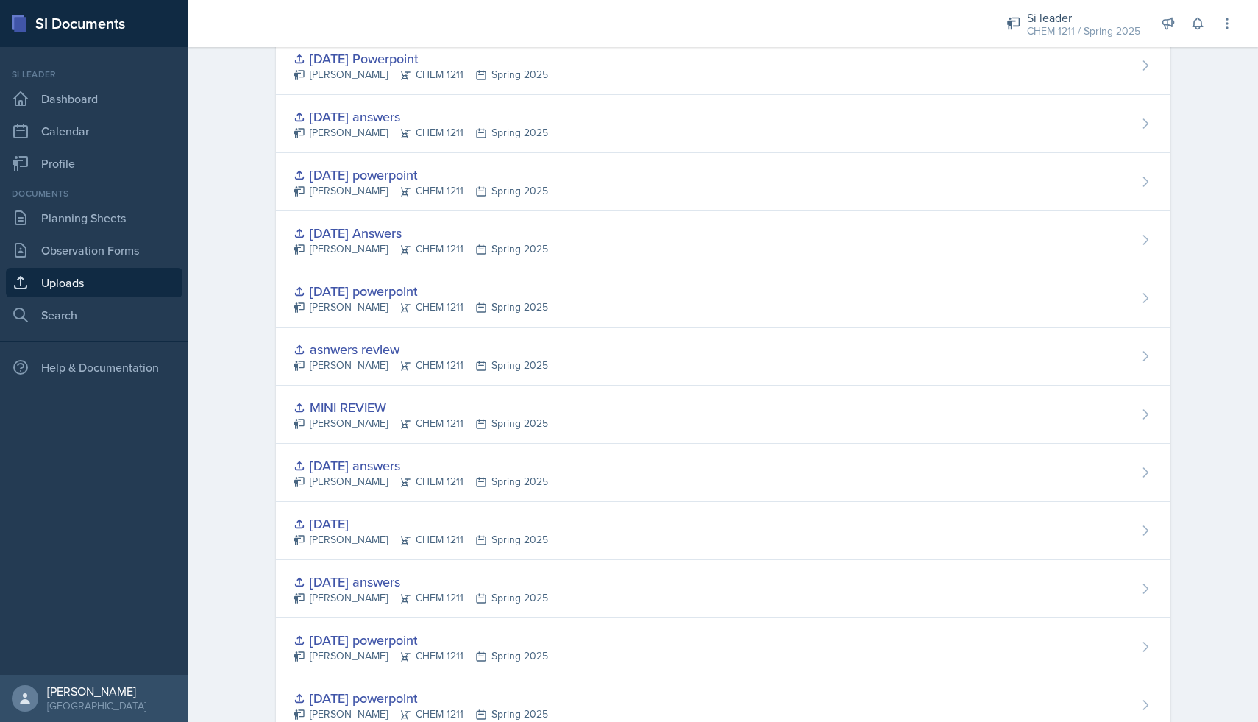
scroll to position [645, 0]
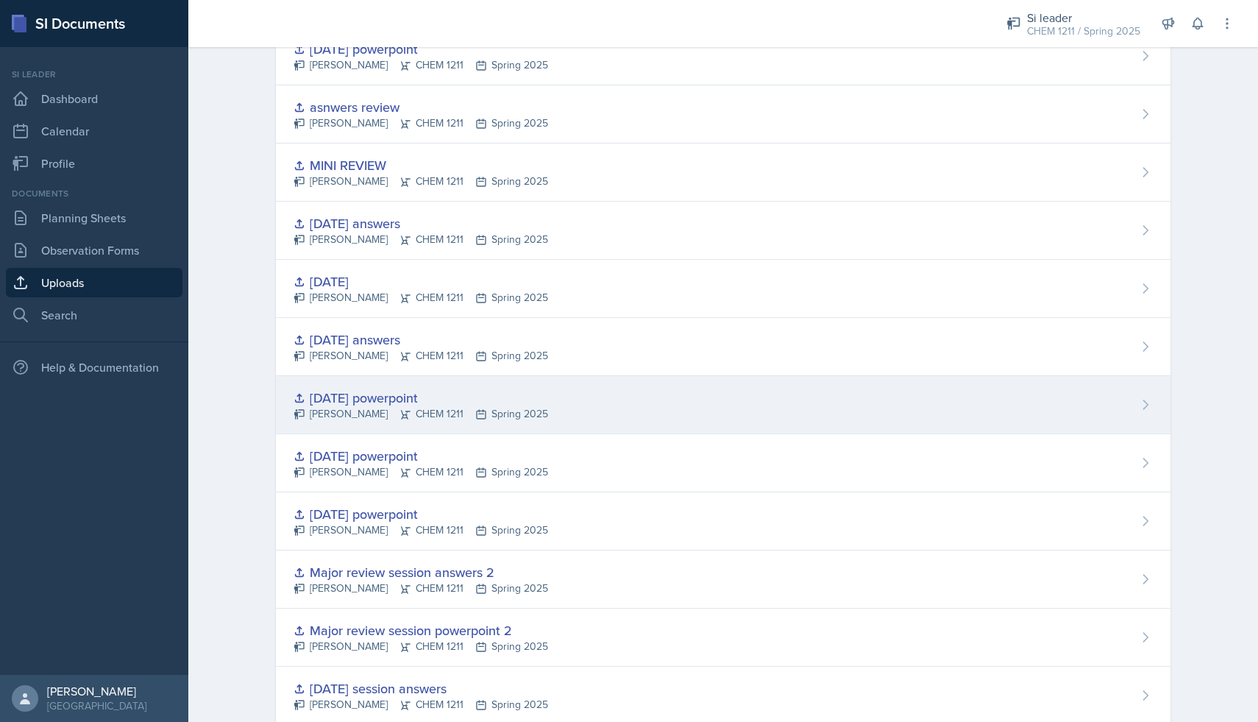
click at [477, 391] on div "[DATE] powerpoint" at bounding box center [421, 398] width 255 height 20
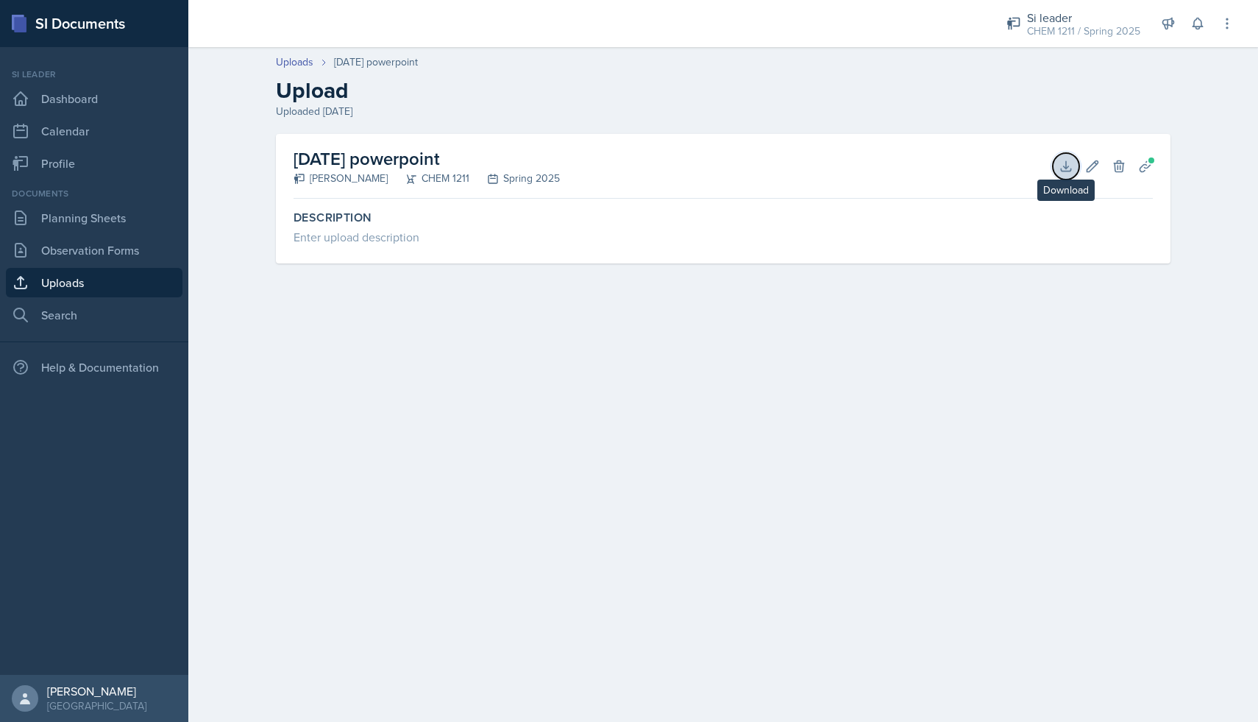
click at [1064, 165] on icon at bounding box center [1066, 166] width 15 height 15
click at [130, 206] on link "Planning Sheets" at bounding box center [94, 217] width 177 height 29
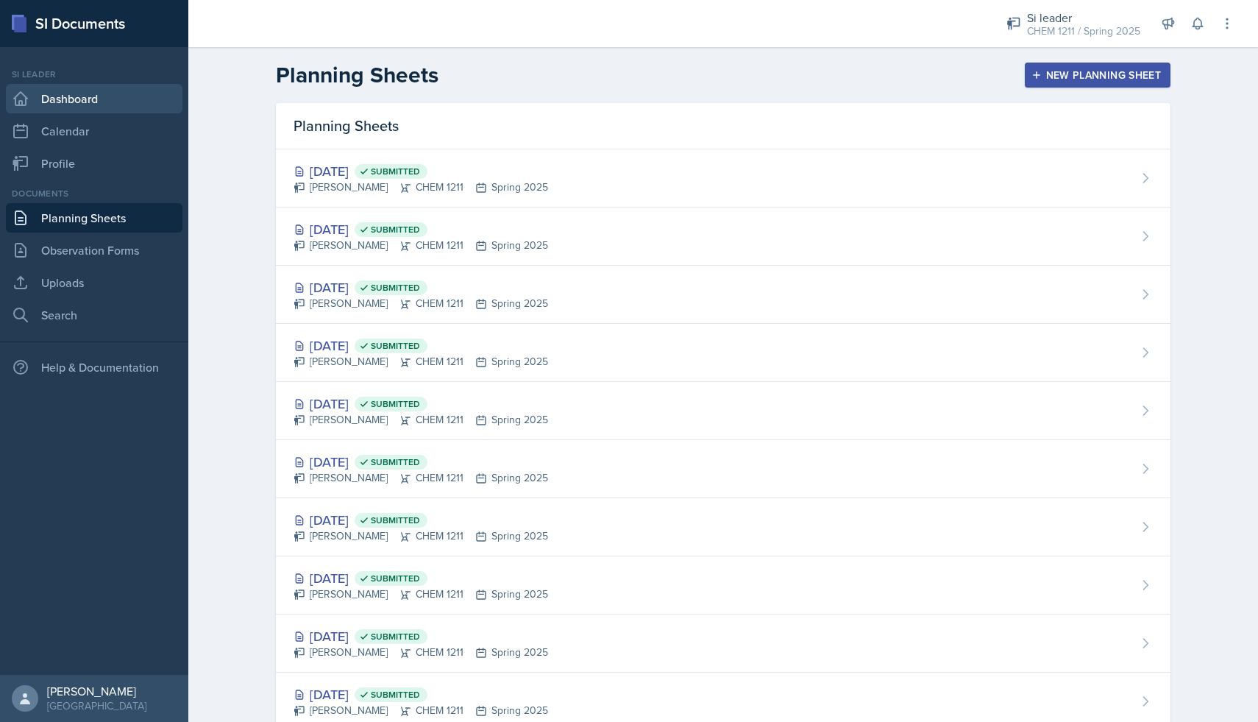
click at [96, 96] on link "Dashboard" at bounding box center [94, 98] width 177 height 29
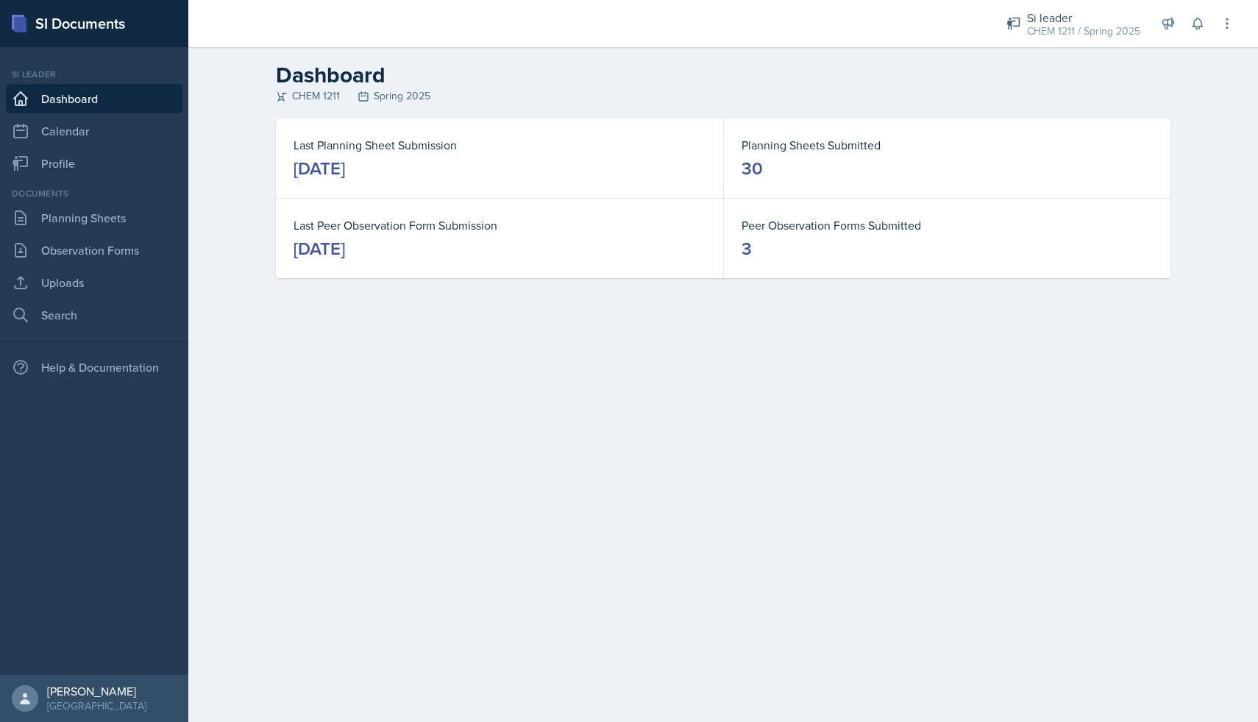
click at [1124, 43] on div "Si leader CHEM 1211 / Spring 2025 Si leader CHEM 1211 / Spring 2025 Si leader C…" at bounding box center [1110, 23] width 249 height 47
click at [1108, 32] on div "CHEM 1211 / Spring 2025" at bounding box center [1083, 31] width 113 height 15
click at [1068, 99] on button "Si leader CHEM 1211 / Fall 2025" at bounding box center [1078, 115] width 141 height 42
click at [148, 214] on link "Planning Sheets" at bounding box center [94, 217] width 177 height 29
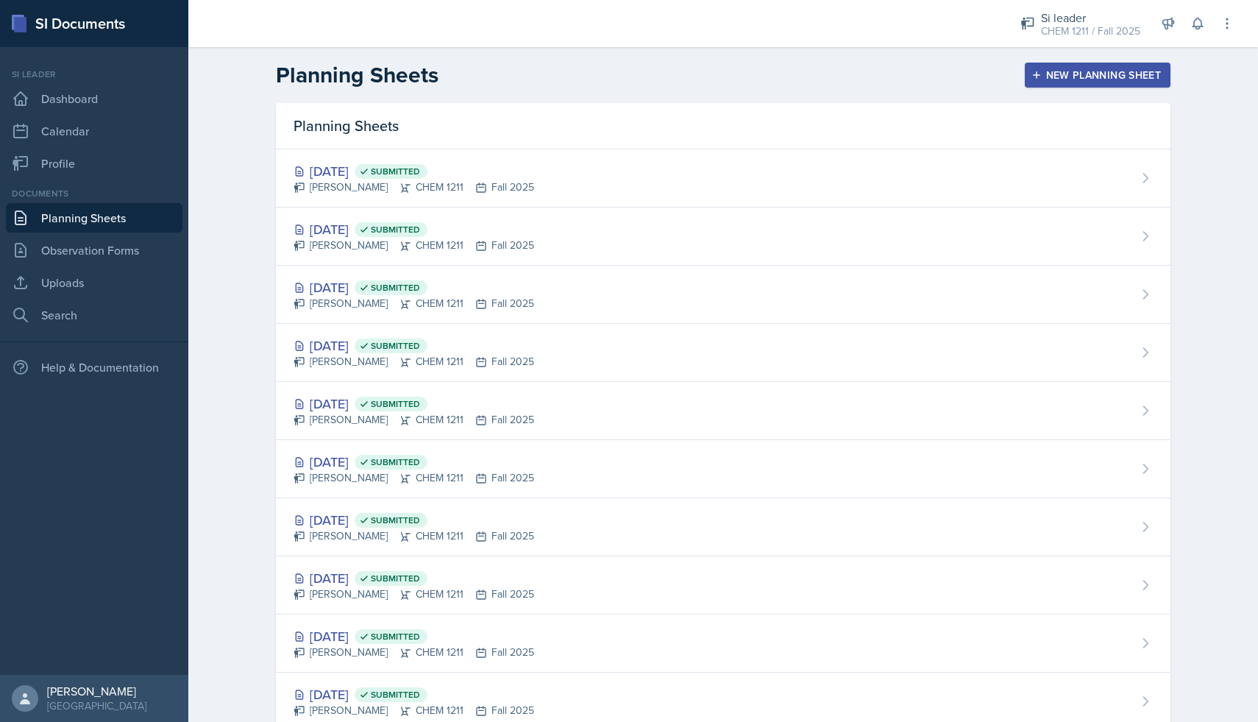
click at [1116, 67] on button "New Planning Sheet" at bounding box center [1098, 75] width 146 height 25
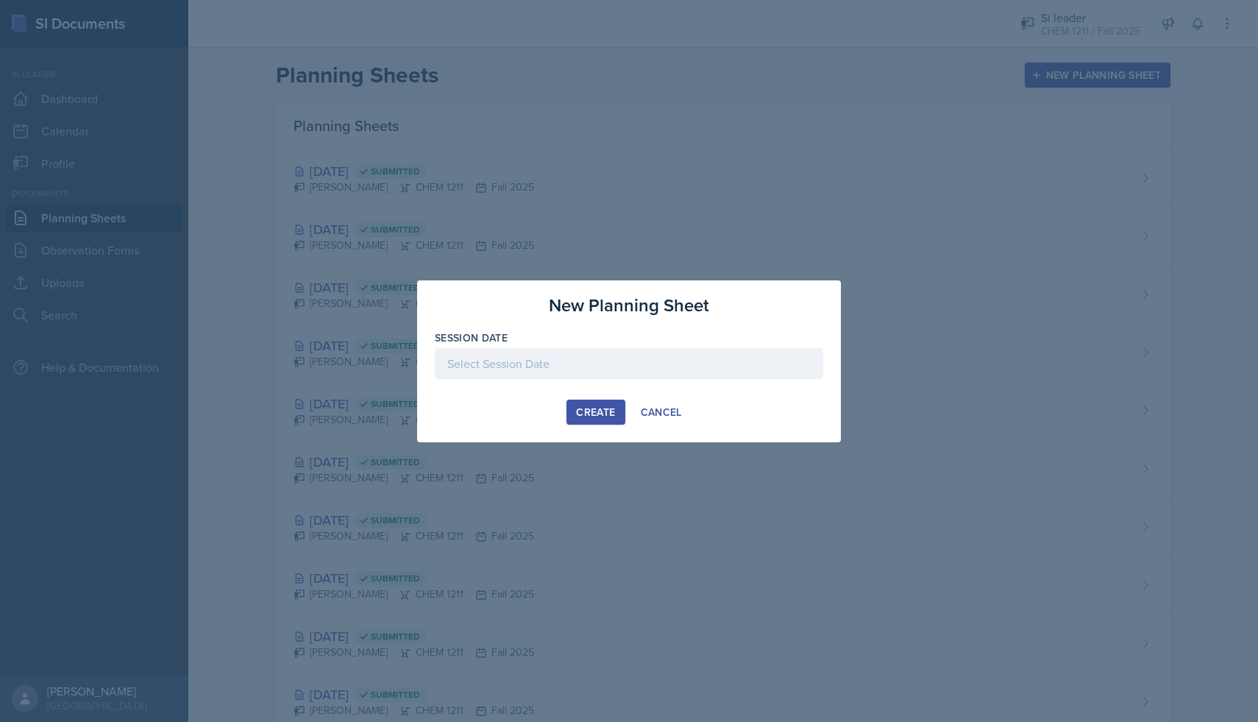
click at [638, 366] on div at bounding box center [629, 363] width 389 height 31
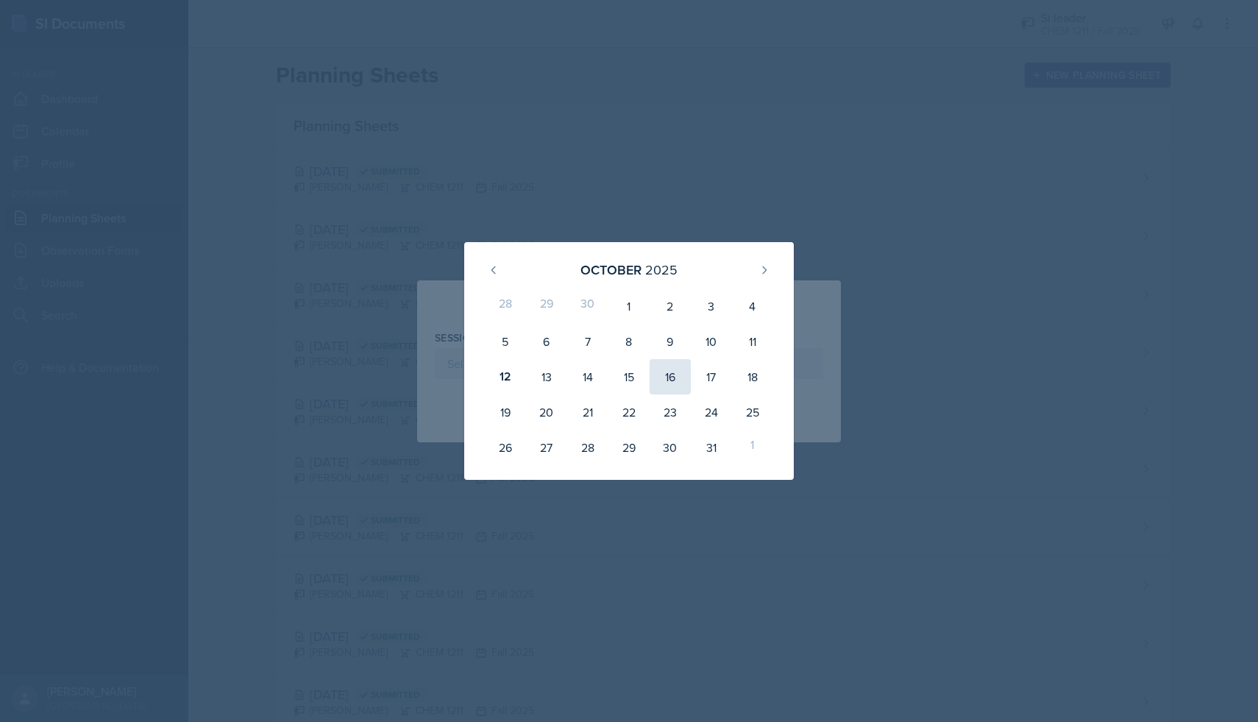
click at [681, 379] on div "16" at bounding box center [670, 376] width 41 height 35
type input "[DATE]"
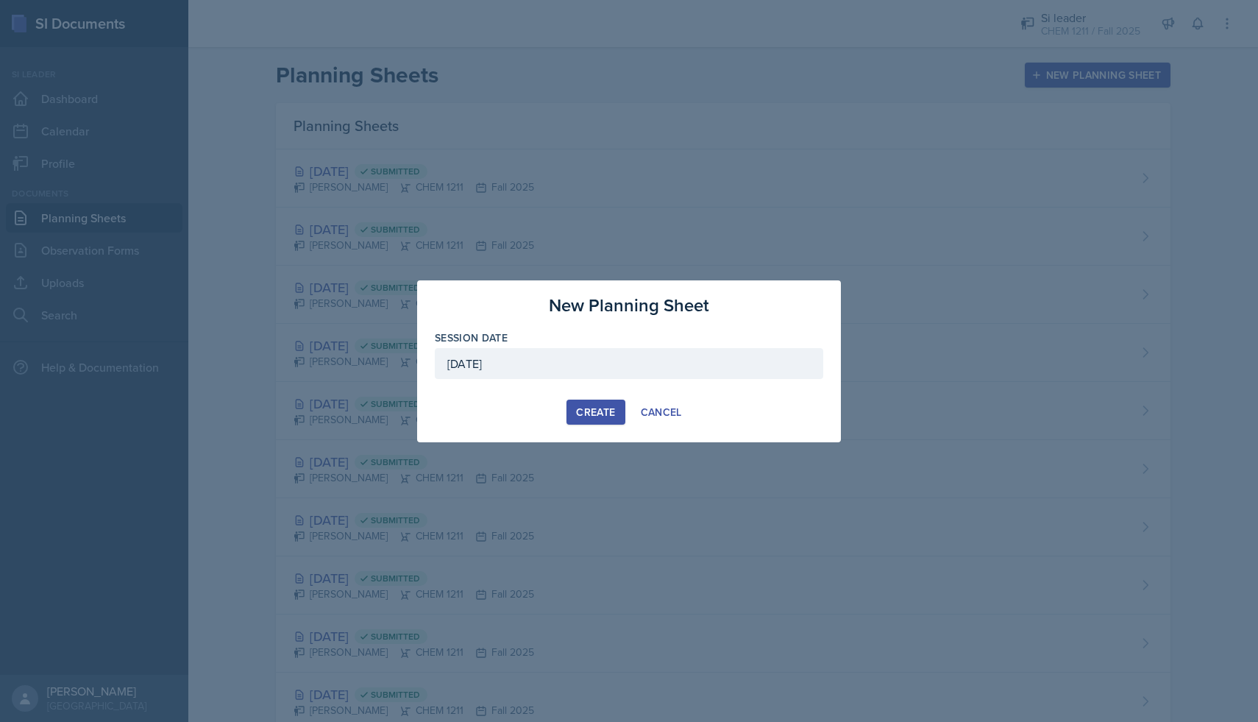
click at [597, 416] on div "Create" at bounding box center [595, 412] width 39 height 12
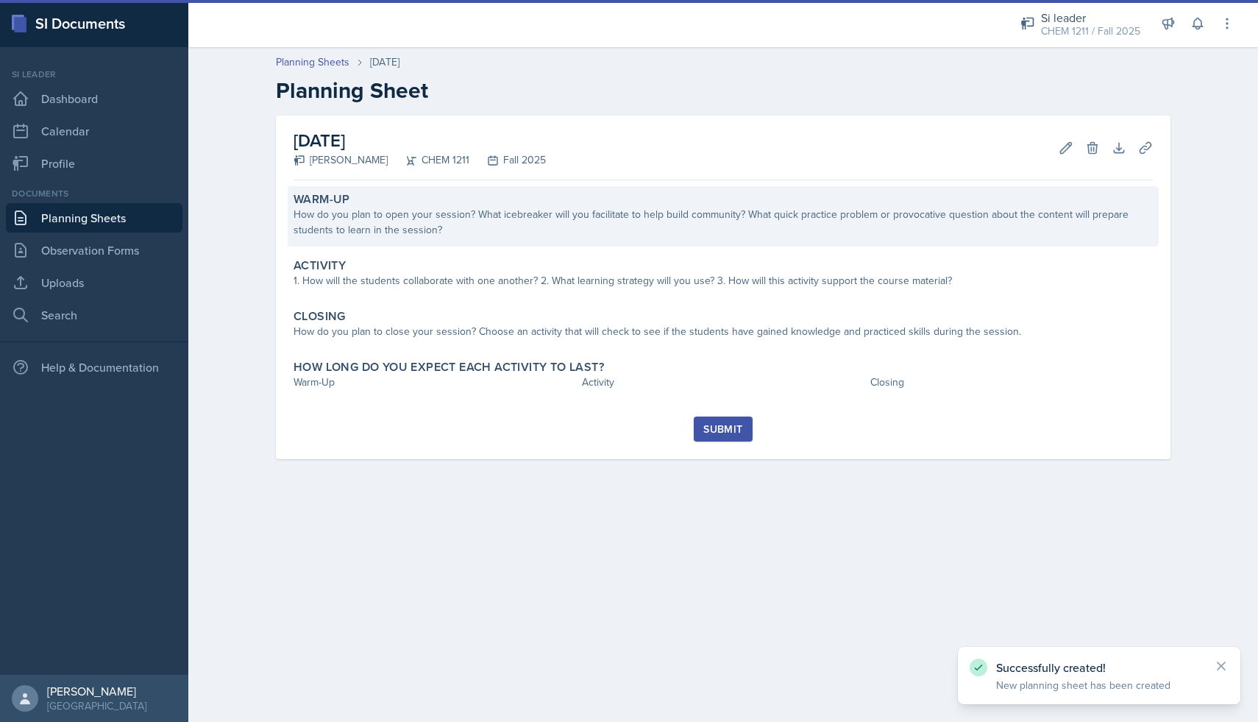
click at [483, 237] on div "How do you plan to open your session? What icebreaker will you facilitate to he…" at bounding box center [723, 222] width 859 height 31
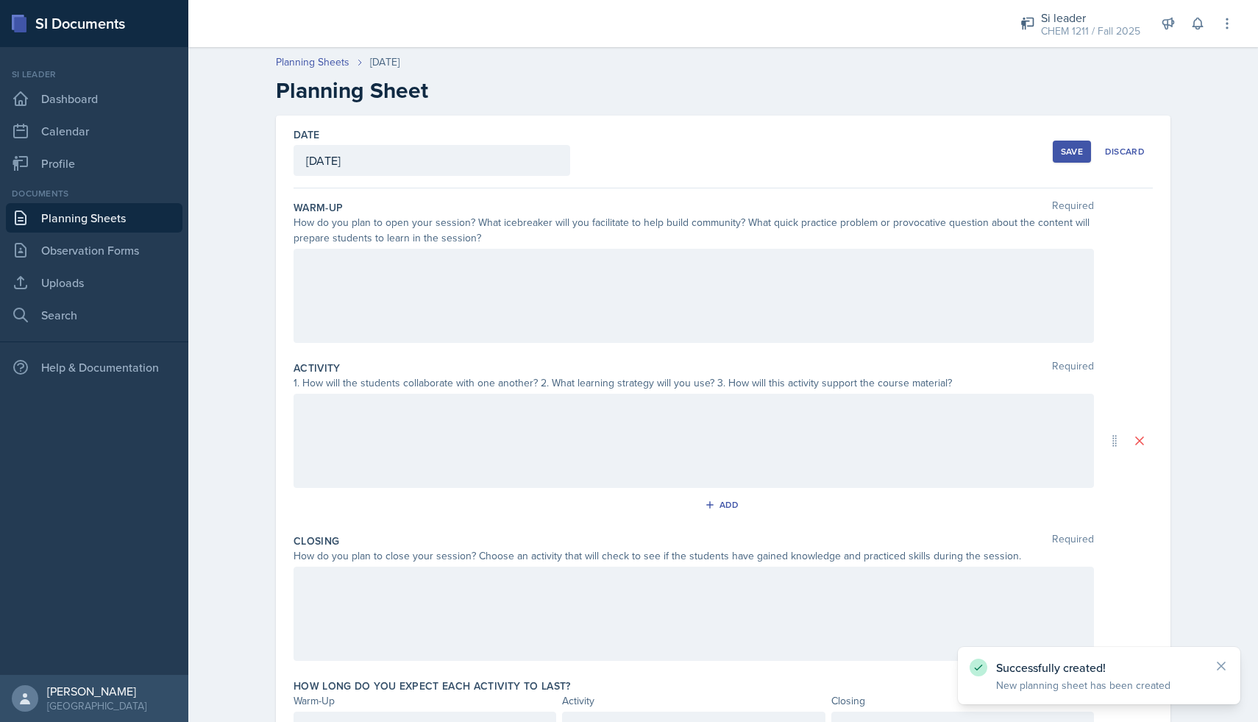
click at [478, 286] on div at bounding box center [694, 296] width 801 height 94
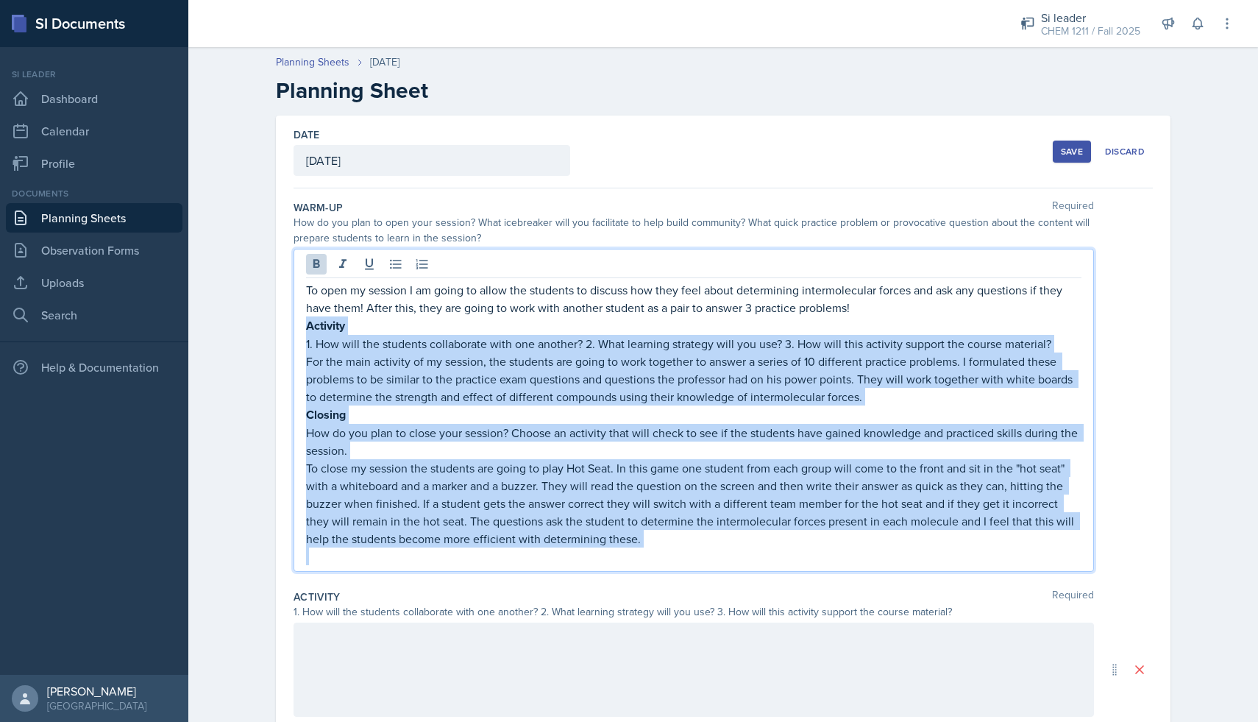
drag, startPoint x: 306, startPoint y: 329, endPoint x: 742, endPoint y: 549, distance: 488.0
click at [742, 549] on div "To open my session I am going to allow the students to discuss how they feel ab…" at bounding box center [694, 423] width 776 height 284
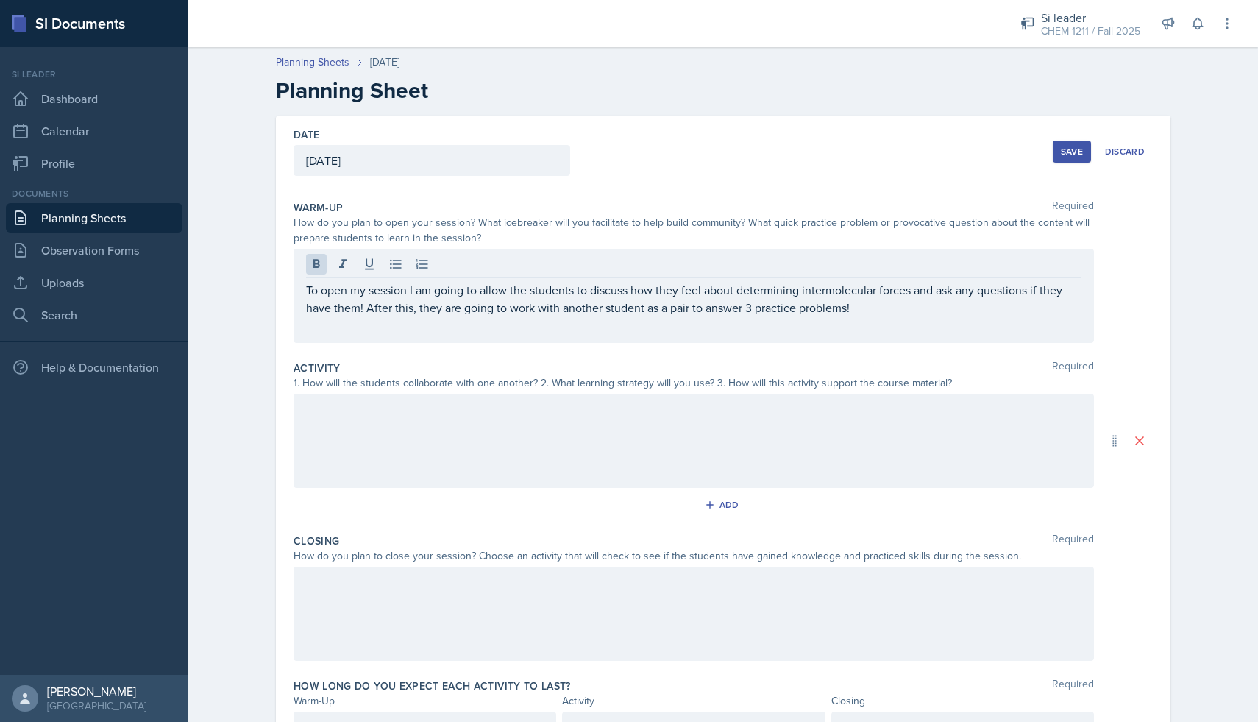
click at [313, 337] on div "To open my session I am going to allow the students to discuss how they feel ab…" at bounding box center [694, 296] width 801 height 94
click at [340, 419] on div at bounding box center [694, 441] width 801 height 94
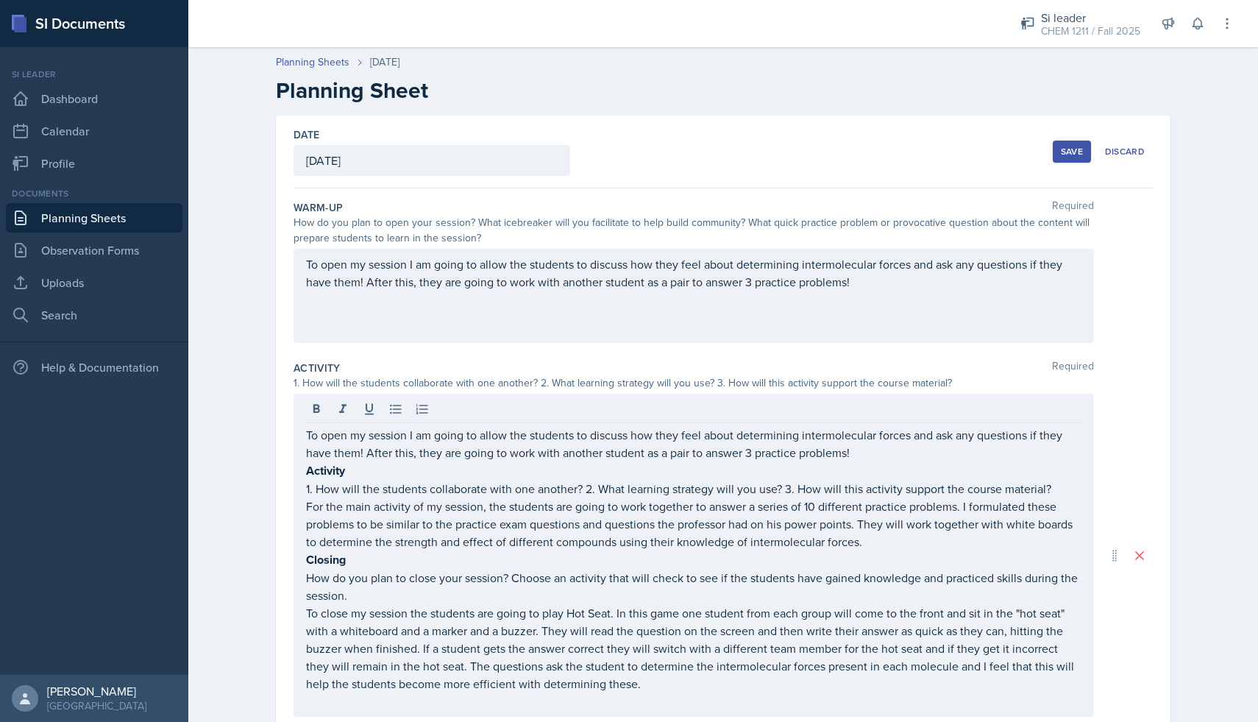
drag, startPoint x: 305, startPoint y: 436, endPoint x: 873, endPoint y: 533, distance: 576.3
click at [873, 533] on div "To open my session I am going to allow the students to discuss how they feel ab…" at bounding box center [694, 555] width 801 height 323
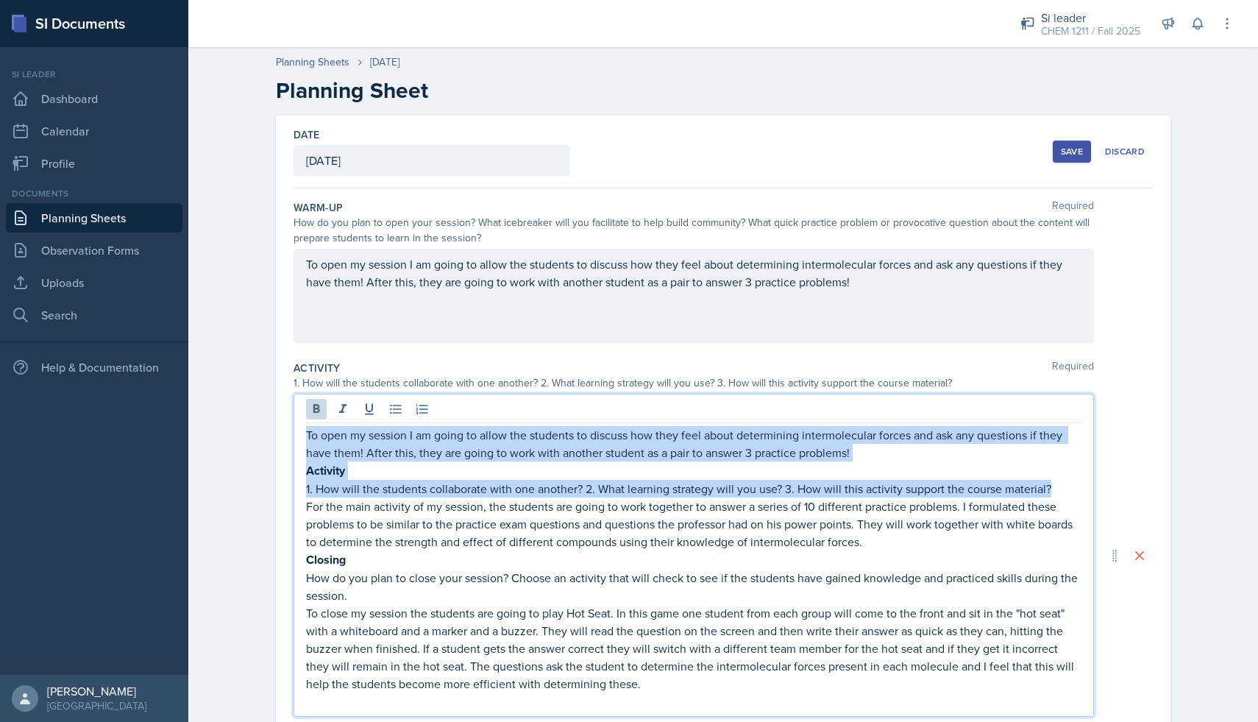
drag, startPoint x: 1057, startPoint y: 492, endPoint x: 305, endPoint y: 432, distance: 755.1
click at [305, 432] on div "To open my session I am going to allow the students to discuss how they feel ab…" at bounding box center [694, 555] width 801 height 323
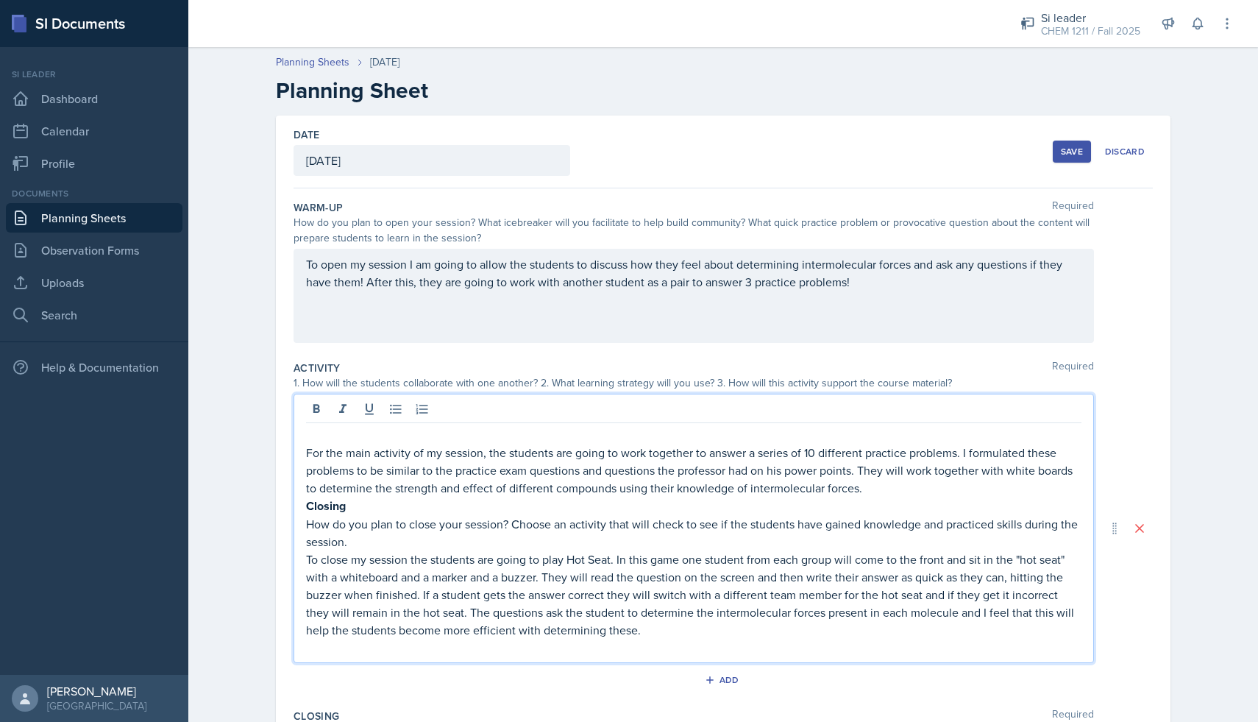
click at [306, 453] on p "For the main activity of my session, the students are going to work together to…" at bounding box center [694, 470] width 776 height 53
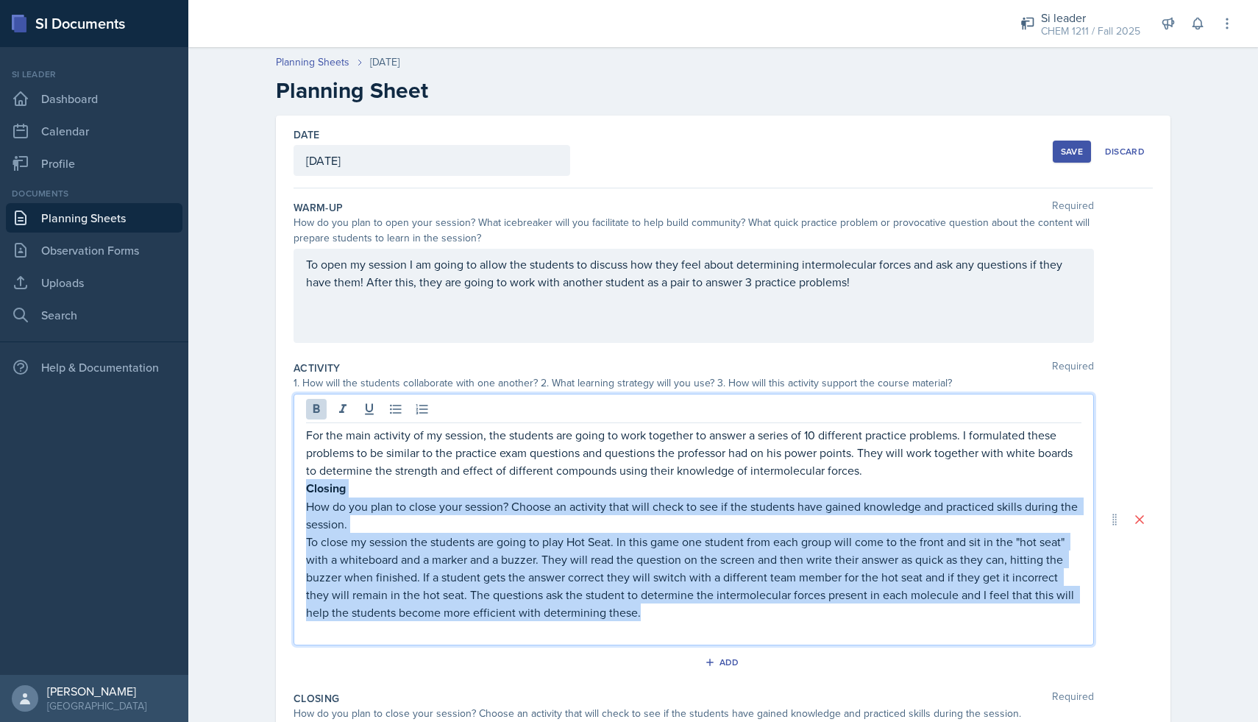
drag, startPoint x: 625, startPoint y: 611, endPoint x: 291, endPoint y: 488, distance: 355.5
click at [291, 488] on div "Date [DATE] [DATE] 28 29 30 1 2 3 4 5 6 7 8 9 10 11 12 13 14 15 16 17 18 19 20 …" at bounding box center [723, 520] width 895 height 808
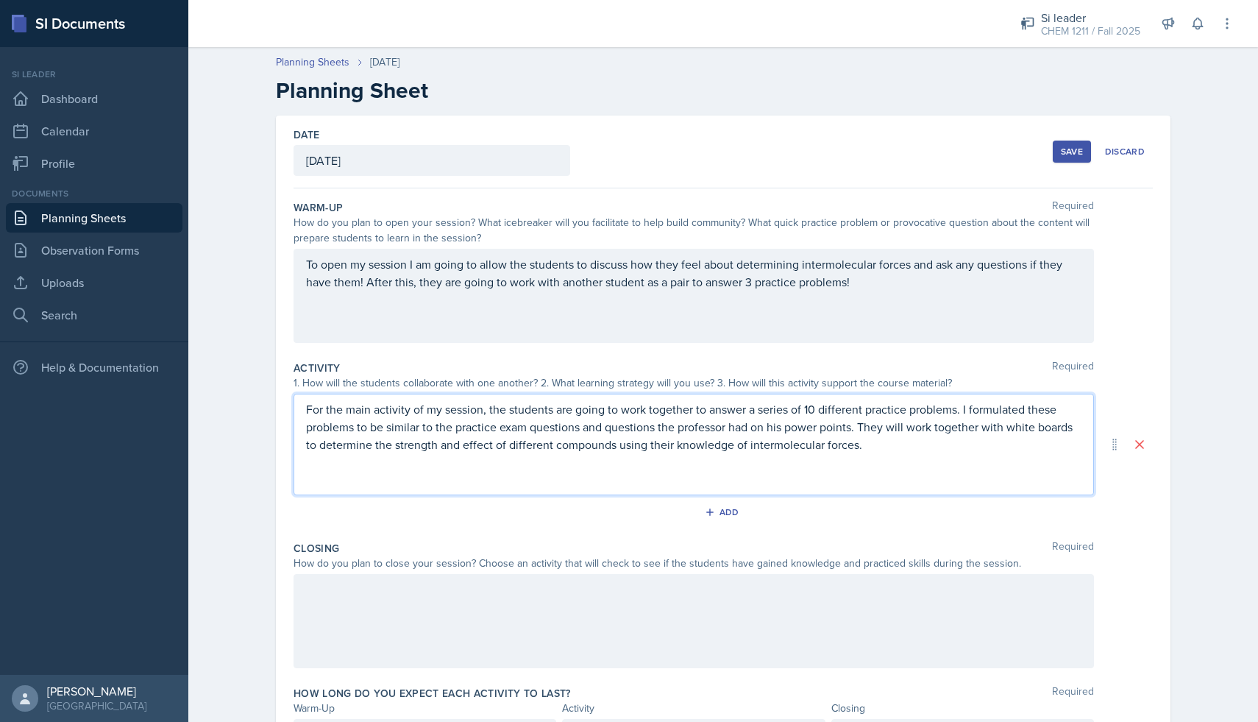
click at [312, 486] on p at bounding box center [694, 480] width 776 height 18
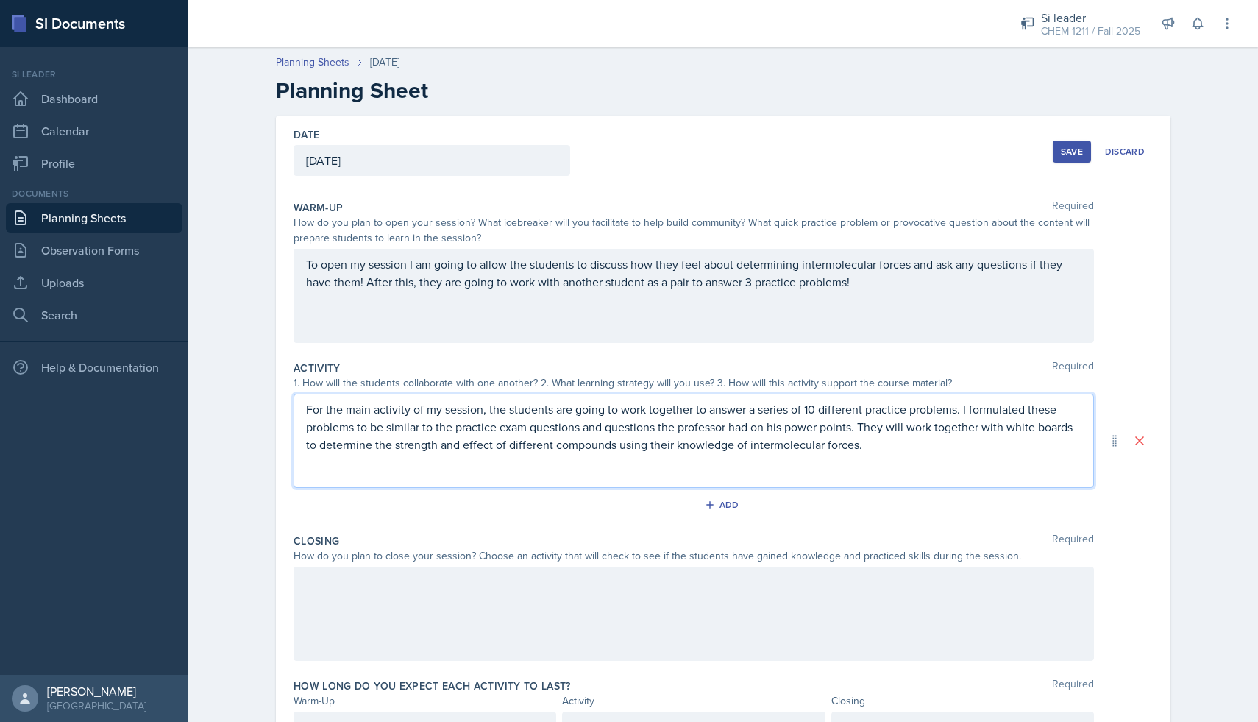
click at [327, 582] on div at bounding box center [694, 614] width 801 height 94
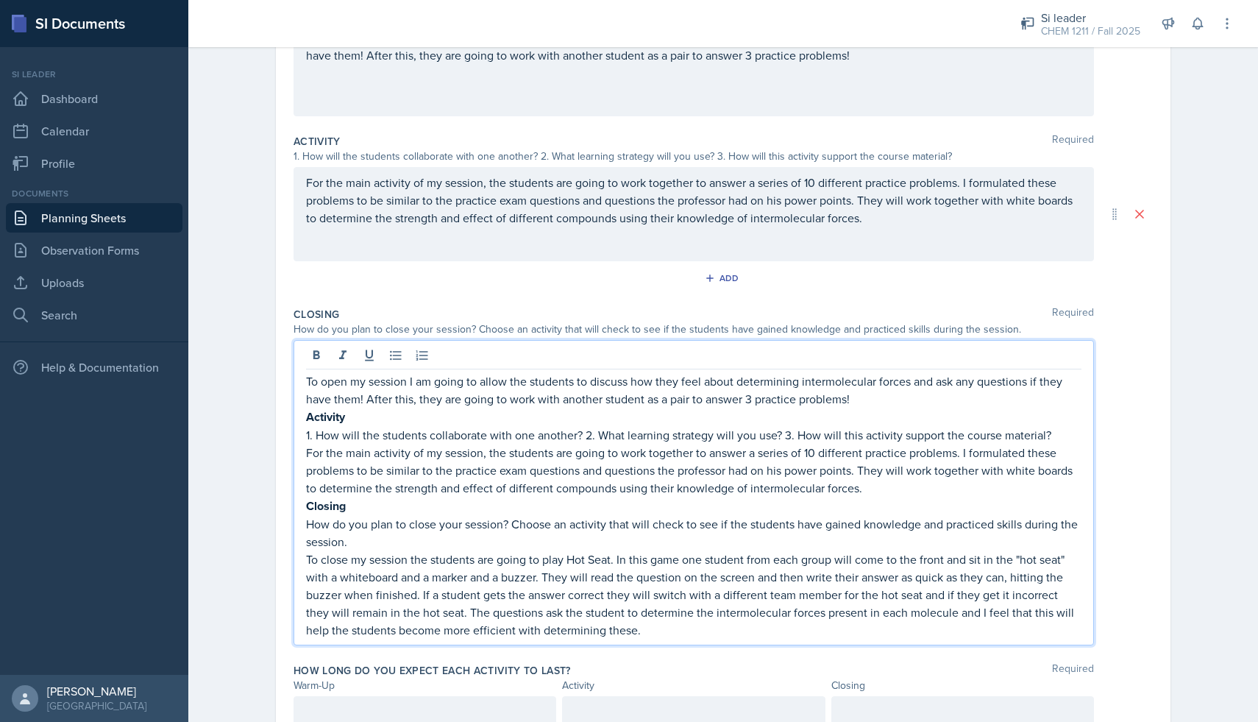
scroll to position [263, 0]
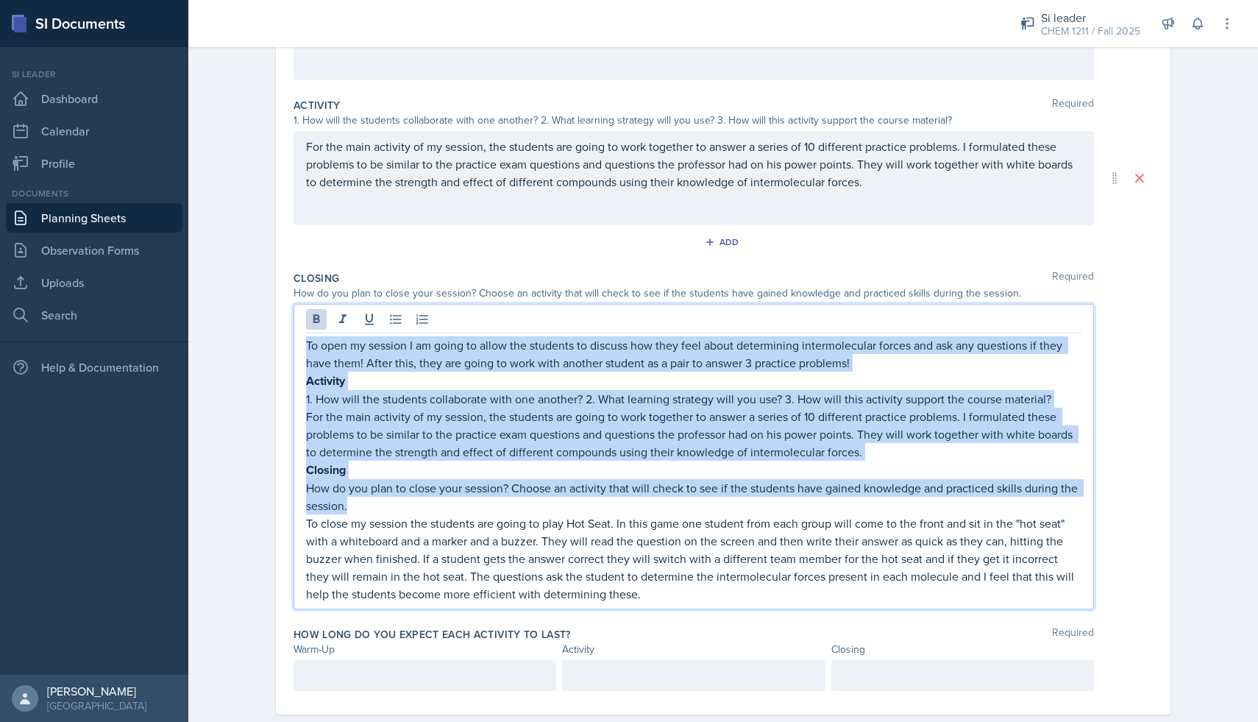
drag, startPoint x: 365, startPoint y: 509, endPoint x: 305, endPoint y: 352, distance: 168.6
click at [305, 352] on div "To open my session I am going to allow the students to discuss how they feel ab…" at bounding box center [694, 456] width 801 height 305
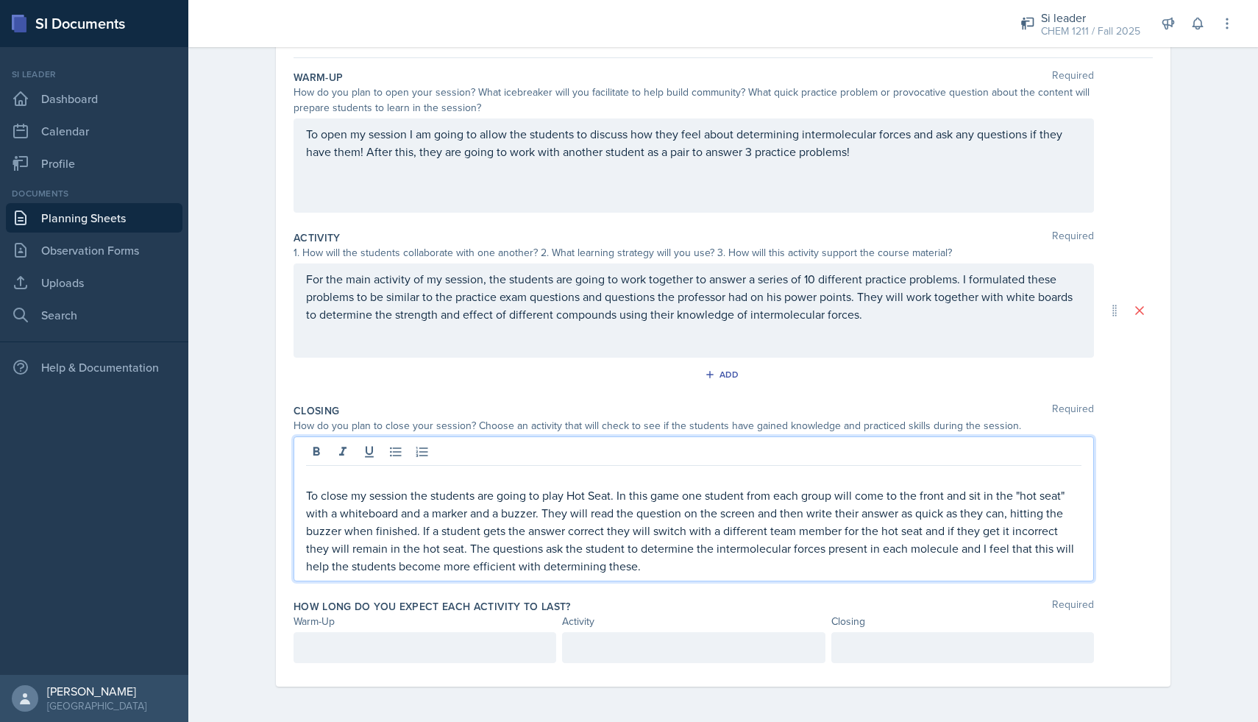
scroll to position [130, 0]
click at [306, 496] on p "To close my session the students are going to play Hot Seat. In this game one s…" at bounding box center [694, 530] width 776 height 88
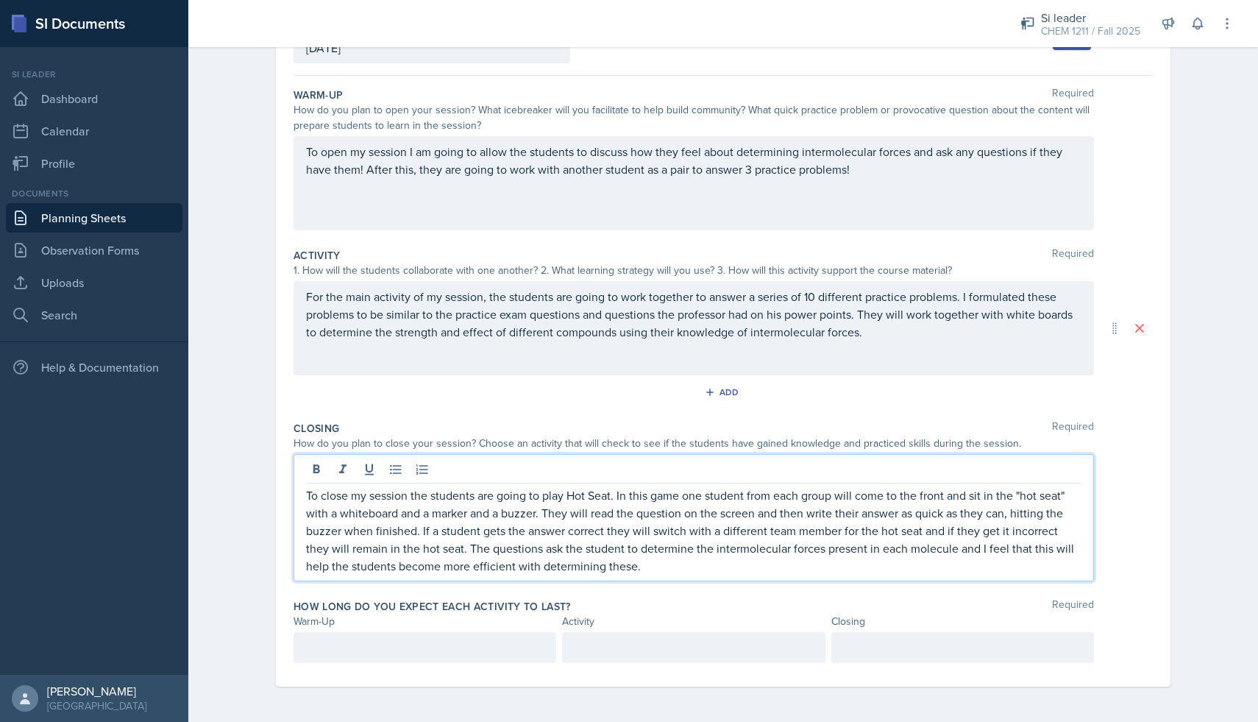
click at [361, 643] on p at bounding box center [425, 648] width 238 height 18
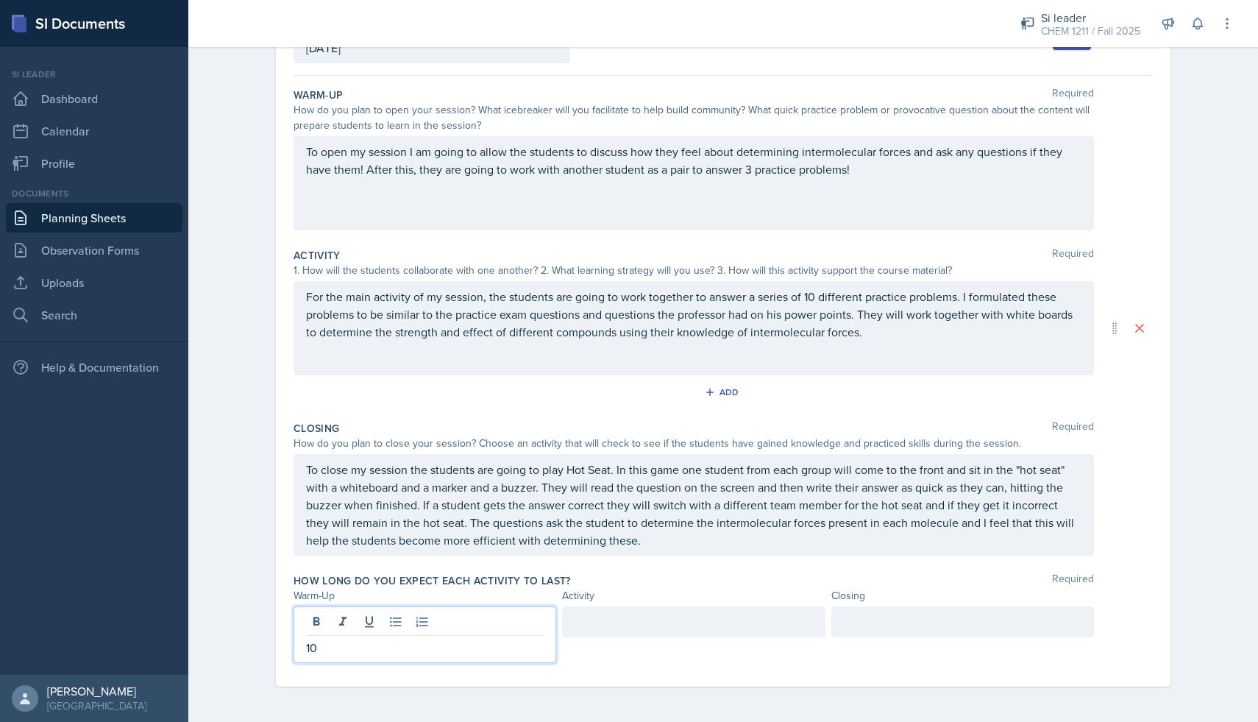
click at [642, 622] on div at bounding box center [693, 621] width 263 height 31
click at [865, 627] on div at bounding box center [962, 621] width 263 height 31
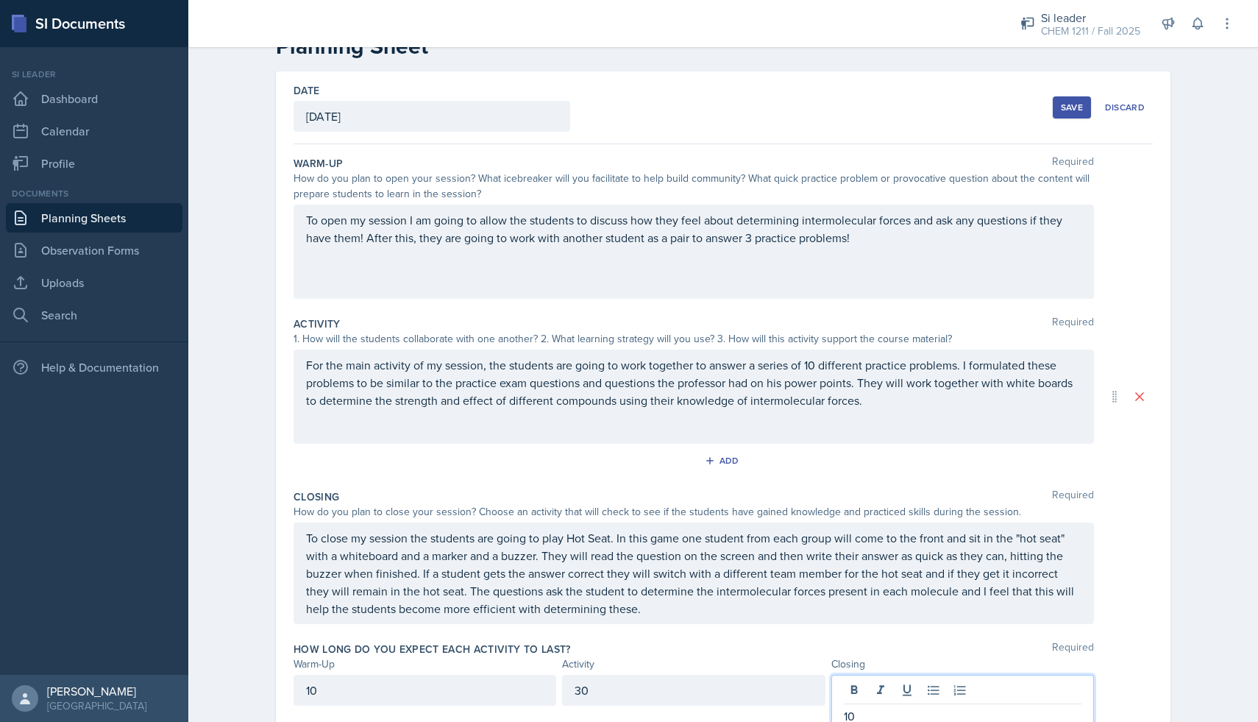
scroll to position [0, 0]
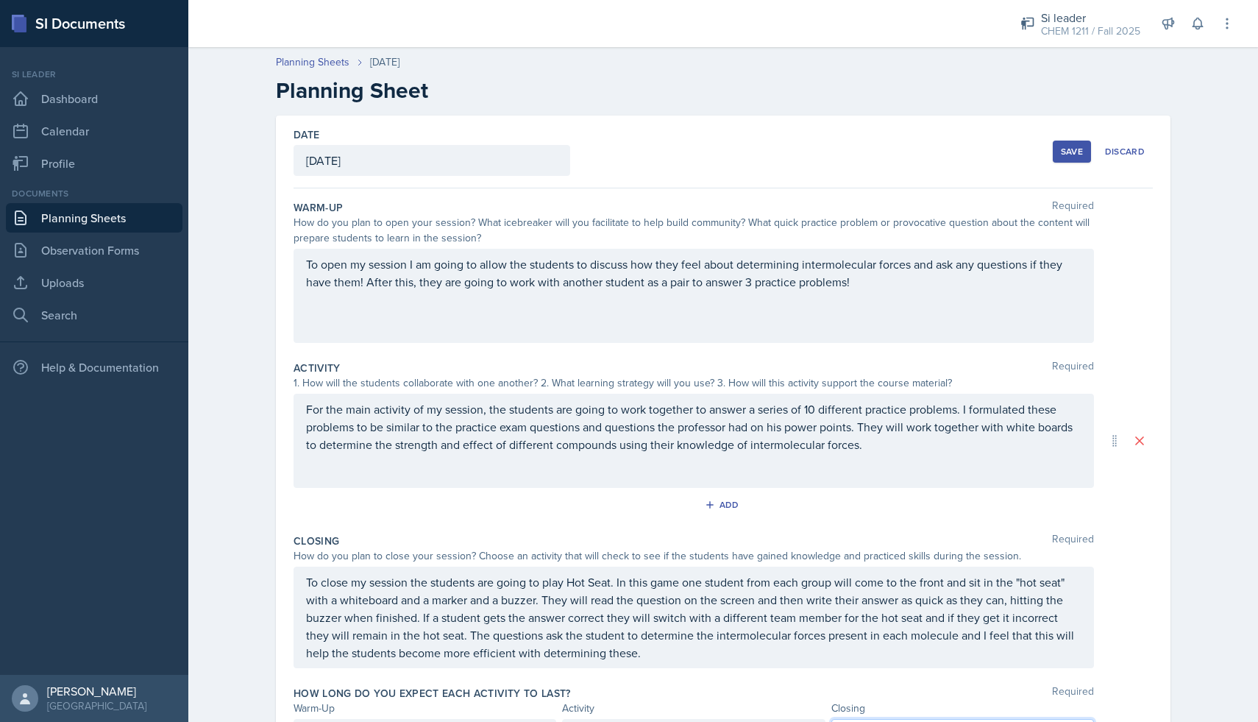
click at [1057, 145] on button "Save" at bounding box center [1072, 152] width 38 height 22
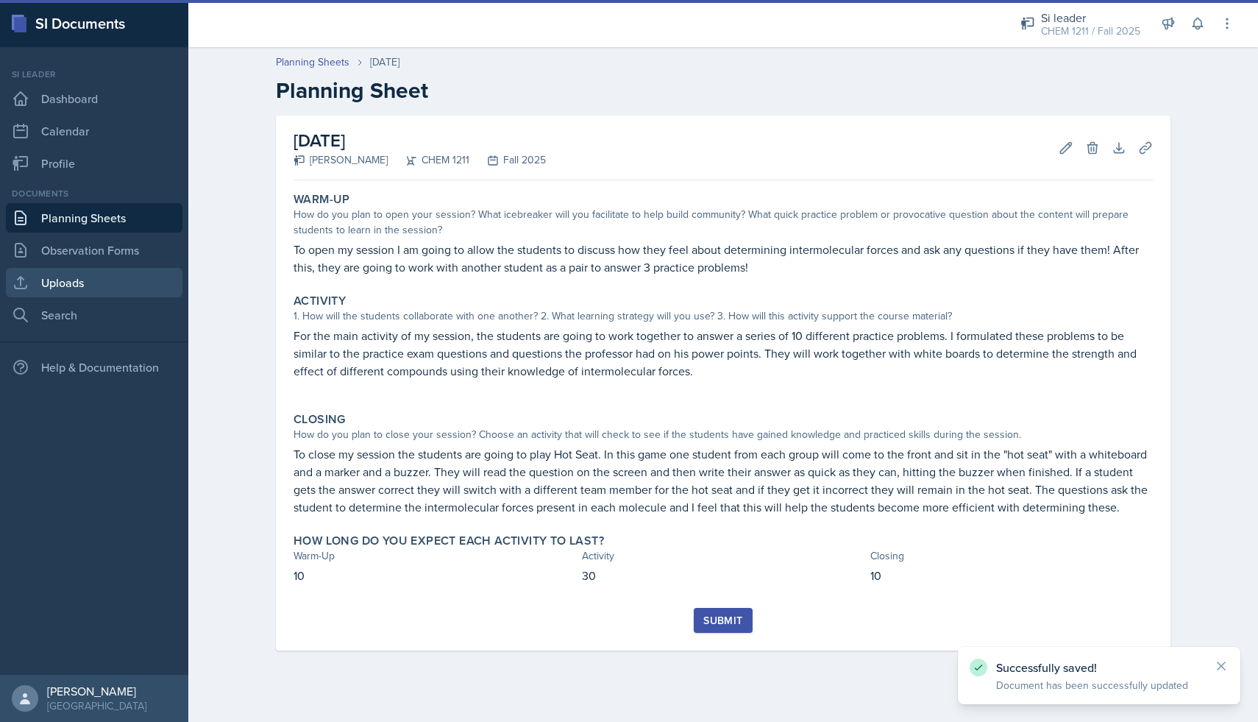
click at [135, 280] on link "Uploads" at bounding box center [94, 282] width 177 height 29
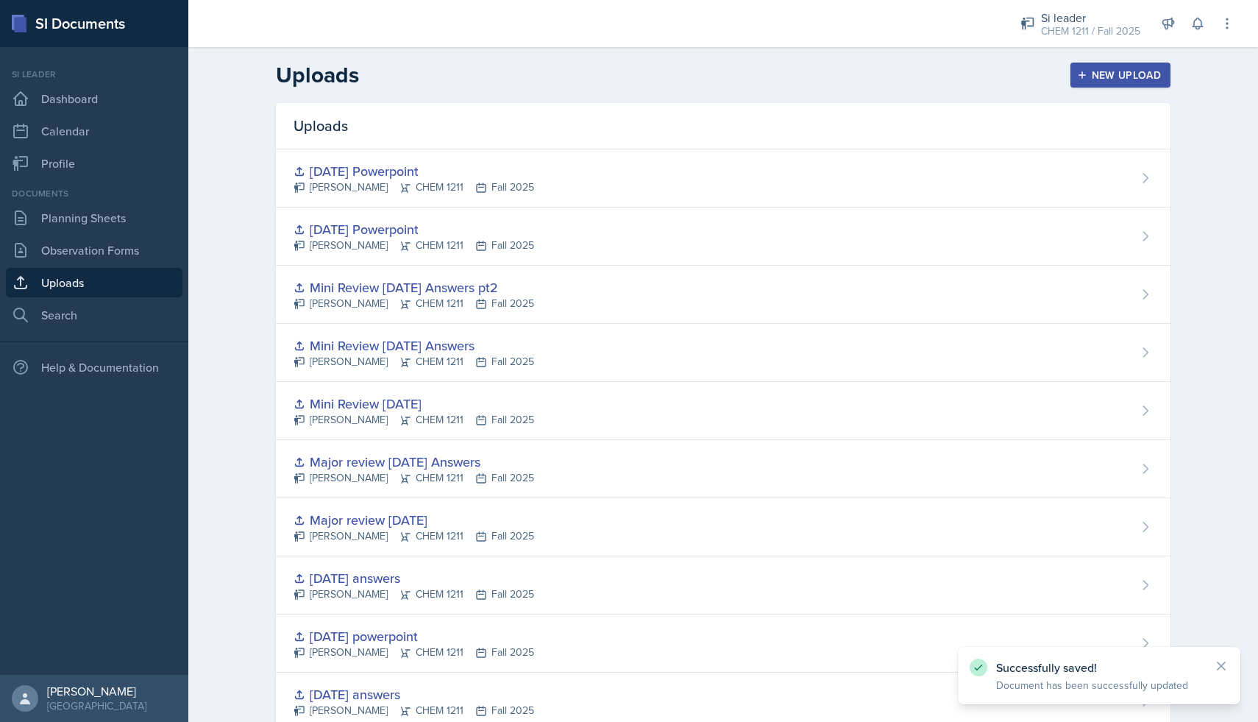
click at [1093, 76] on div "New Upload" at bounding box center [1121, 75] width 82 height 12
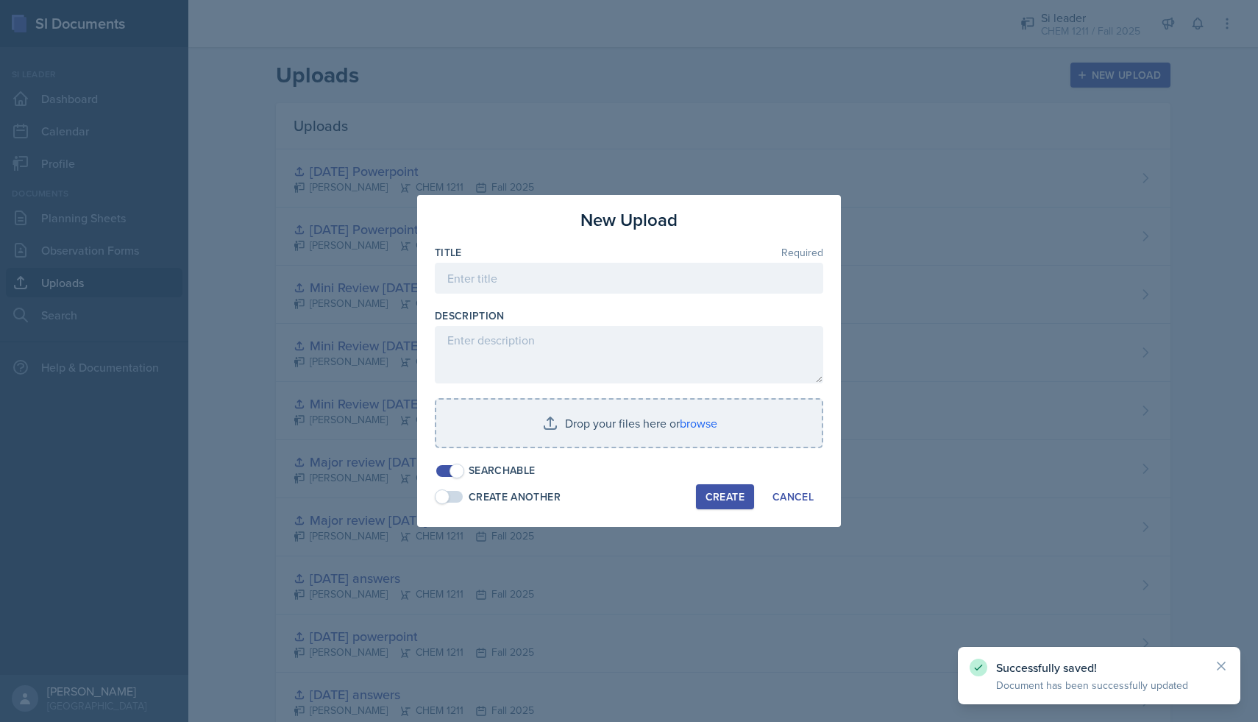
click at [901, 95] on div at bounding box center [629, 361] width 1258 height 722
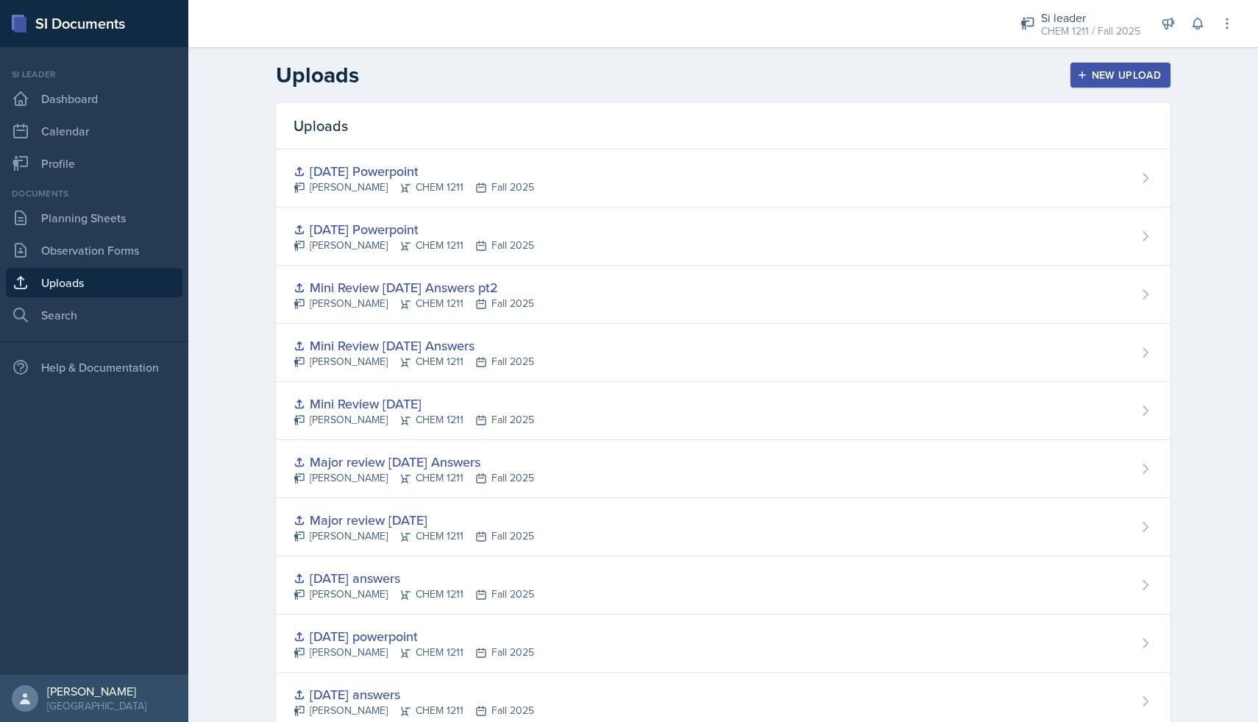
click at [1093, 81] on div "New Upload" at bounding box center [1121, 75] width 82 height 12
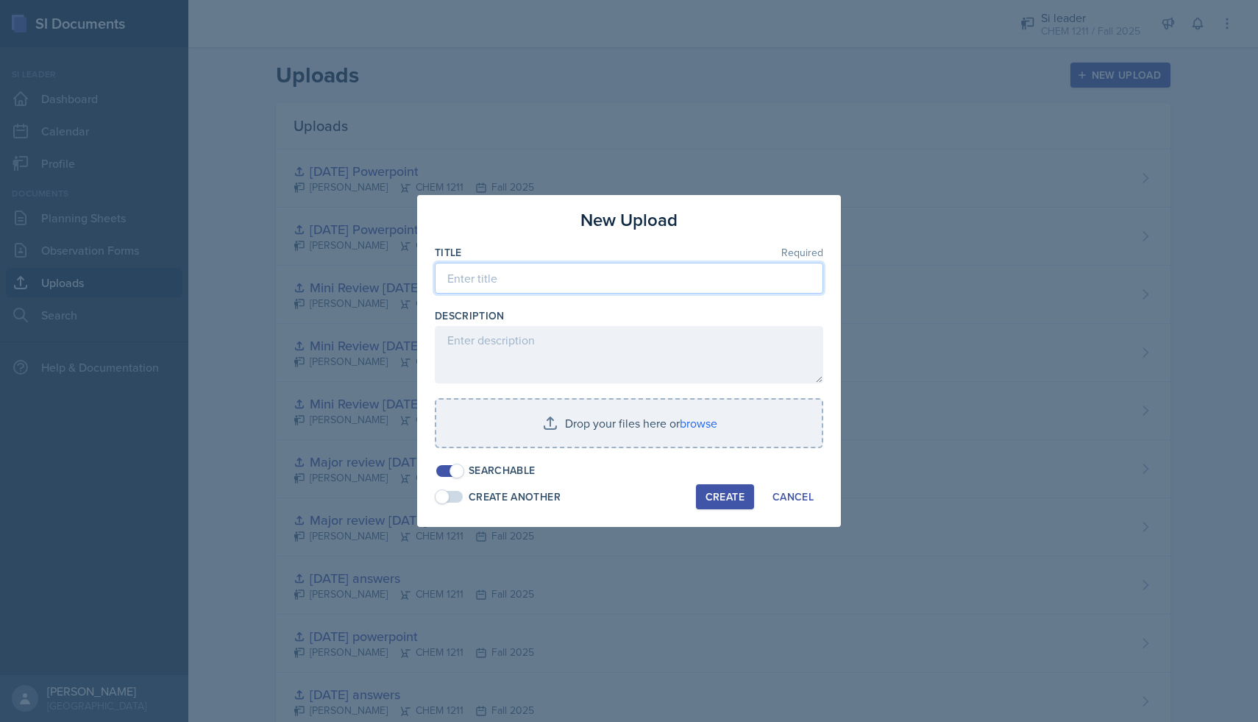
click at [669, 278] on input at bounding box center [629, 278] width 389 height 31
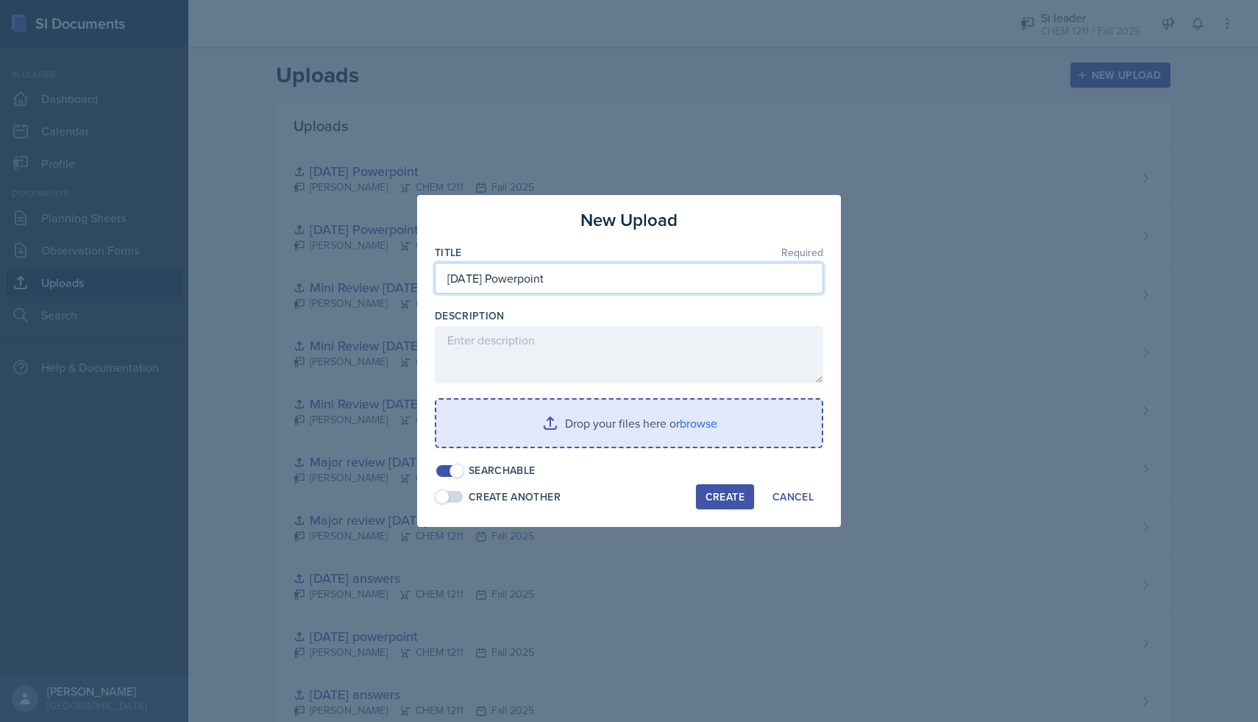
type input "[DATE] Powerpoint"
click at [663, 422] on input "file" at bounding box center [629, 423] width 386 height 47
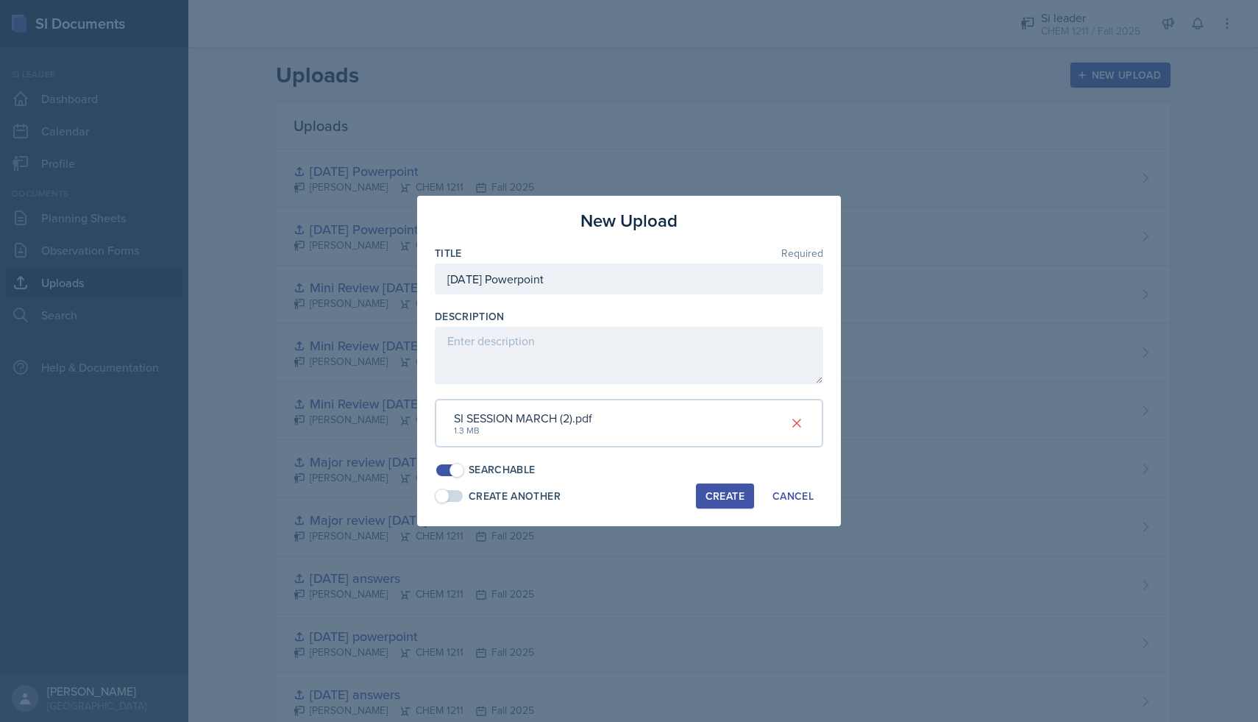
click at [742, 492] on div "Create" at bounding box center [725, 496] width 39 height 12
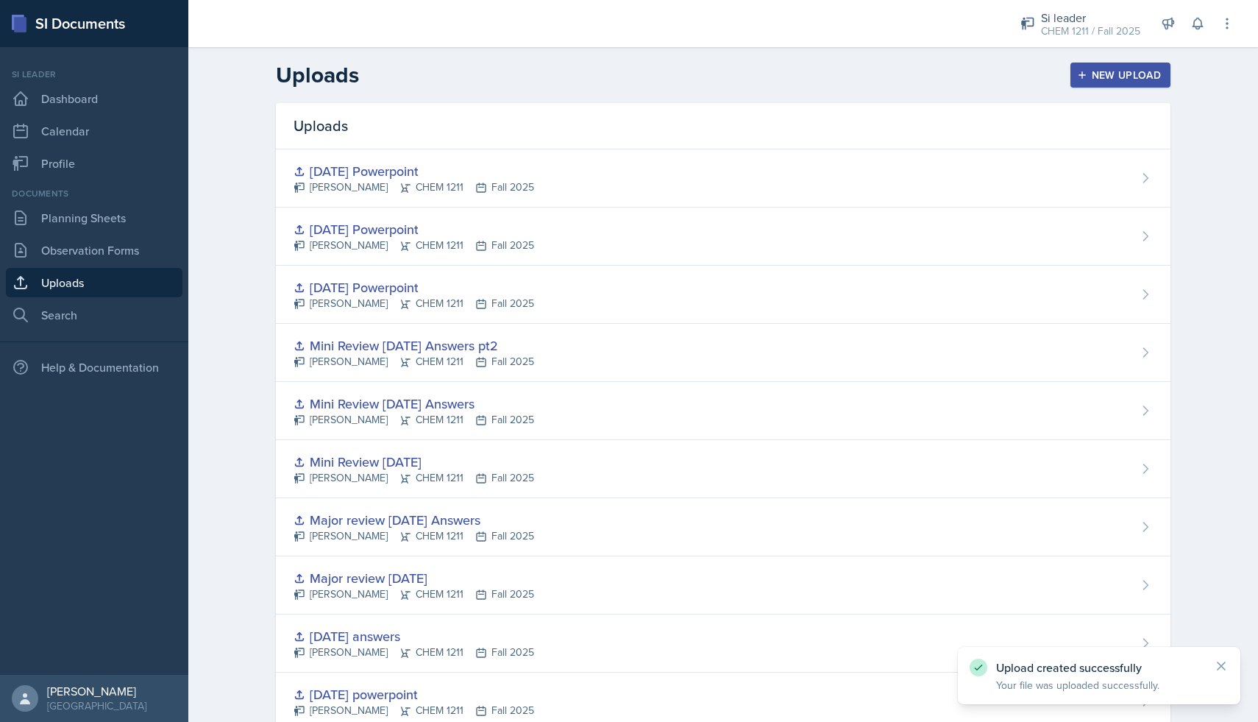
click at [1091, 78] on div "New Upload" at bounding box center [1121, 75] width 82 height 12
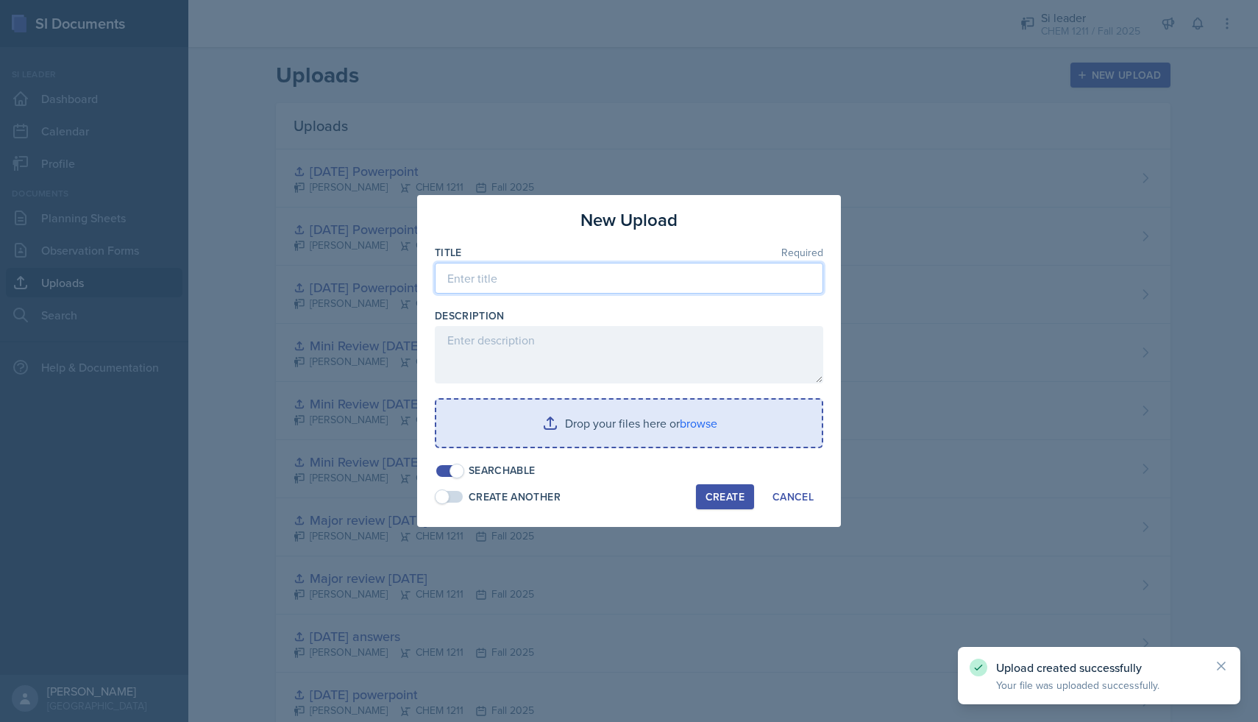
click at [650, 279] on input at bounding box center [629, 278] width 389 height 31
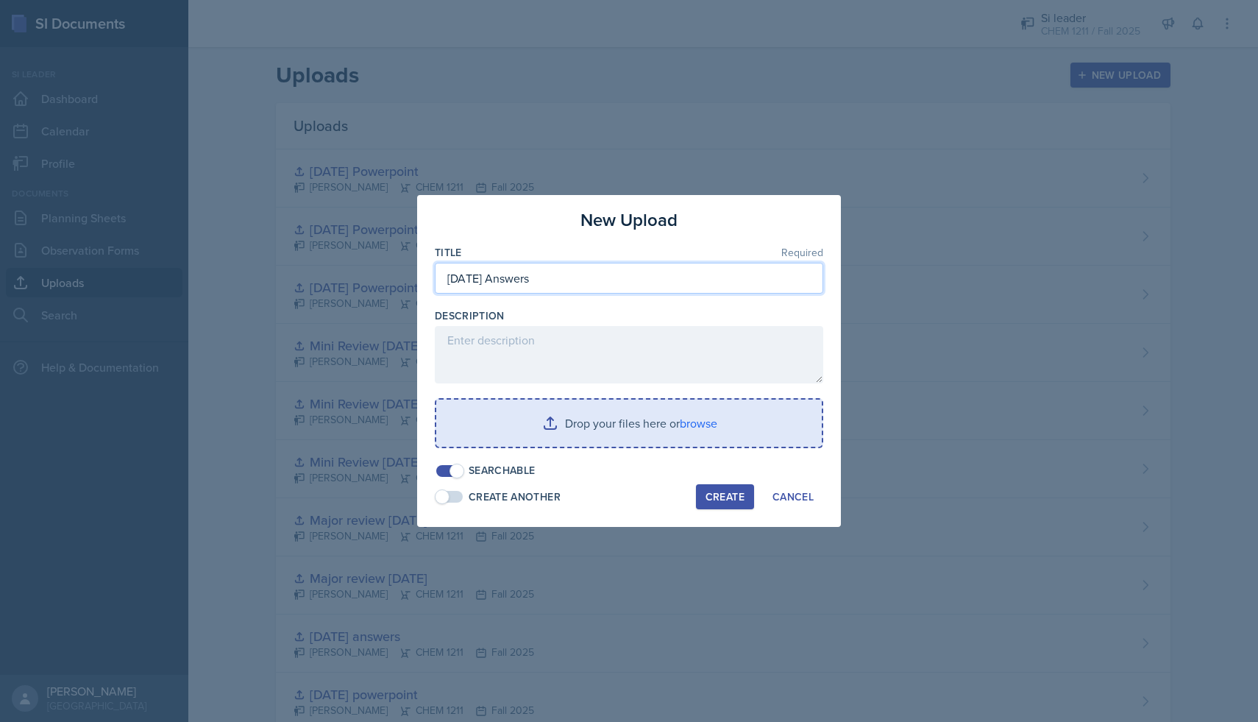
type input "[DATE] Answers"
click at [741, 499] on div "Create" at bounding box center [725, 497] width 39 height 12
click at [836, 440] on div "New Upload Title Required [DATE] Answers Description Drop your files here or br…" at bounding box center [629, 361] width 424 height 332
click at [808, 496] on div "Cancel" at bounding box center [793, 497] width 41 height 12
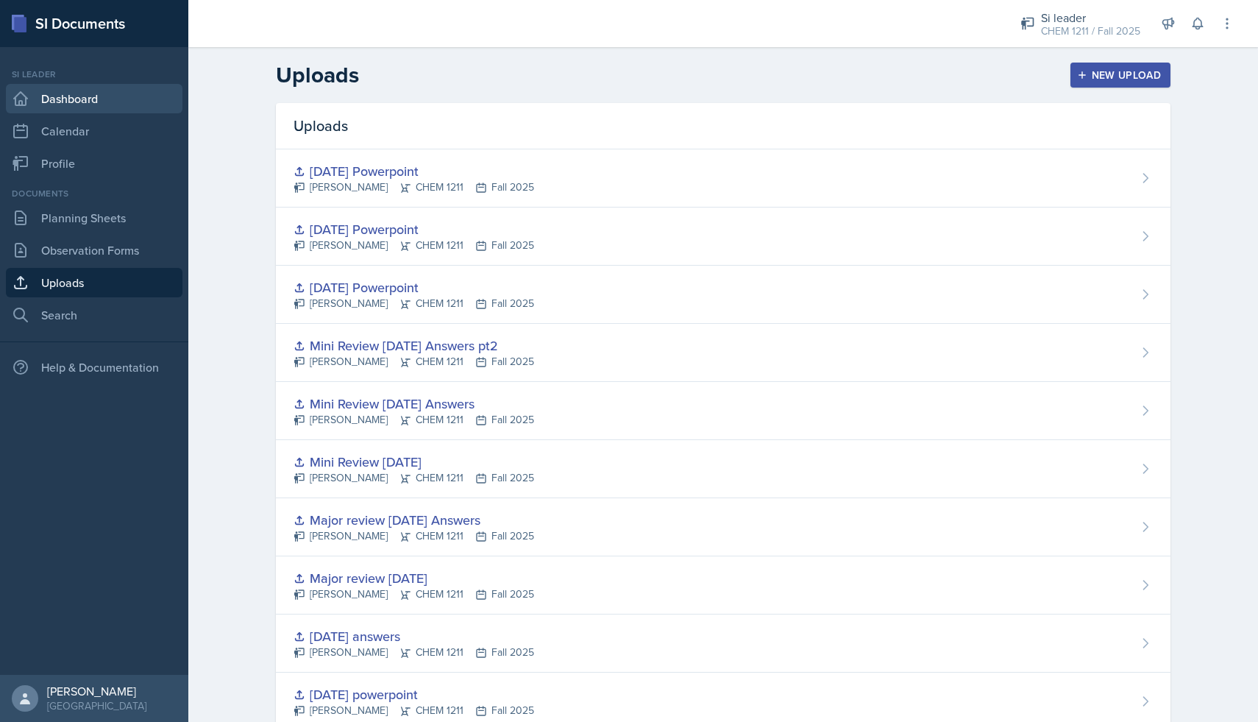
click at [128, 99] on link "Dashboard" at bounding box center [94, 98] width 177 height 29
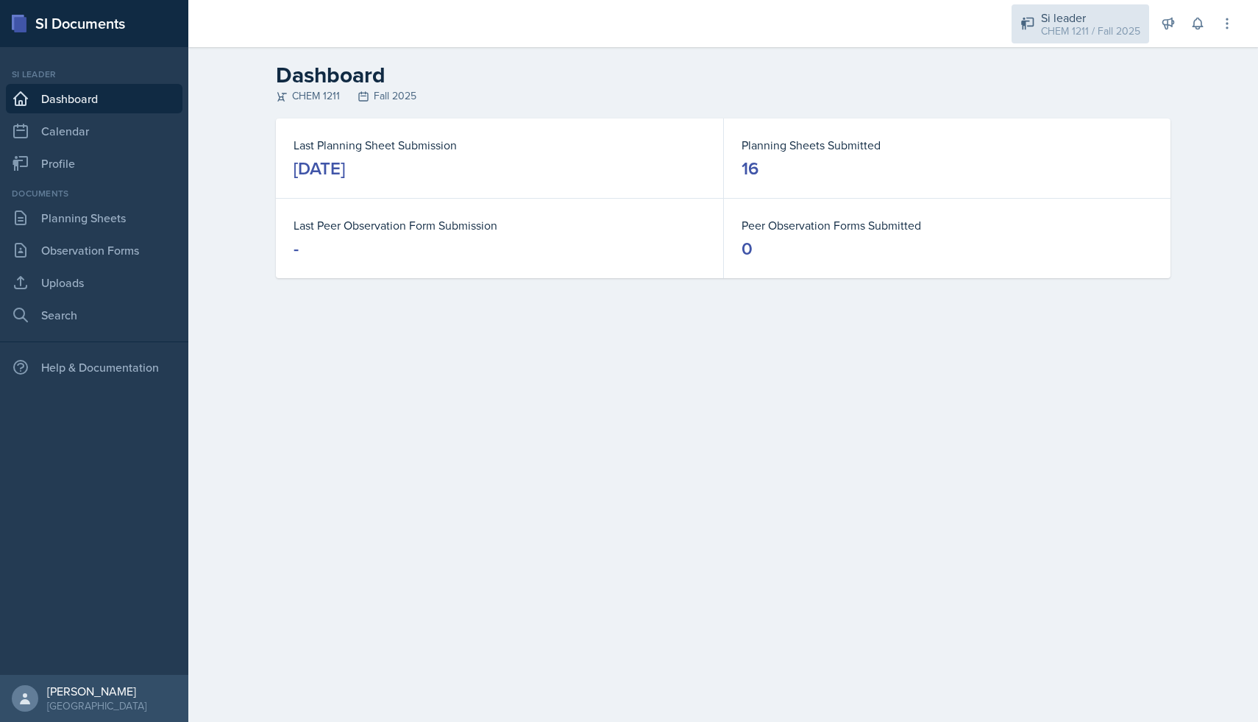
click at [1071, 41] on div "Si leader CHEM 1211 / Fall 2025" at bounding box center [1081, 23] width 138 height 39
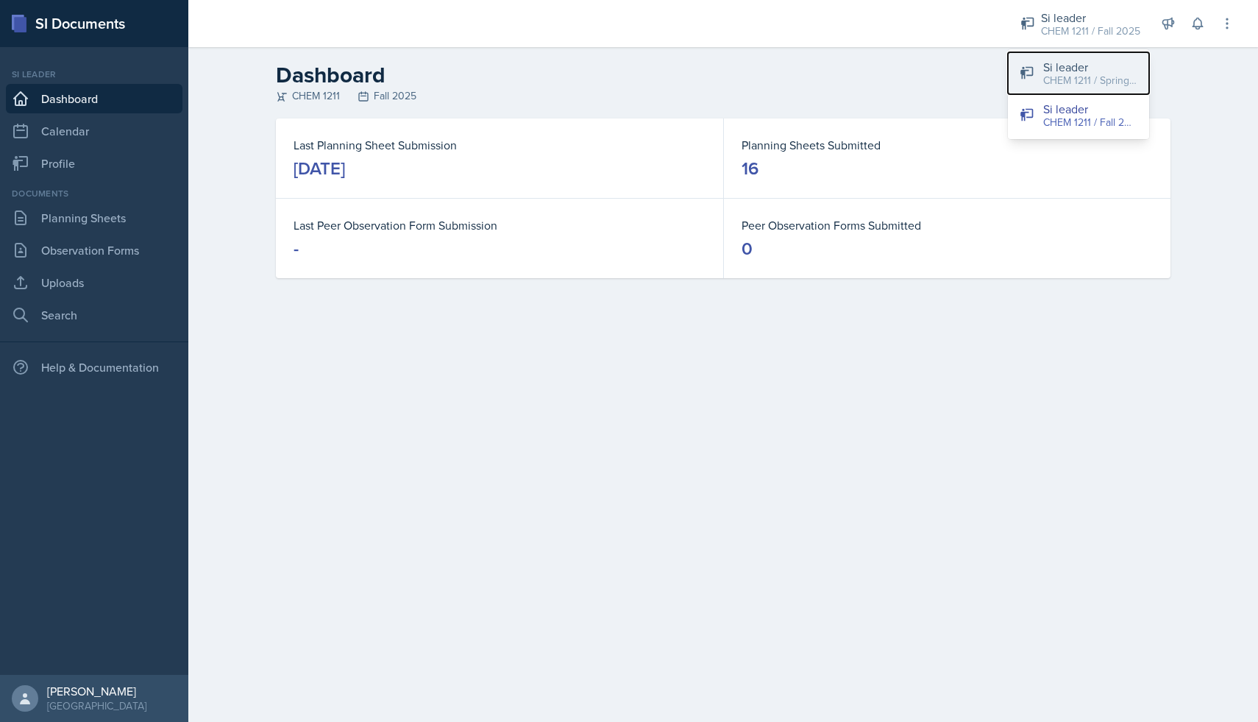
click at [1071, 73] on div "CHEM 1211 / Spring 2025" at bounding box center [1090, 80] width 94 height 15
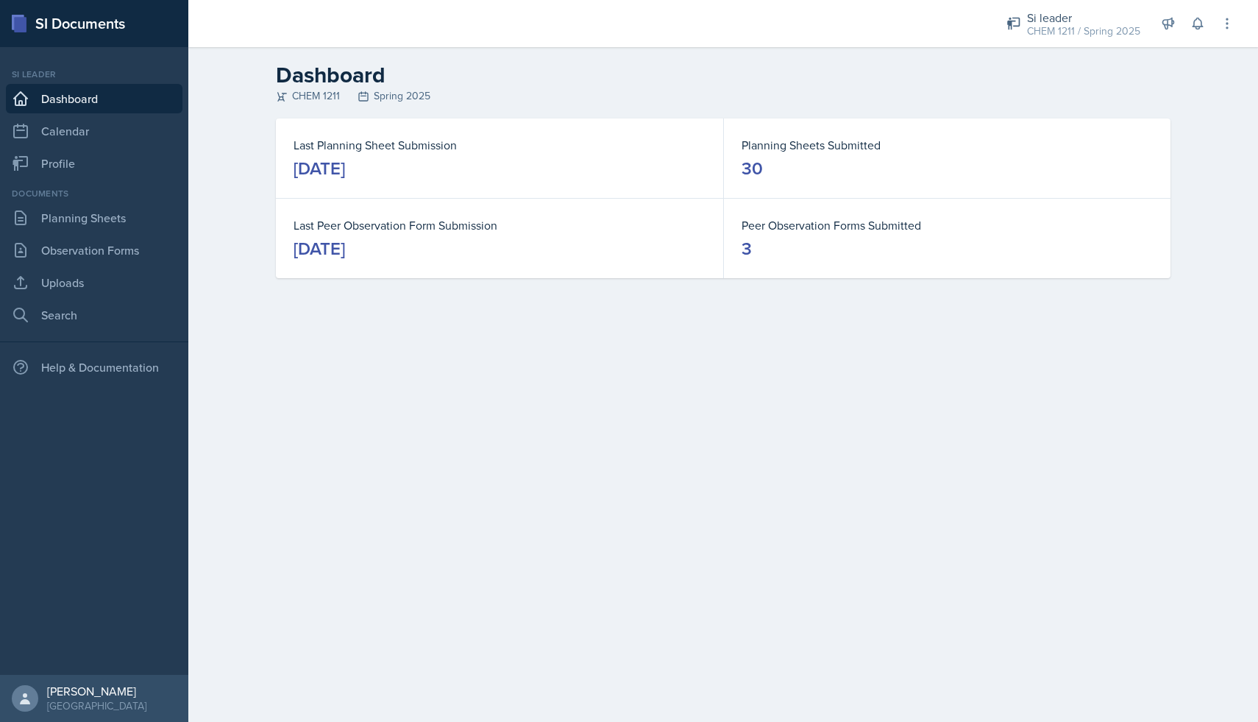
click at [110, 233] on div "Documents Planning Sheets Observation Forms Uploads Search" at bounding box center [94, 258] width 177 height 143
click at [112, 219] on link "Planning Sheets" at bounding box center [94, 217] width 177 height 29
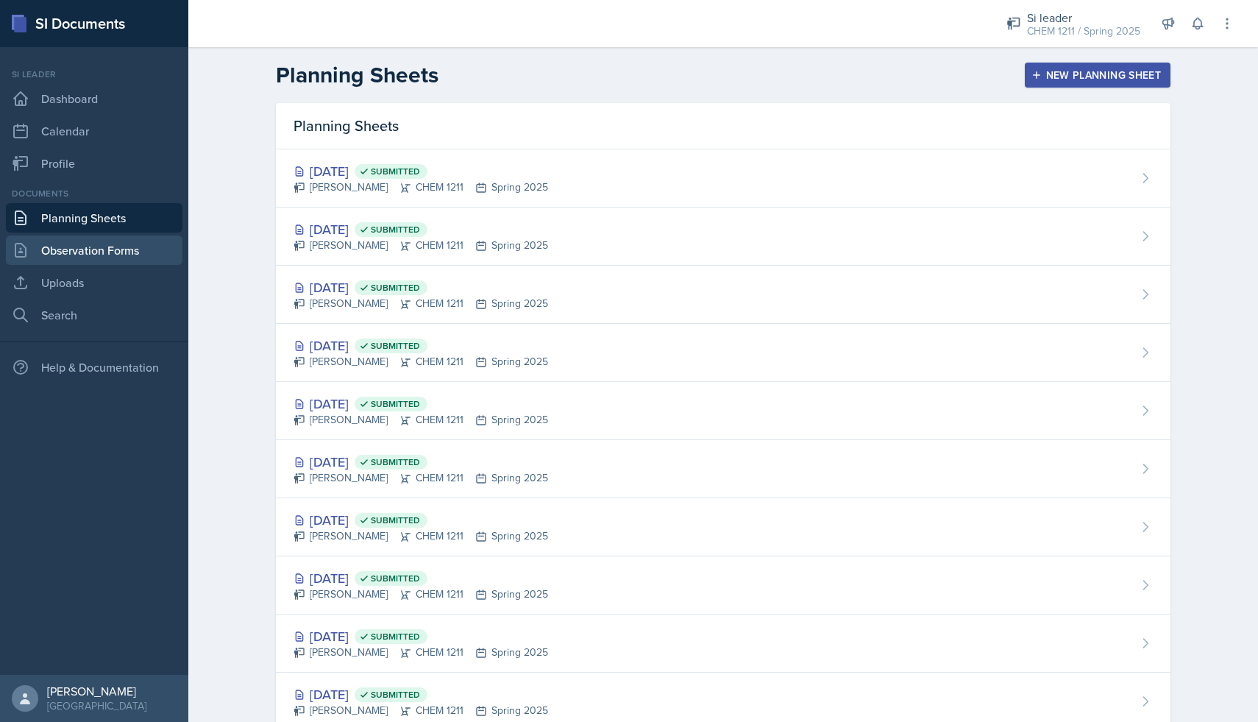
click at [112, 254] on link "Observation Forms" at bounding box center [94, 249] width 177 height 29
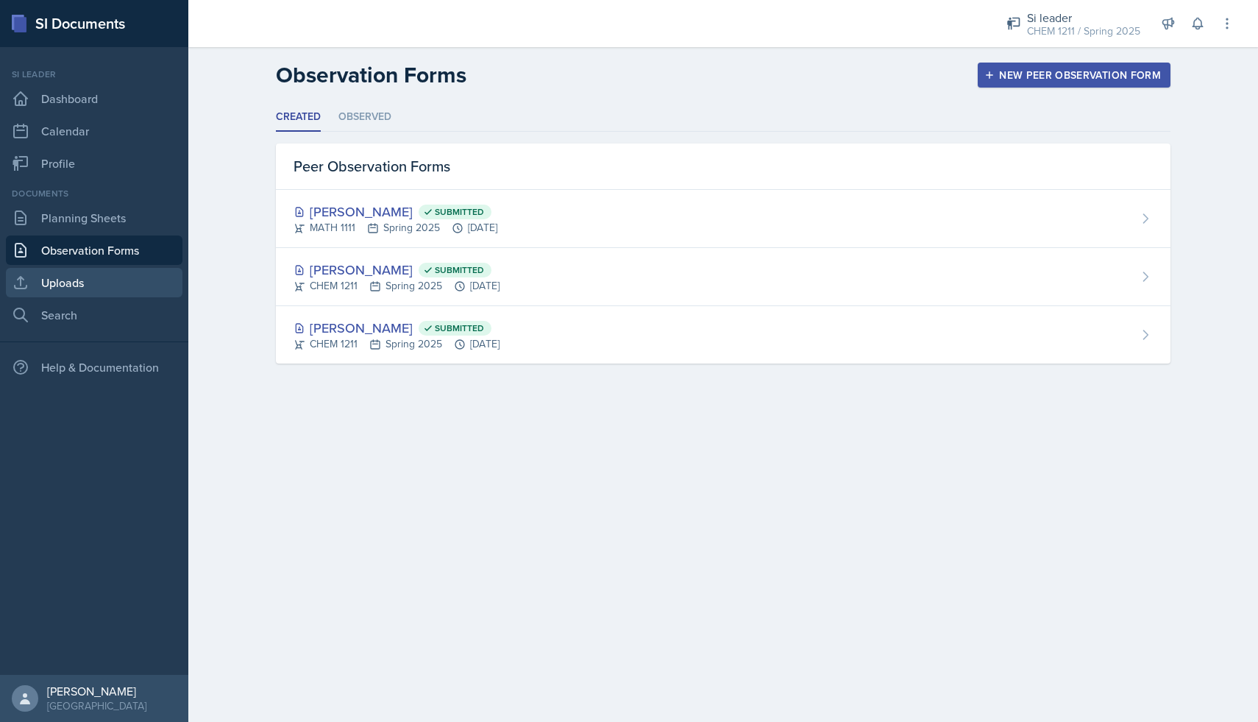
click at [112, 285] on link "Uploads" at bounding box center [94, 282] width 177 height 29
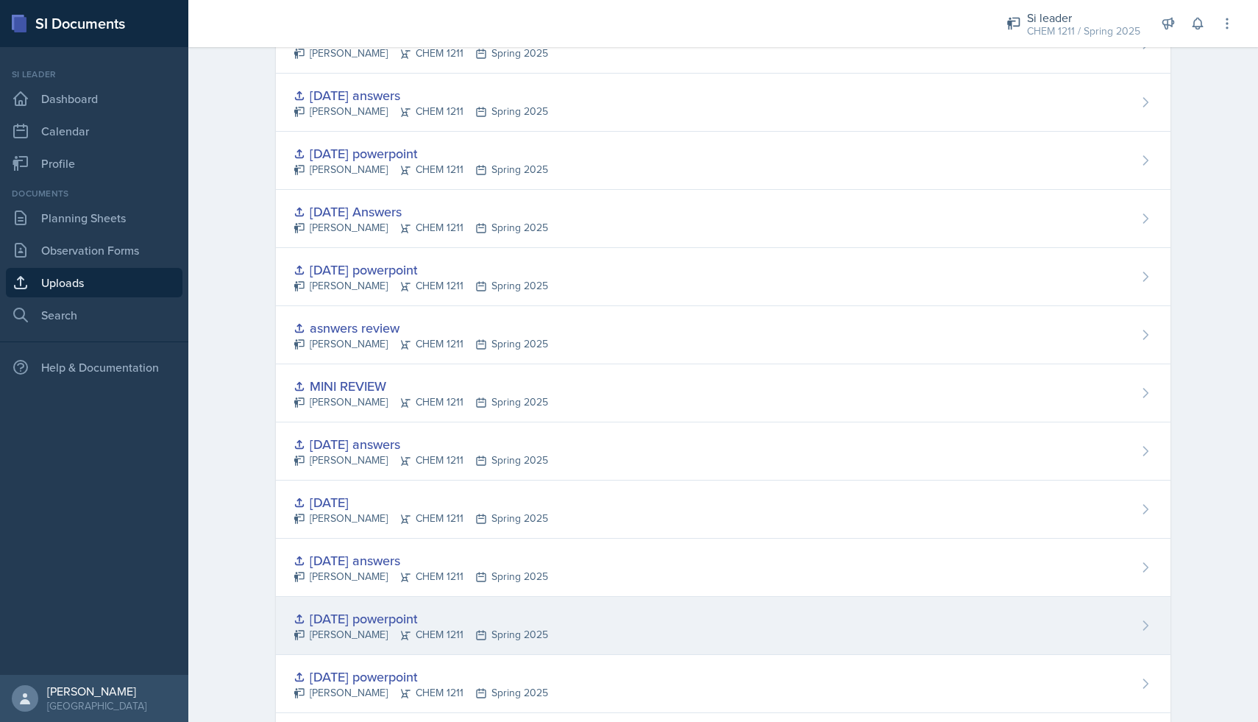
scroll to position [495, 0]
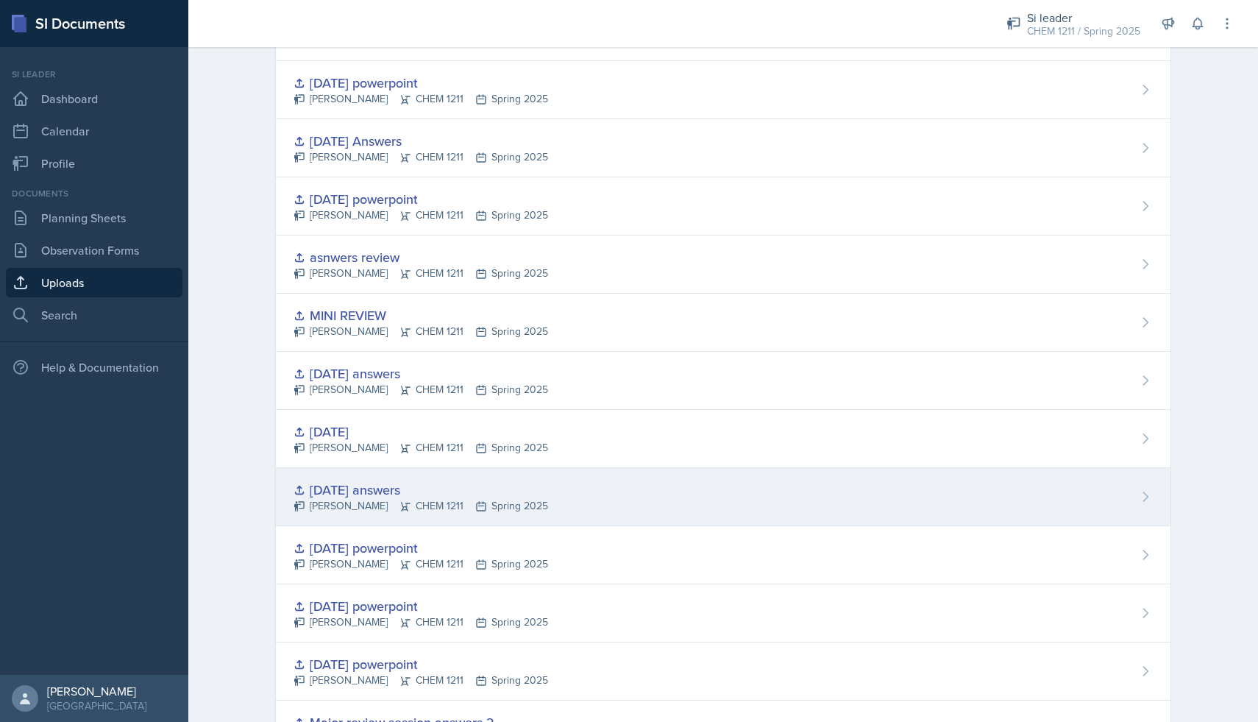
click at [488, 493] on div "[DATE] answers" at bounding box center [421, 490] width 255 height 20
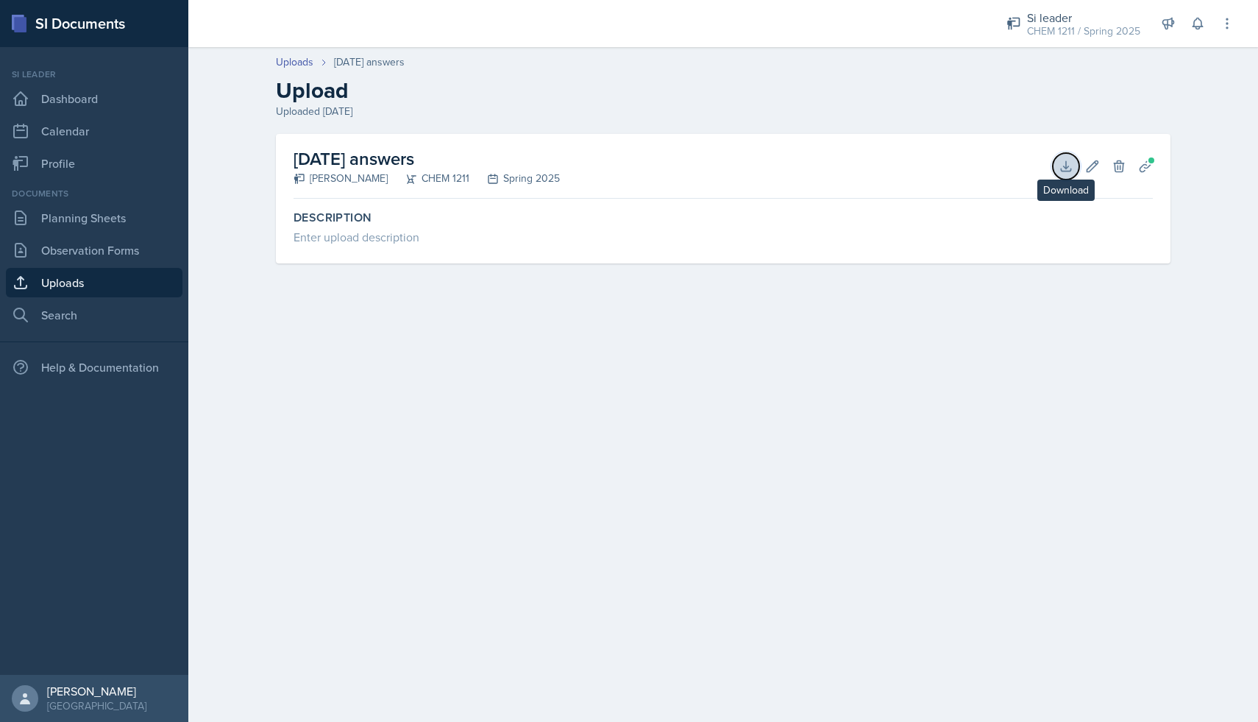
click at [1061, 171] on icon at bounding box center [1066, 166] width 15 height 15
click at [114, 103] on link "Dashboard" at bounding box center [94, 98] width 177 height 29
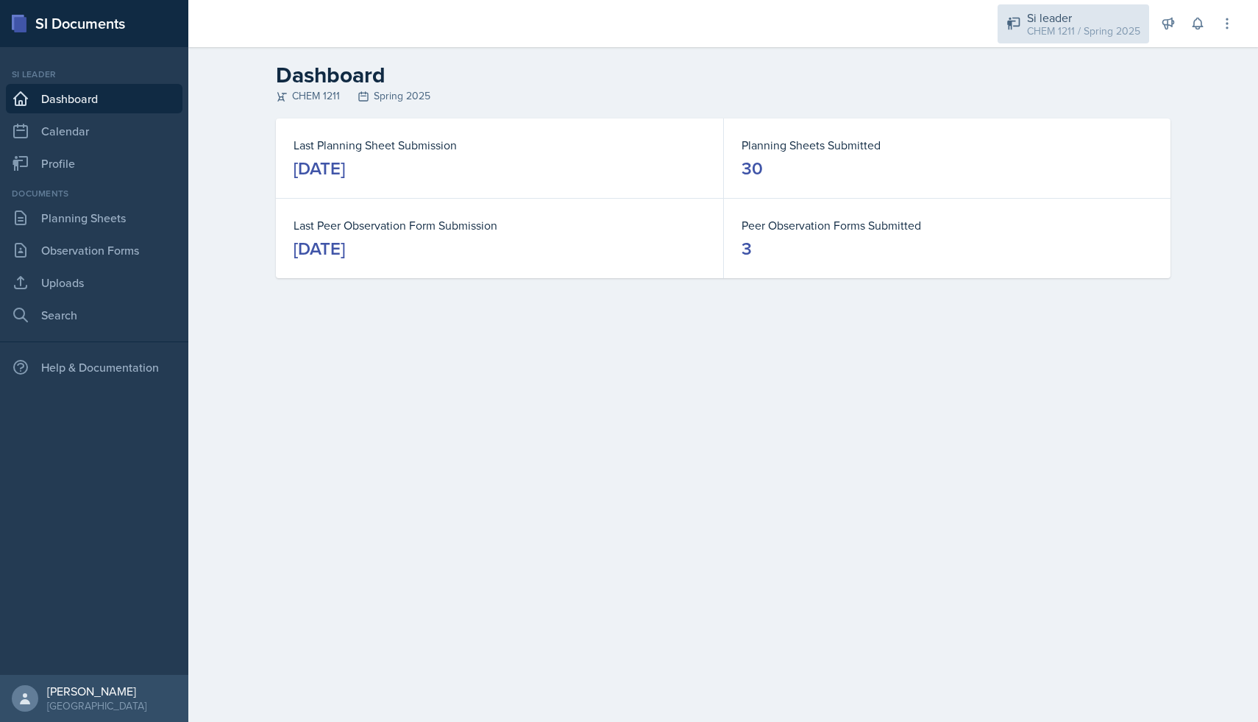
click at [1121, 36] on div "CHEM 1211 / Spring 2025" at bounding box center [1083, 31] width 113 height 15
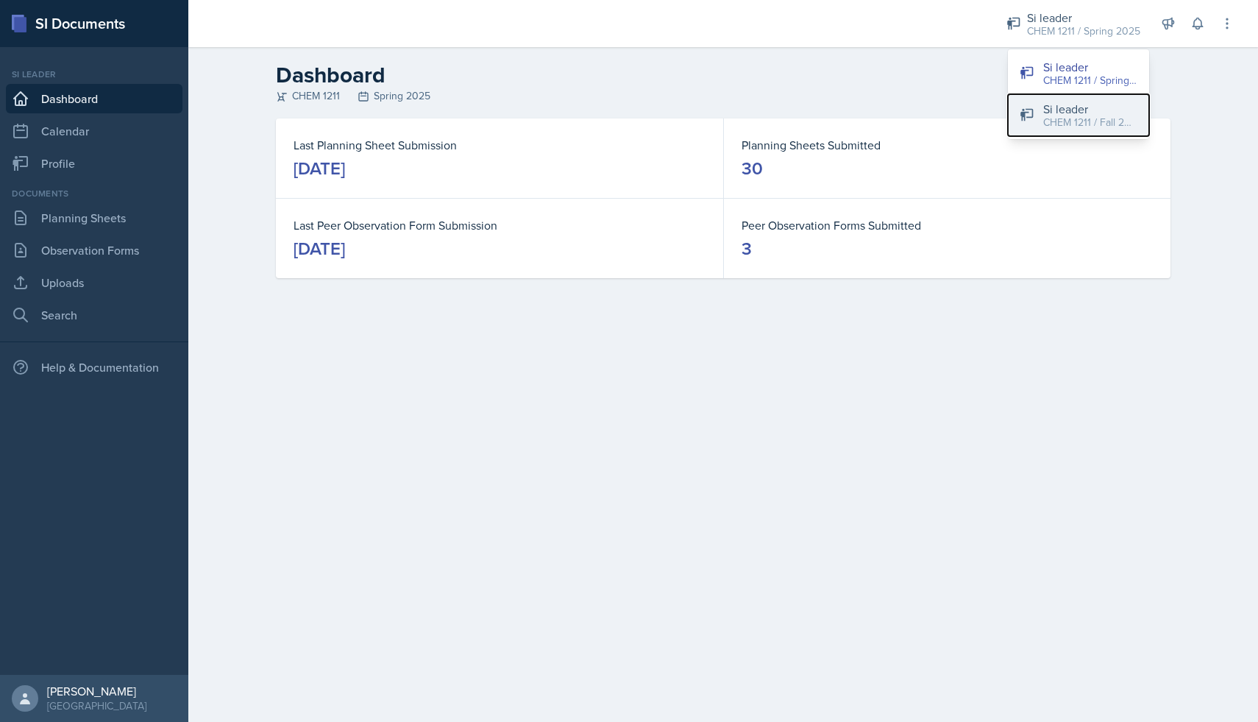
click at [1102, 118] on div "CHEM 1211 / Fall 2025" at bounding box center [1090, 122] width 94 height 15
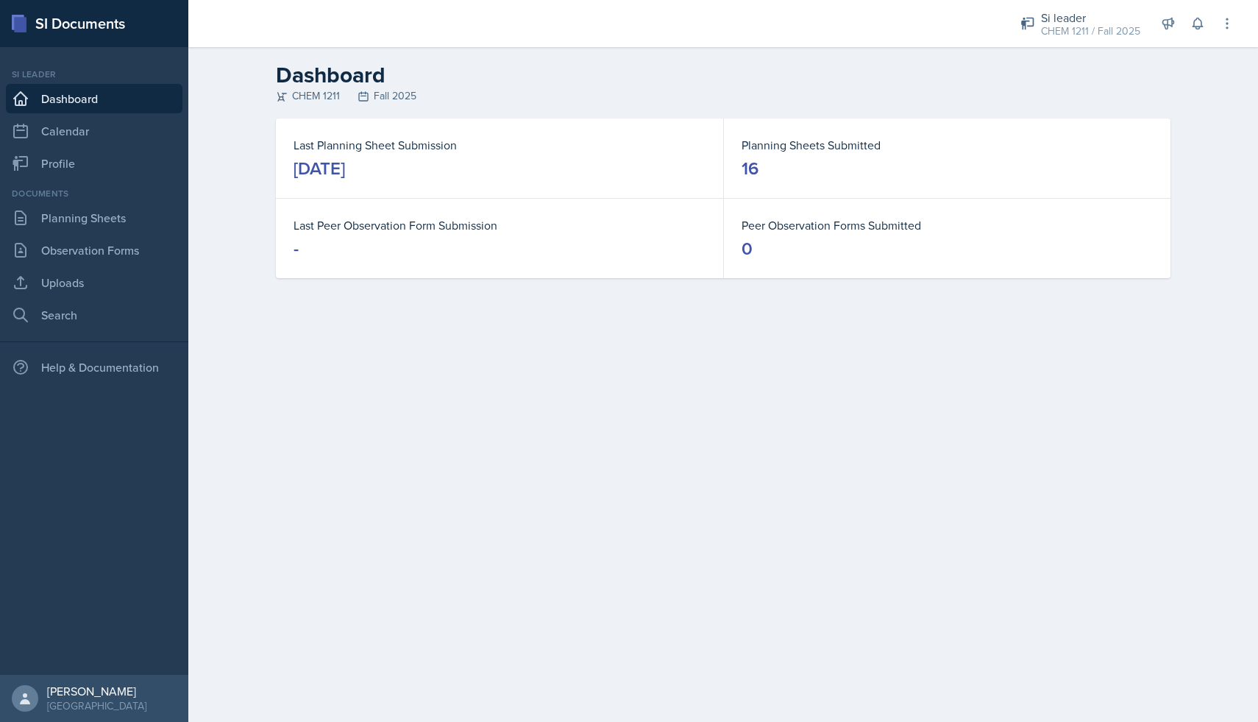
click at [130, 233] on div "Documents Planning Sheets Observation Forms Uploads Search" at bounding box center [94, 258] width 177 height 143
click at [128, 260] on link "Observation Forms" at bounding box center [94, 249] width 177 height 29
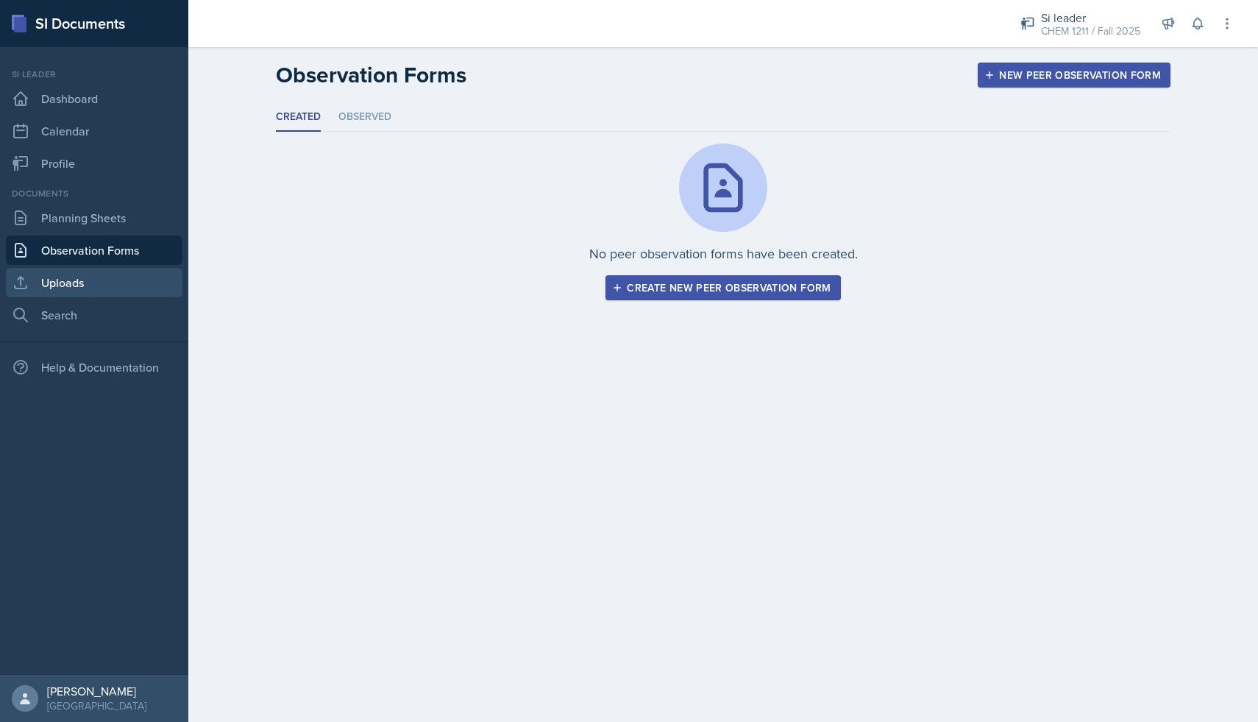
click at [128, 281] on link "Uploads" at bounding box center [94, 282] width 177 height 29
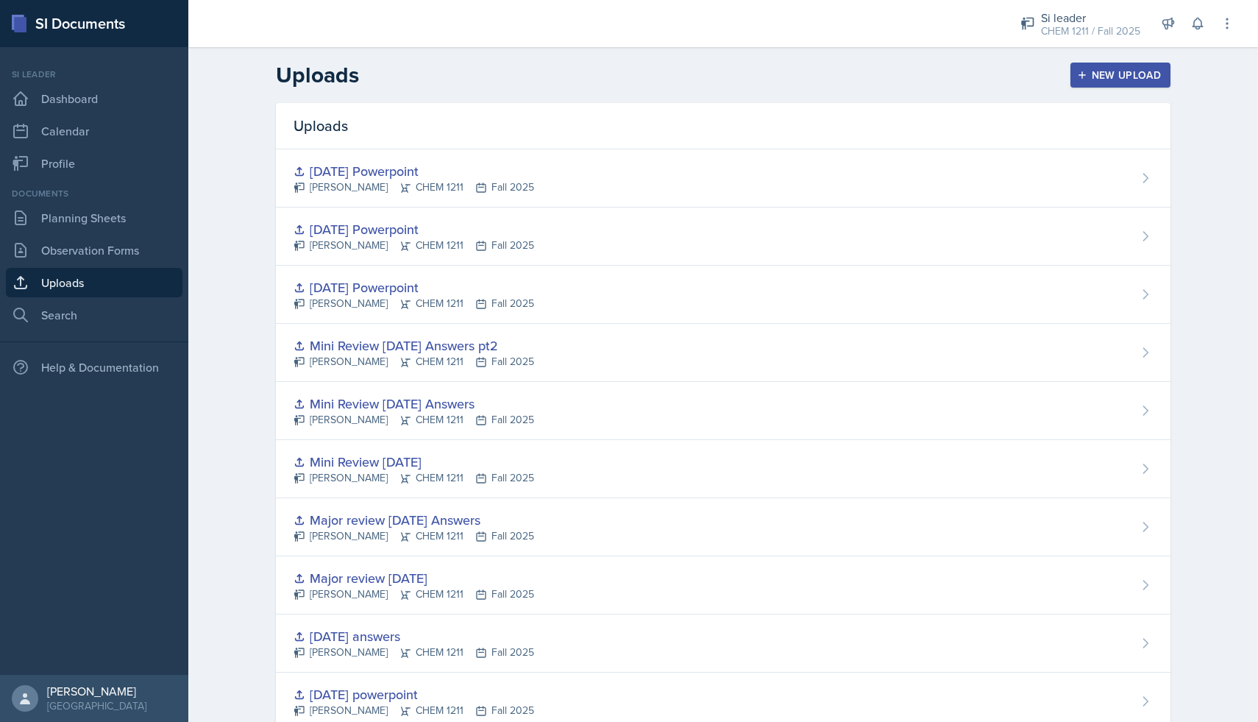
click at [1125, 77] on div "New Upload" at bounding box center [1121, 75] width 82 height 12
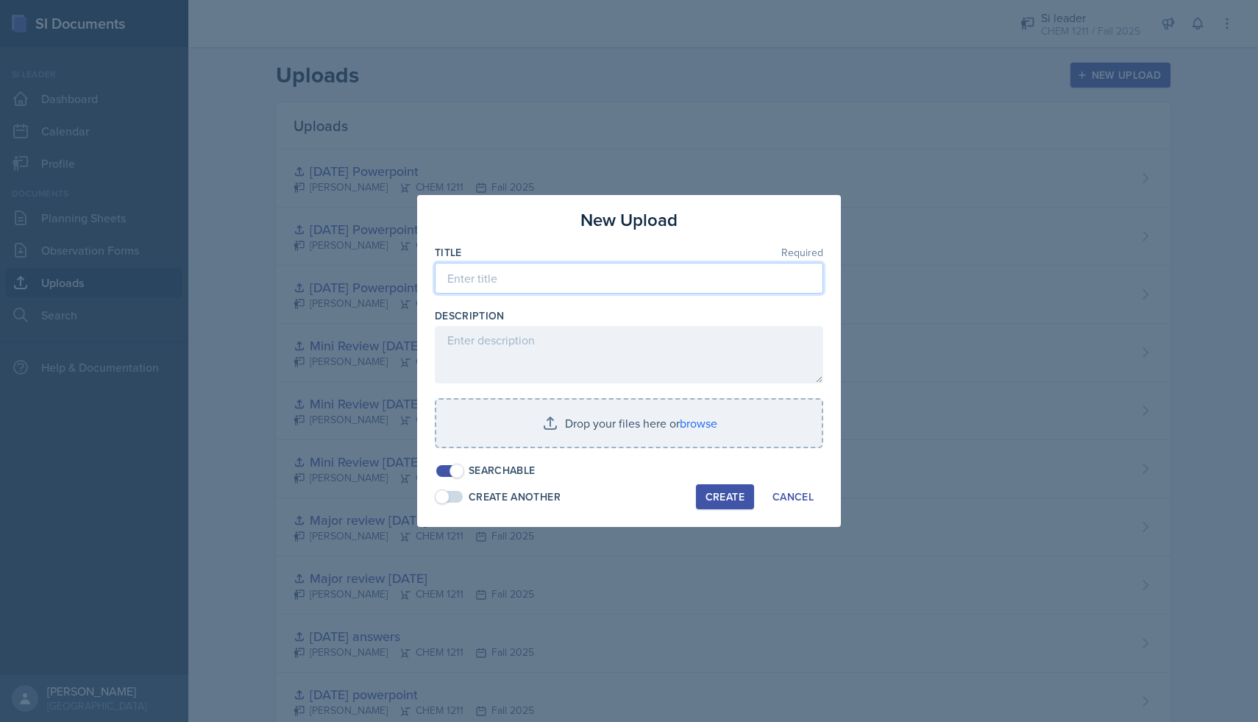
click at [716, 284] on input at bounding box center [629, 278] width 389 height 31
type input "C"
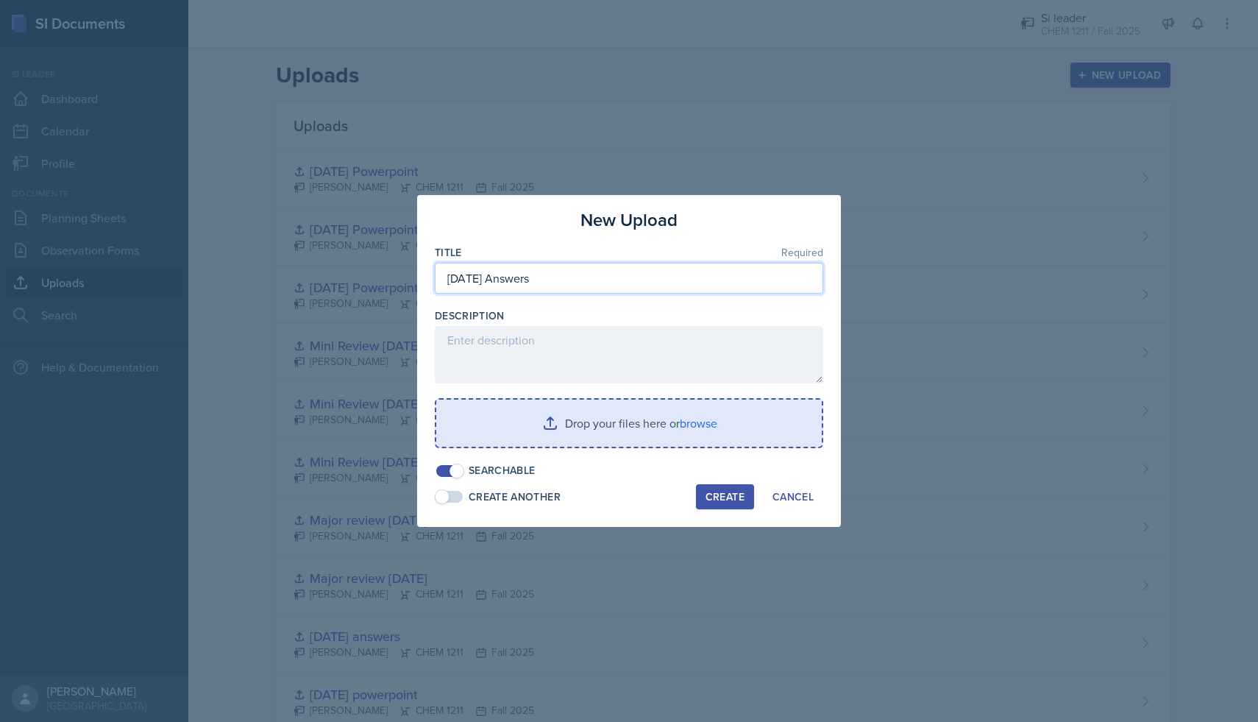
type input "[DATE] Answers"
click at [702, 416] on input "file" at bounding box center [629, 423] width 386 height 47
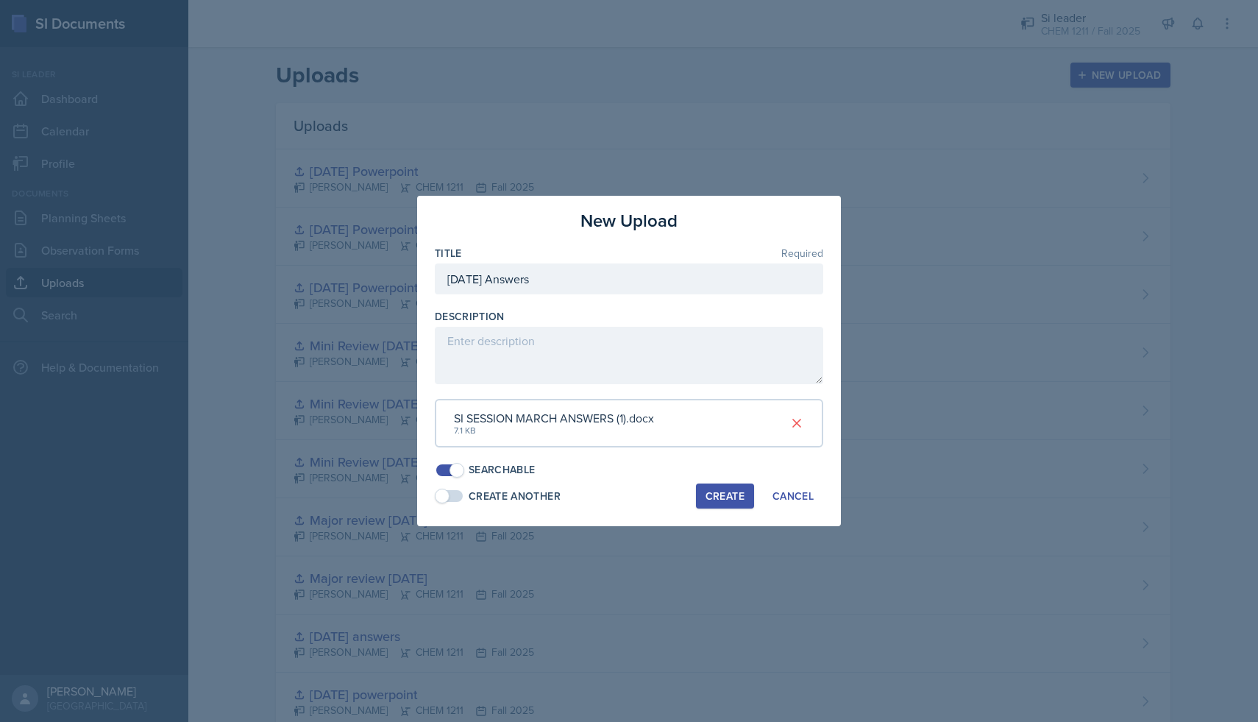
click at [734, 498] on div "Create" at bounding box center [725, 496] width 39 height 12
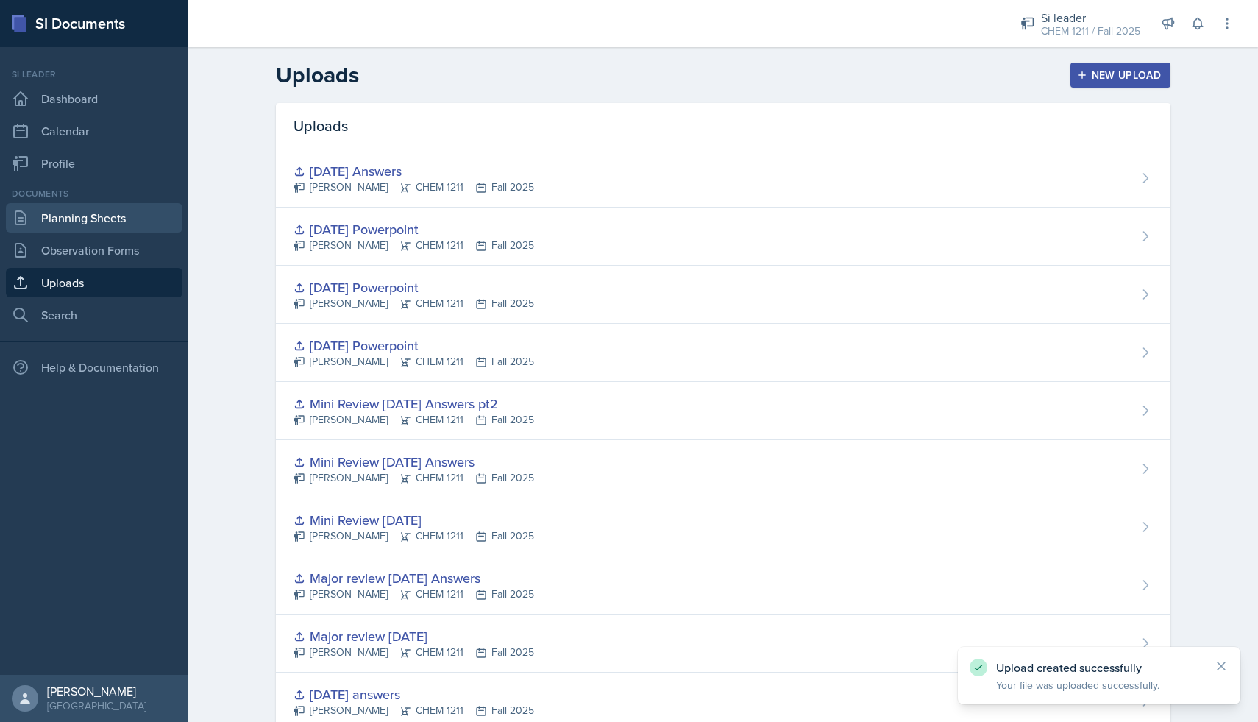
click at [76, 215] on link "Planning Sheets" at bounding box center [94, 217] width 177 height 29
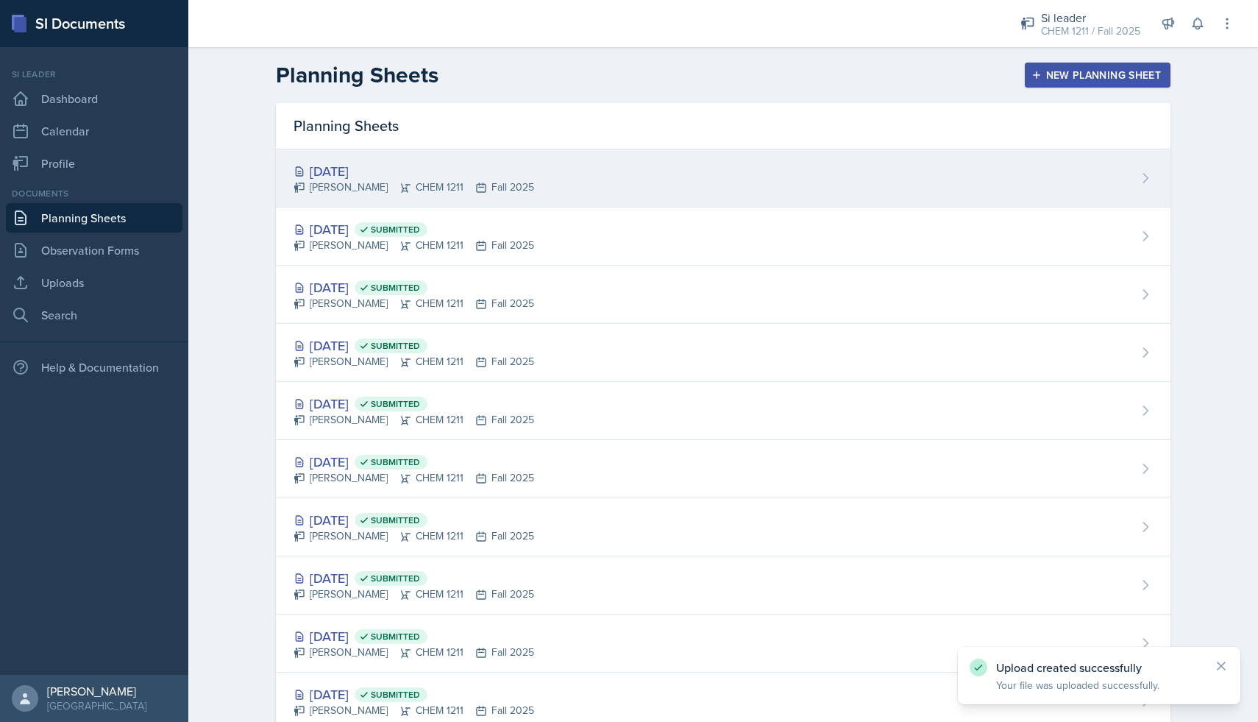
click at [531, 170] on div "[DATE] [PERSON_NAME] CHEM 1211 Fall 2025" at bounding box center [723, 178] width 895 height 58
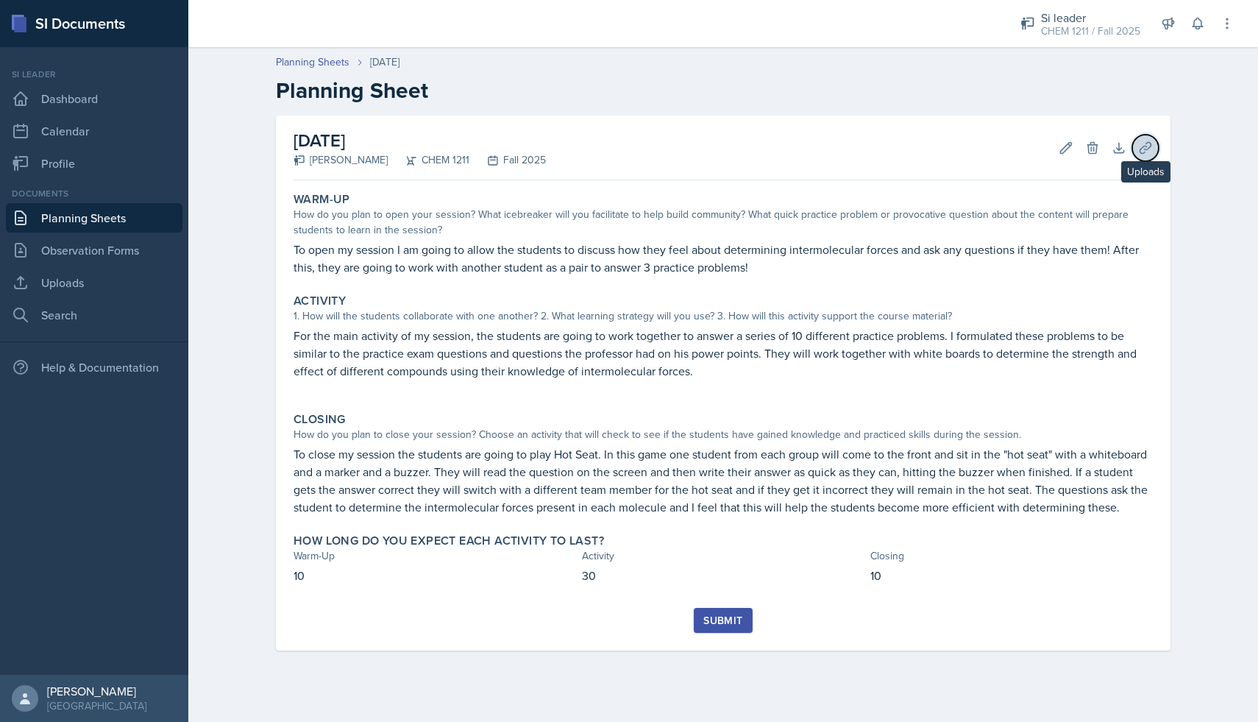
click at [1144, 149] on icon at bounding box center [1145, 147] width 11 height 11
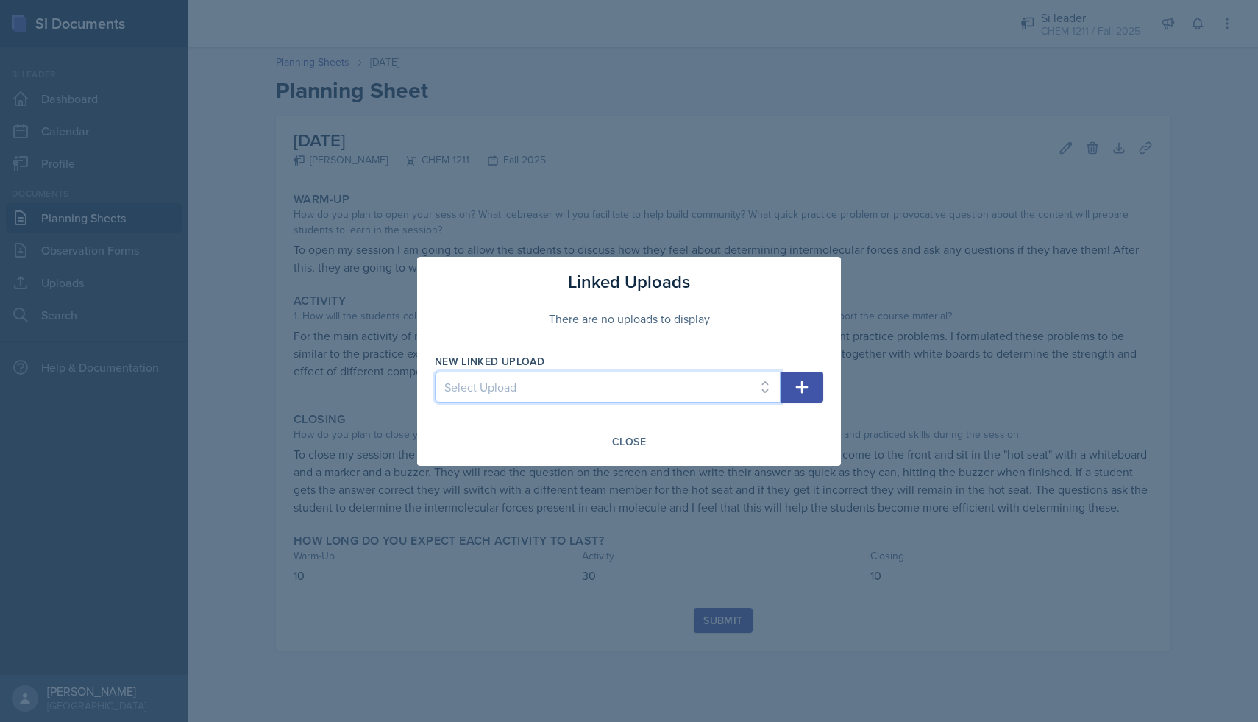
click at [755, 392] on select "Select Upload [DATE] powerpoint [DATE] answers [DATE] powerpoint [DATE] answers…" at bounding box center [608, 387] width 346 height 31
select select "08a09ae0-b19f-4da6-83e0-2913bd7ee378"
click at [435, 372] on select "Select Upload [DATE] powerpoint [DATE] answers [DATE] powerpoint [DATE] answers…" at bounding box center [608, 387] width 346 height 31
click at [792, 380] on button "button" at bounding box center [802, 387] width 43 height 31
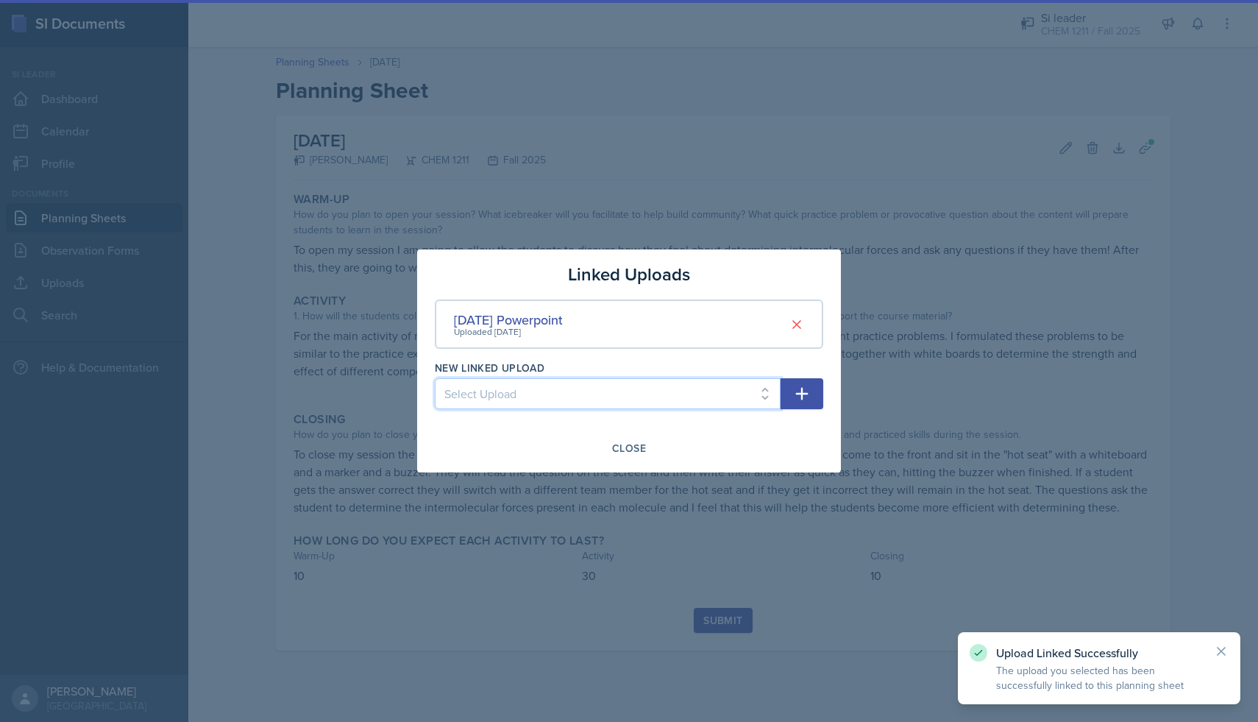
click at [767, 394] on select "Select Upload [DATE] powerpoint [DATE] answers [DATE] powerpoint [DATE] answers…" at bounding box center [608, 393] width 346 height 31
select select "7613aef8-4185-421d-9643-47fc3da3ee3d"
click at [435, 378] on select "Select Upload [DATE] powerpoint [DATE] answers [DATE] powerpoint [DATE] answers…" at bounding box center [608, 393] width 346 height 31
click at [806, 389] on icon "button" at bounding box center [802, 394] width 18 height 18
select select
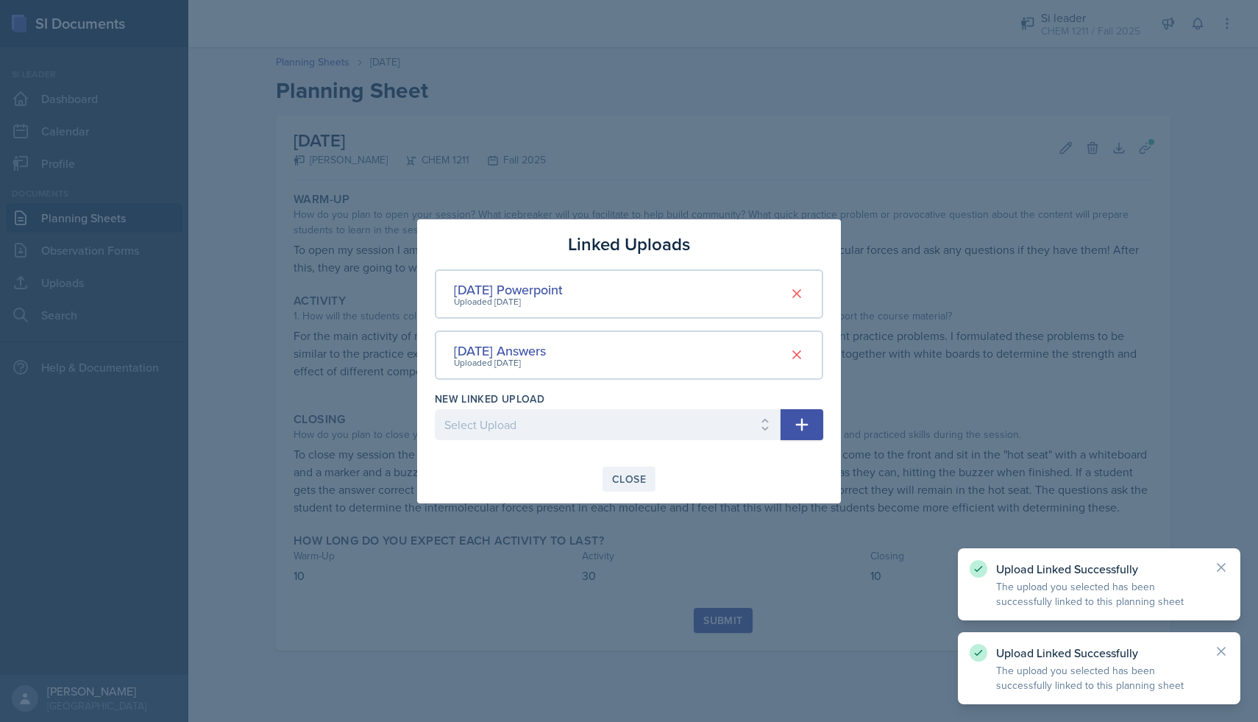
click at [637, 467] on button "Close" at bounding box center [629, 479] width 53 height 25
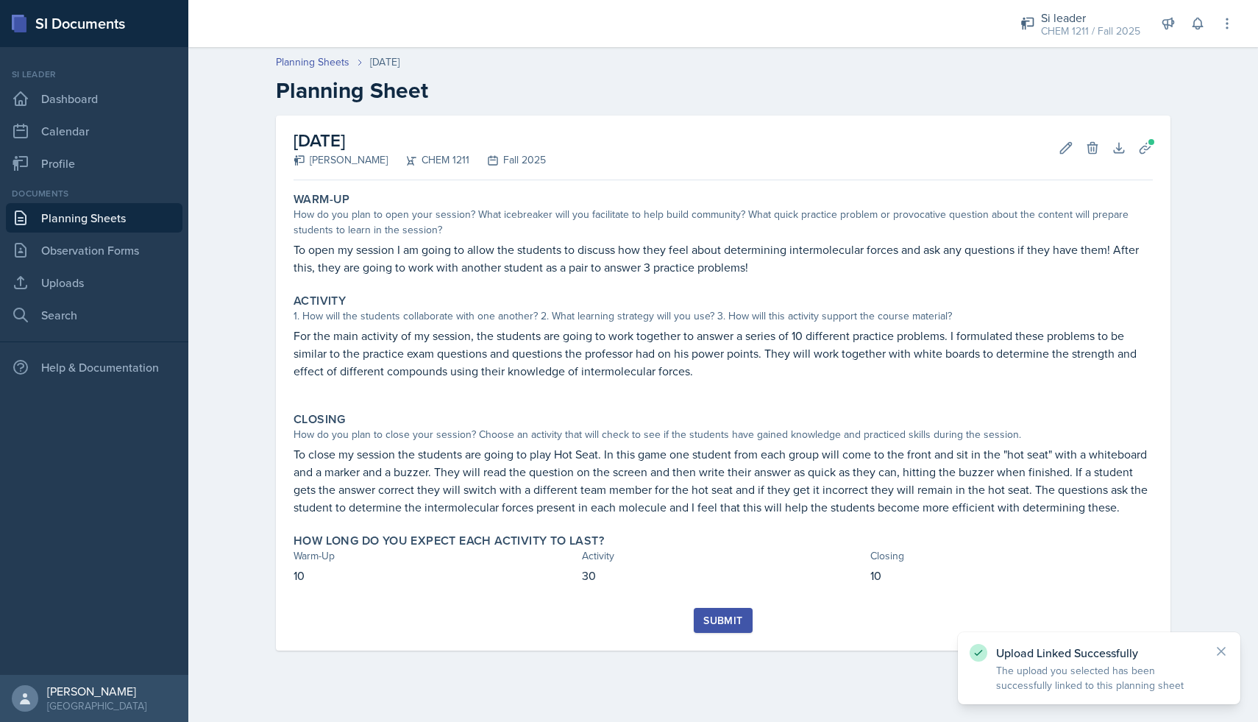
click at [717, 617] on div "Submit" at bounding box center [722, 620] width 39 height 12
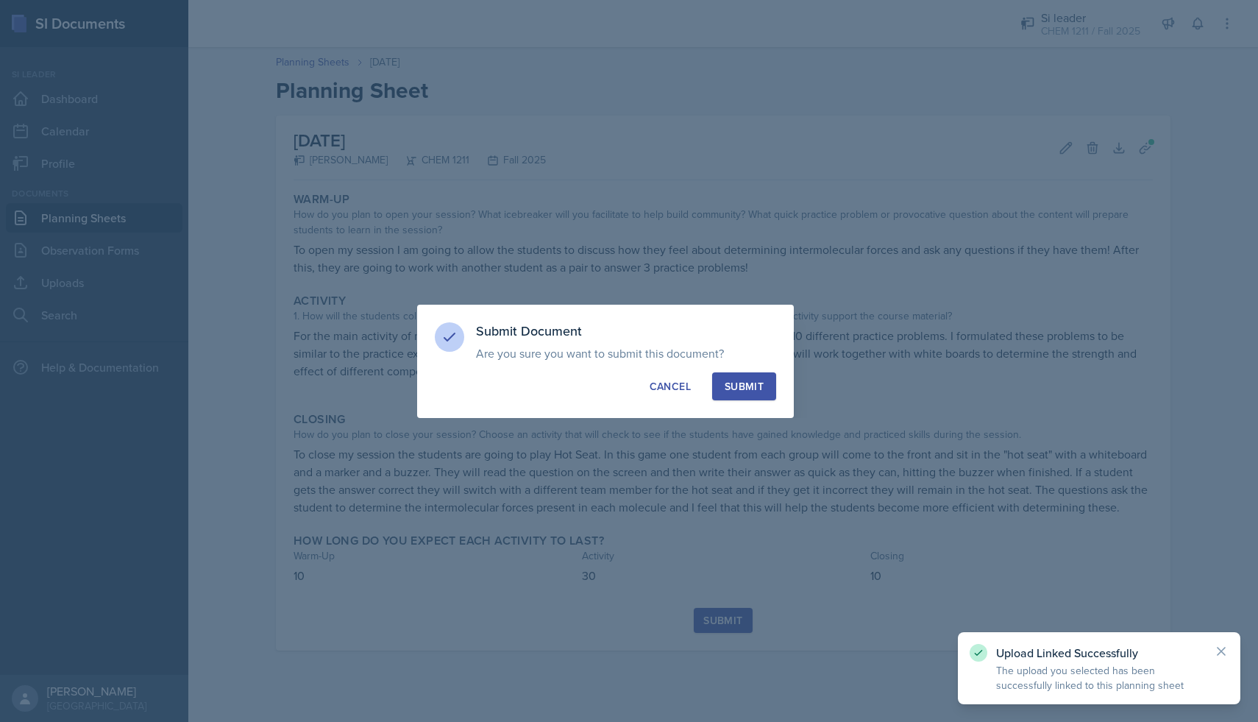
click at [751, 384] on div "Submit" at bounding box center [744, 386] width 39 height 15
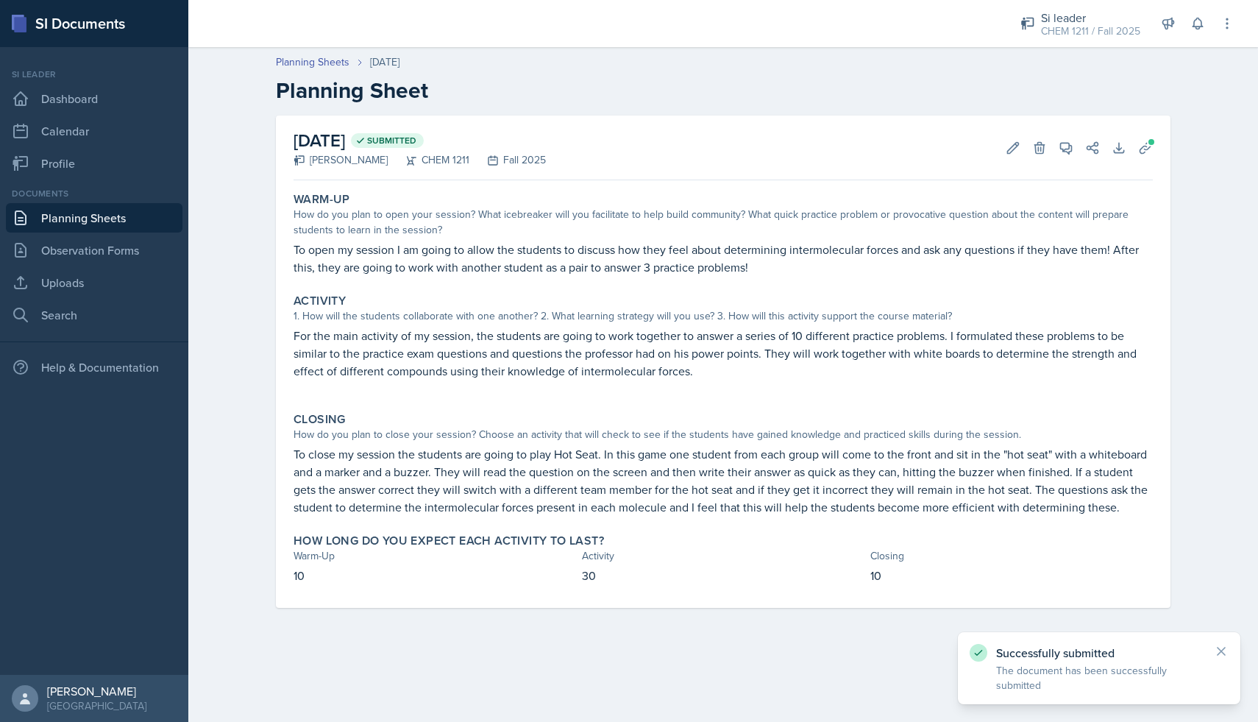
click at [122, 215] on link "Planning Sheets" at bounding box center [94, 217] width 177 height 29
